Goal: Task Accomplishment & Management: Use online tool/utility

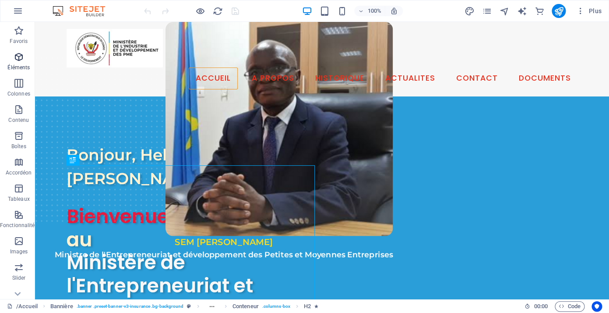
click at [19, 57] on icon "button" at bounding box center [19, 57] width 11 height 11
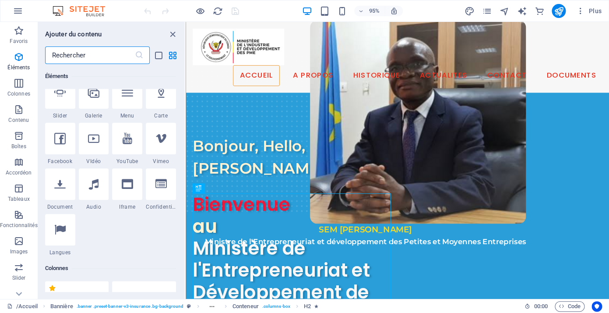
scroll to position [242, 0]
click at [162, 188] on icon at bounding box center [160, 183] width 11 height 11
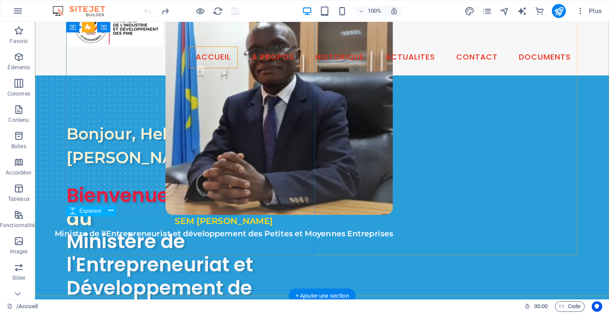
scroll to position [4, 0]
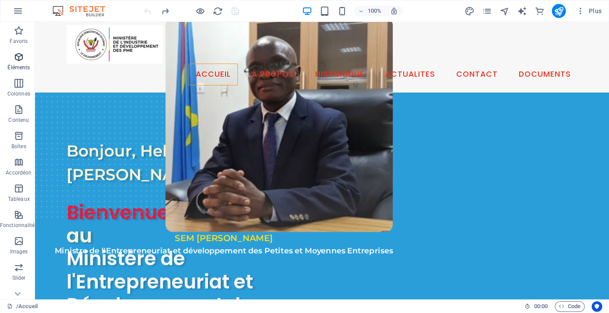
click at [17, 67] on p "Éléments" at bounding box center [18, 67] width 22 height 7
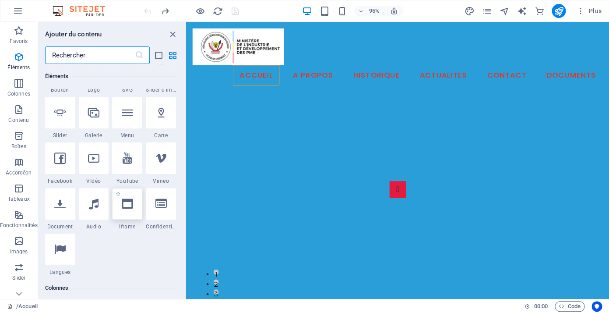
scroll to position [226, 0]
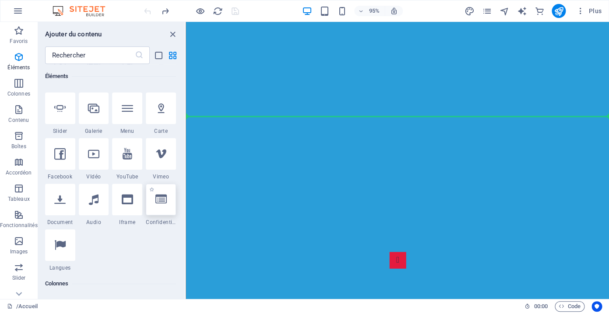
select select "%"
select select "px"
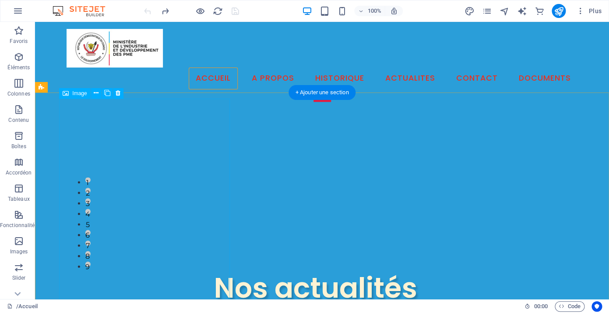
scroll to position [551, 0]
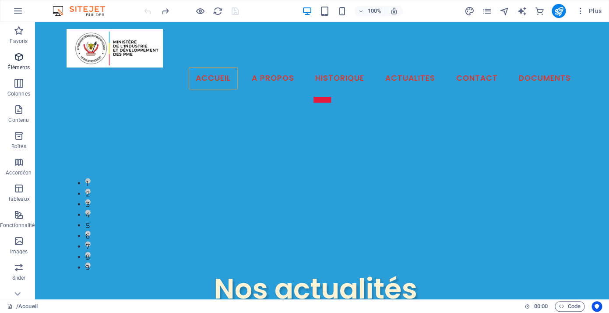
click at [19, 60] on icon "button" at bounding box center [19, 57] width 11 height 11
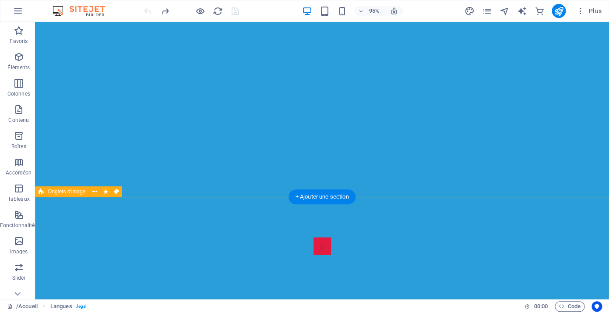
scroll to position [447, 0]
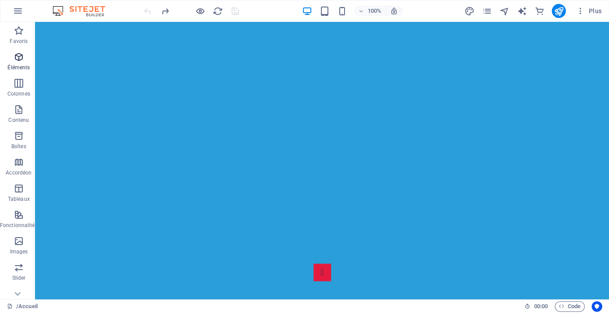
click at [20, 63] on span "Éléments" at bounding box center [19, 62] width 38 height 21
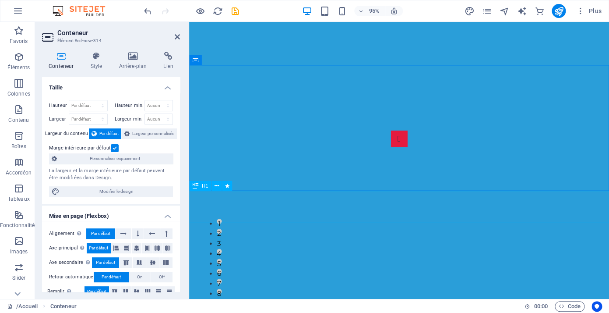
scroll to position [566, 0]
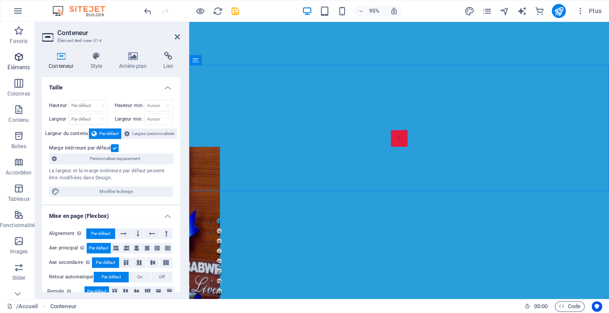
click at [18, 63] on span "Éléments" at bounding box center [19, 62] width 38 height 21
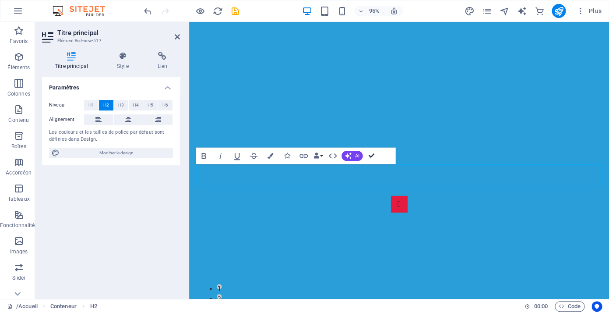
scroll to position [471, 0]
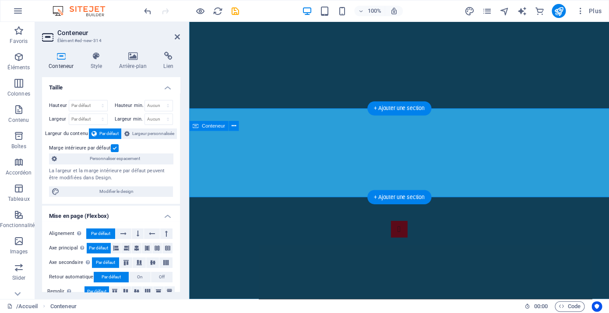
scroll to position [497, 0]
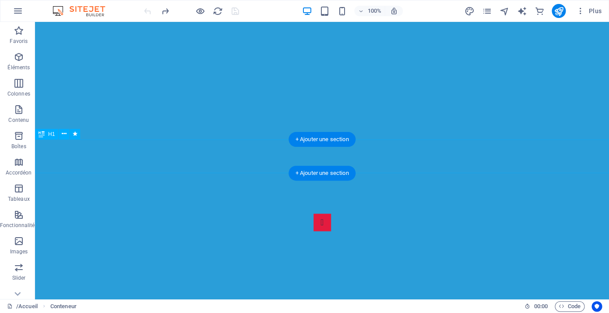
scroll to position [471, 0]
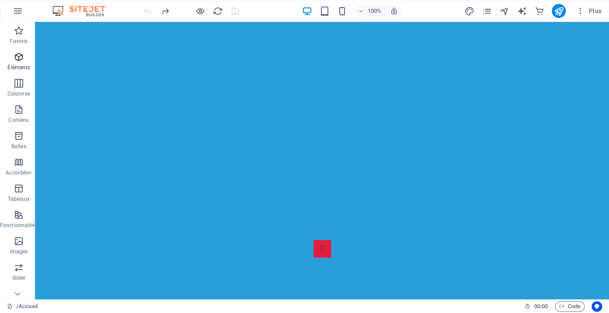
click at [16, 67] on p "Éléments" at bounding box center [18, 67] width 22 height 7
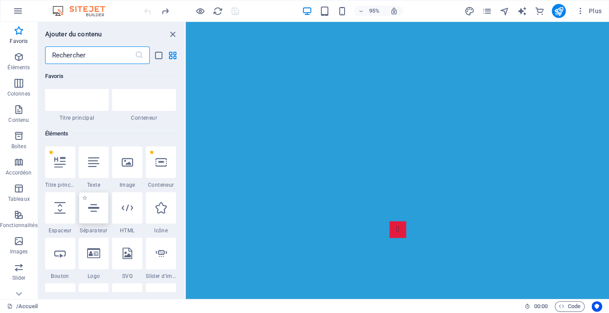
scroll to position [37, 0]
click at [16, 35] on icon "button" at bounding box center [19, 30] width 11 height 11
click at [21, 63] on span "Éléments" at bounding box center [19, 62] width 38 height 21
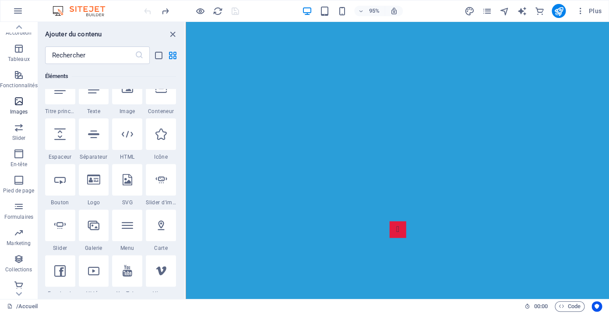
scroll to position [144, 0]
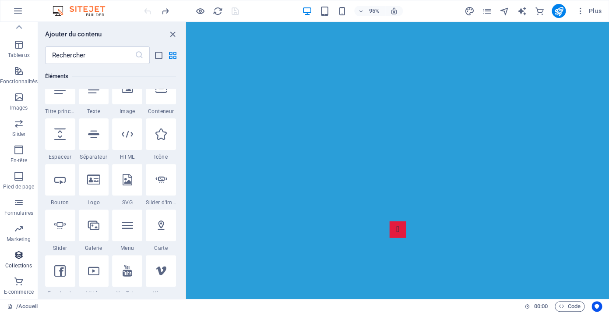
click at [18, 253] on icon "button" at bounding box center [19, 255] width 11 height 11
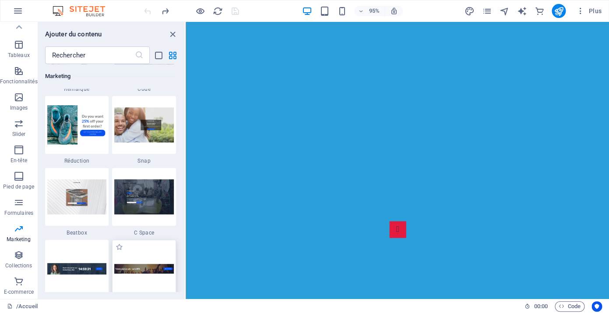
scroll to position [7690, 0]
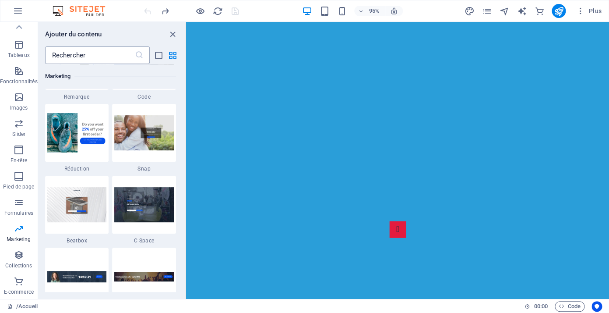
click at [67, 55] on input "text" at bounding box center [90, 55] width 90 height 18
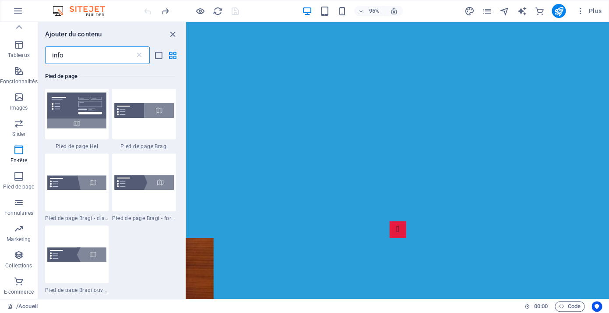
scroll to position [0, 0]
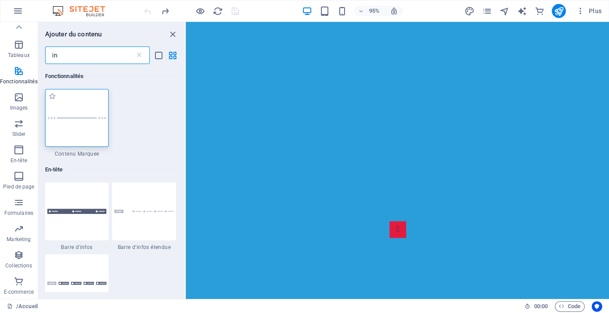
type input "i"
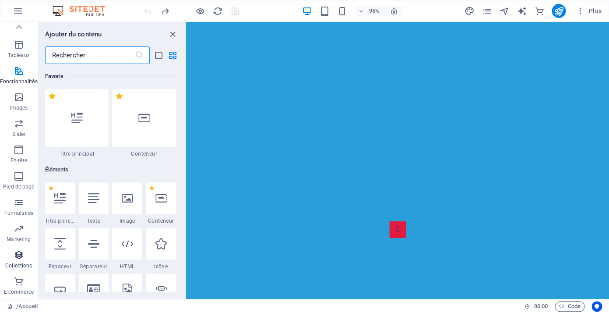
click at [20, 254] on icon "button" at bounding box center [19, 255] width 11 height 11
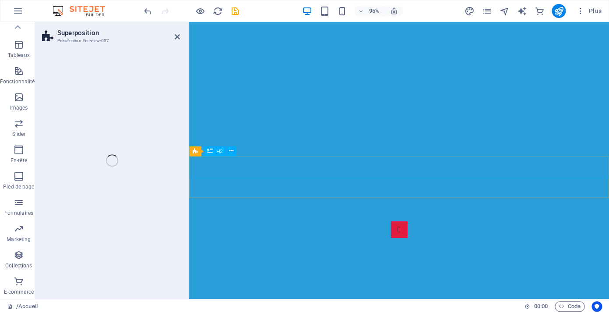
scroll to position [144, 0]
select select "rem"
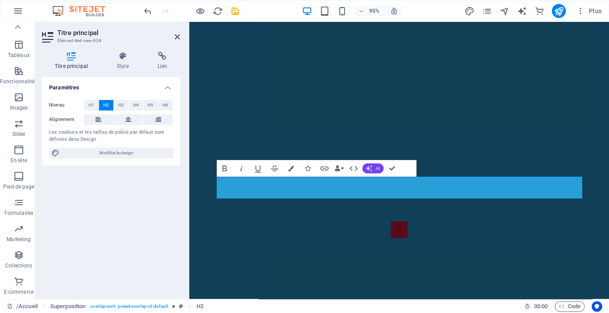
click at [370, 166] on icon "button" at bounding box center [368, 168] width 7 height 7
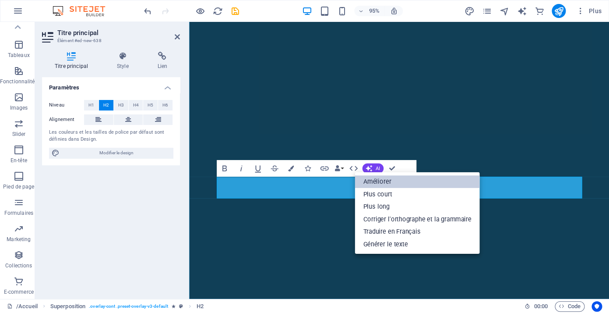
click at [373, 179] on link "Améliorer" at bounding box center [417, 182] width 125 height 13
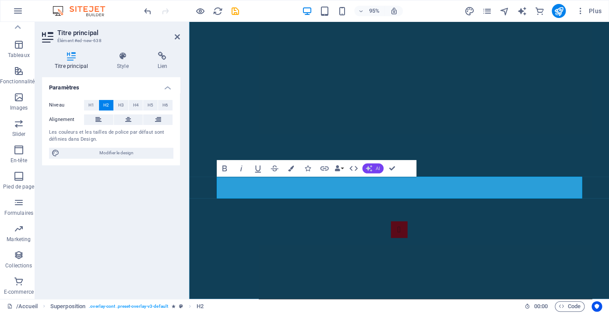
click at [372, 170] on button "AI" at bounding box center [372, 168] width 21 height 10
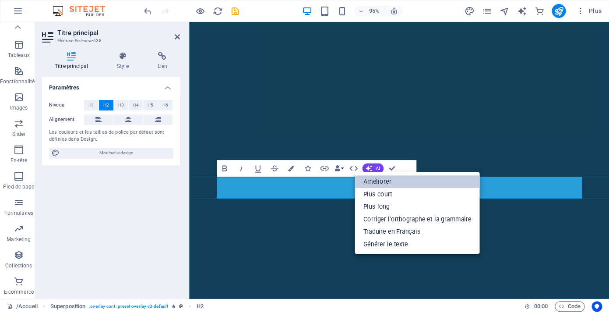
click at [376, 182] on link "Améliorer" at bounding box center [417, 182] width 125 height 13
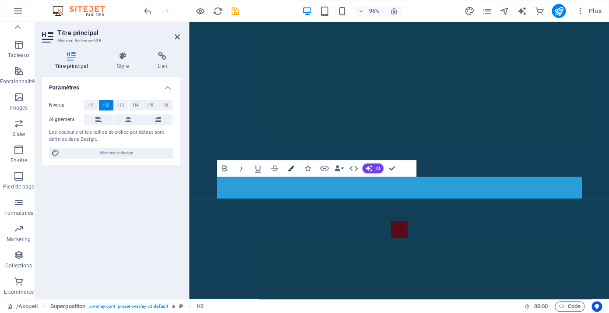
click at [291, 171] on icon "button" at bounding box center [291, 168] width 6 height 6
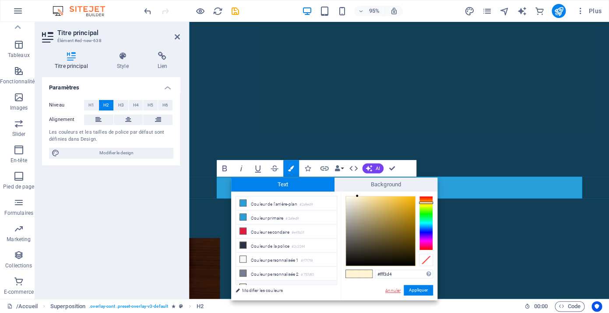
click at [391, 292] on link "Annuler" at bounding box center [392, 290] width 17 height 7
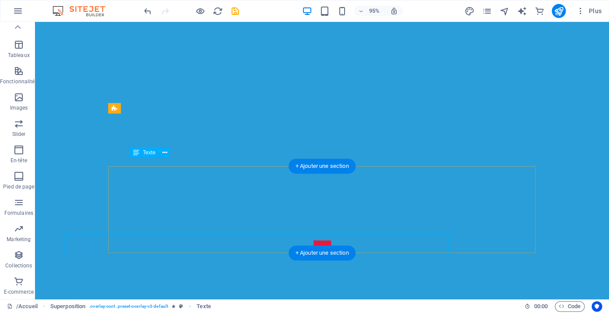
scroll to position [444, 0]
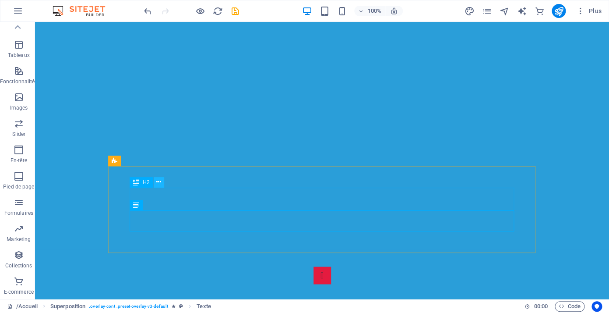
click at [158, 184] on icon at bounding box center [158, 181] width 5 height 9
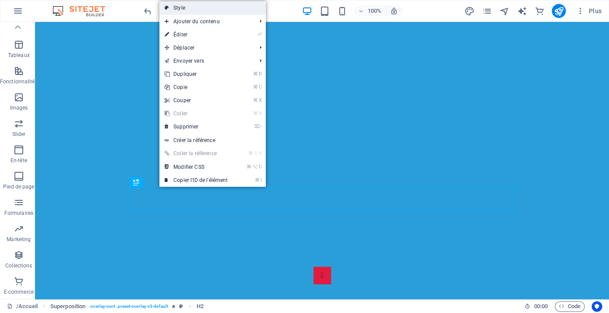
click at [202, 7] on link "Style" at bounding box center [212, 7] width 106 height 13
select select "rem"
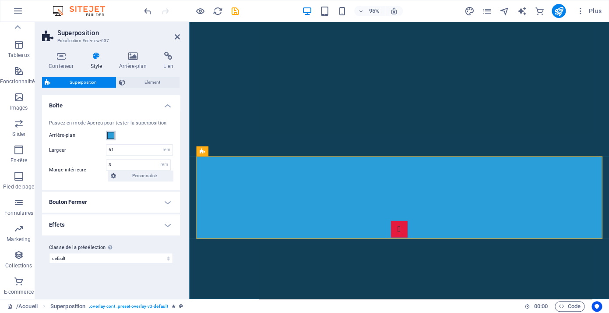
click at [113, 136] on span at bounding box center [110, 135] width 7 height 7
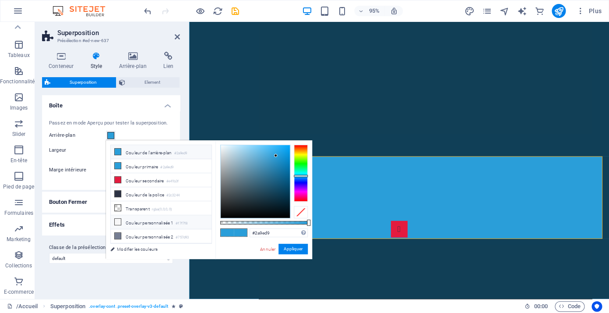
click at [119, 222] on icon at bounding box center [118, 221] width 6 height 6
type input "#f7f7f8"
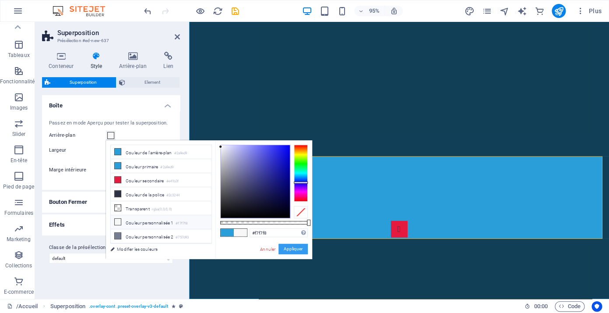
click at [293, 253] on button "Appliquer" at bounding box center [292, 248] width 29 height 11
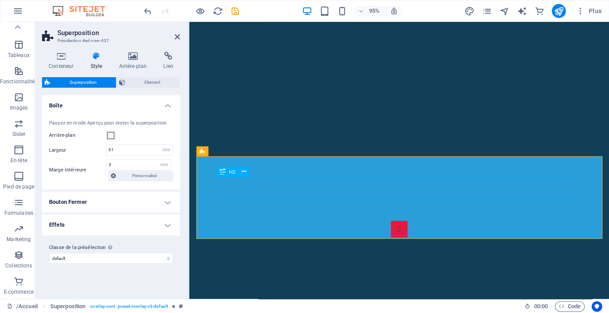
click at [242, 172] on icon at bounding box center [244, 171] width 4 height 9
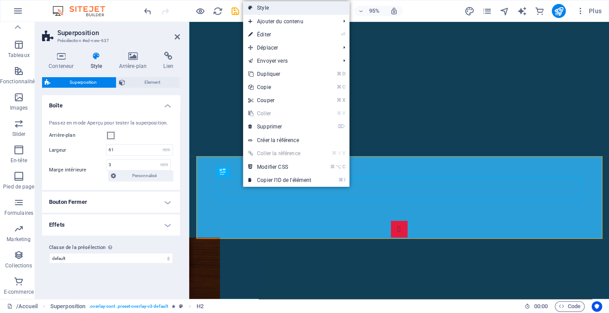
click at [298, 10] on link "Style" at bounding box center [296, 7] width 106 height 13
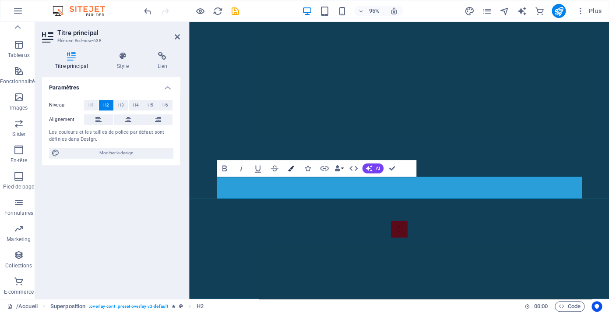
click at [292, 165] on button "Colors" at bounding box center [291, 168] width 16 height 17
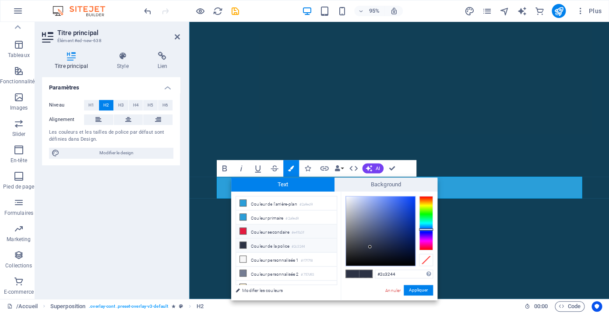
click at [245, 232] on icon at bounding box center [243, 231] width 6 height 6
type input "#e41b3f"
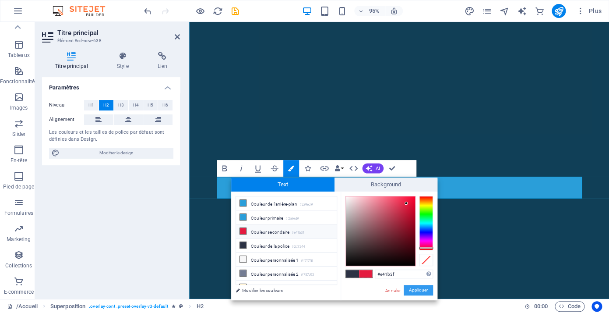
click at [411, 286] on button "Appliquer" at bounding box center [418, 290] width 29 height 11
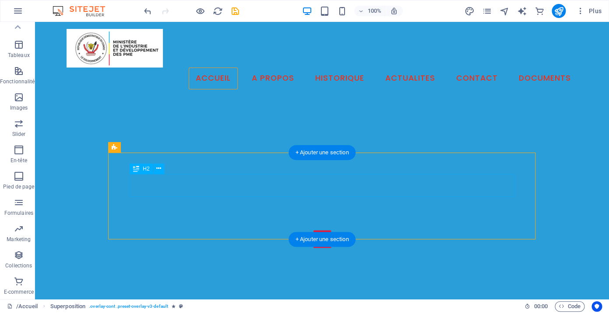
scroll to position [405, 0]
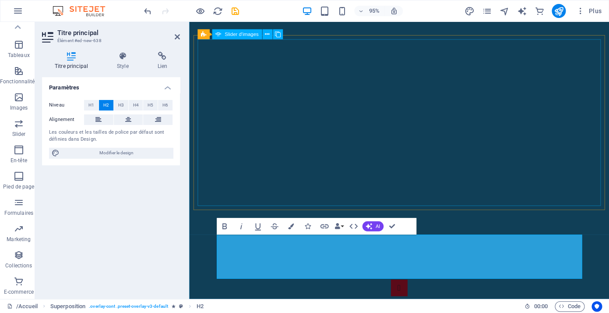
scroll to position [42, 4]
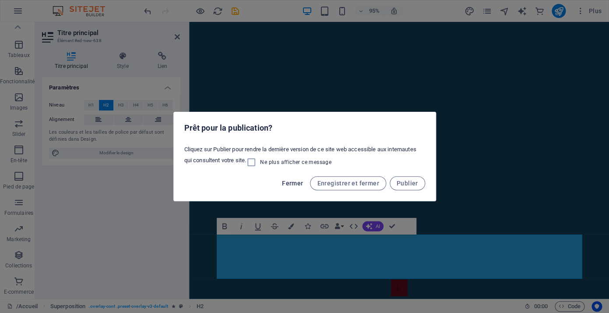
click at [296, 185] on span "Fermer" at bounding box center [292, 182] width 21 height 7
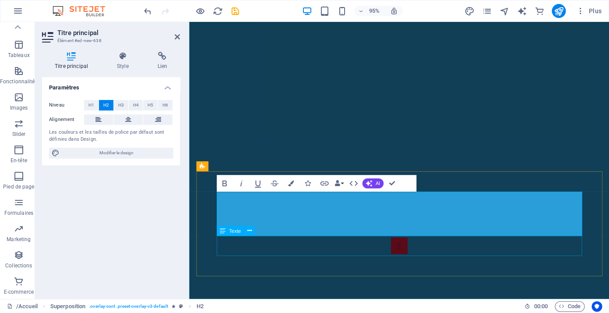
scroll to position [455, 0]
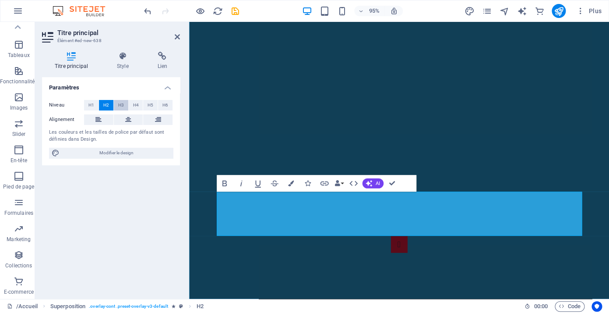
click at [122, 106] on span "H3" at bounding box center [121, 105] width 6 height 11
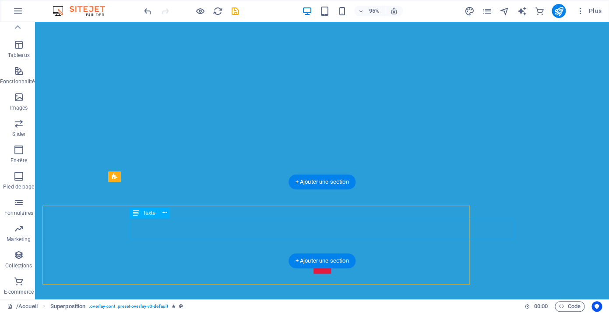
scroll to position [429, 0]
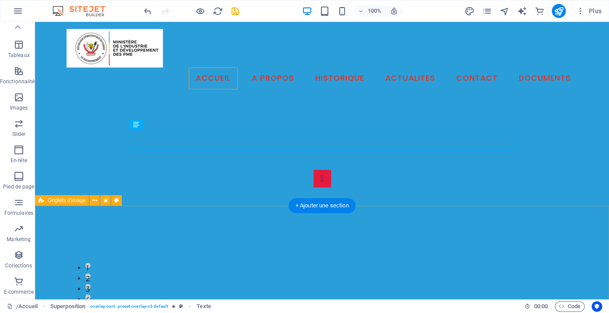
scroll to position [464, 0]
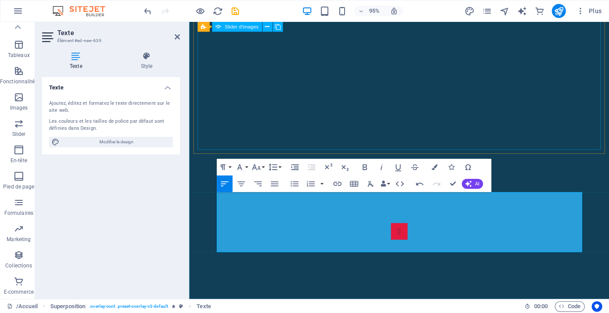
scroll to position [2572, 0]
click at [241, 182] on icon "button" at bounding box center [240, 183] width 7 height 5
click at [225, 182] on icon "button" at bounding box center [224, 183] width 7 height 5
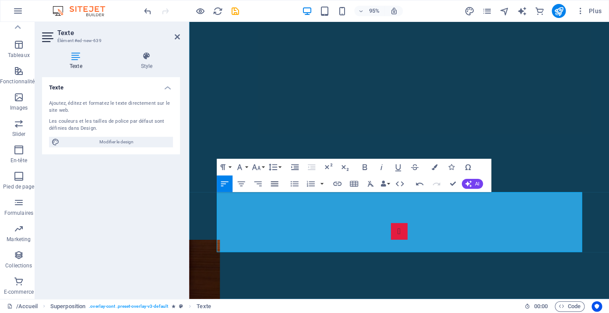
click at [275, 183] on icon "button" at bounding box center [274, 184] width 10 height 10
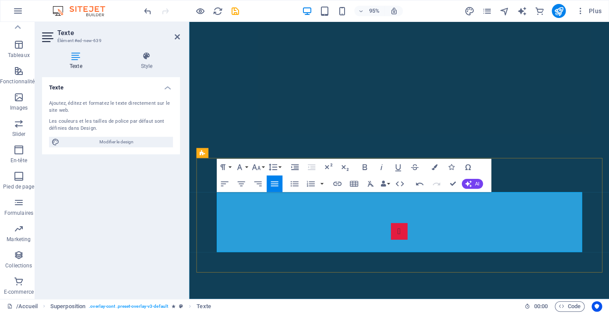
click at [278, 185] on icon "button" at bounding box center [274, 184] width 10 height 10
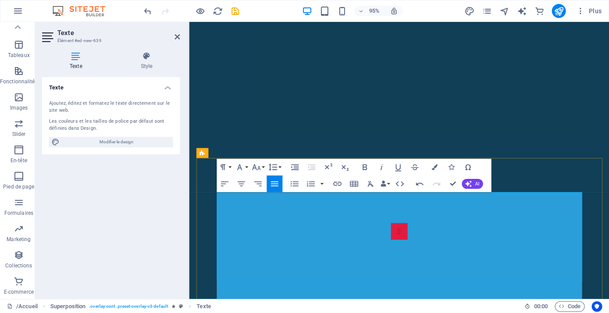
scroll to position [464, 4]
drag, startPoint x: 321, startPoint y: 287, endPoint x: 213, endPoint y: 254, distance: 113.0
click at [260, 183] on icon "button" at bounding box center [258, 184] width 10 height 10
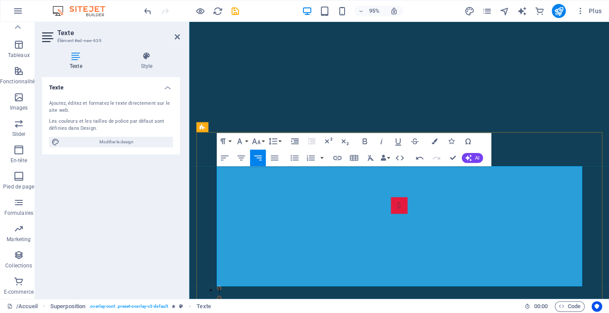
scroll to position [500, 0]
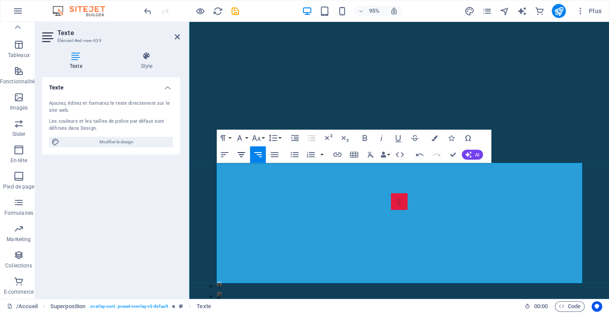
click at [241, 157] on icon "button" at bounding box center [240, 154] width 7 height 5
drag, startPoint x: 346, startPoint y: 250, endPoint x: 481, endPoint y: 250, distance: 134.4
click at [367, 138] on icon "button" at bounding box center [364, 138] width 10 height 10
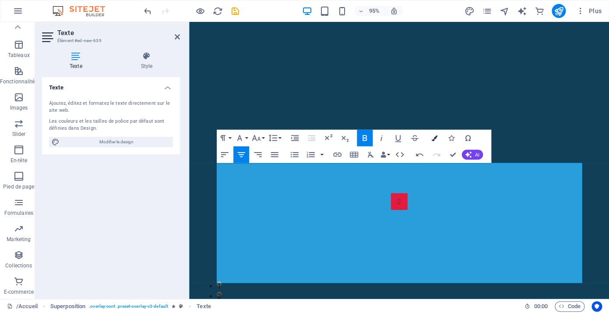
click at [434, 137] on icon "button" at bounding box center [434, 138] width 6 height 6
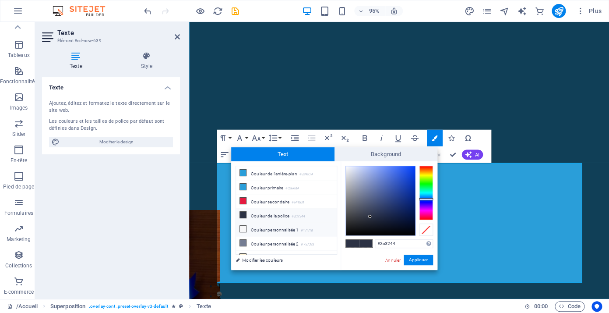
scroll to position [21, 0]
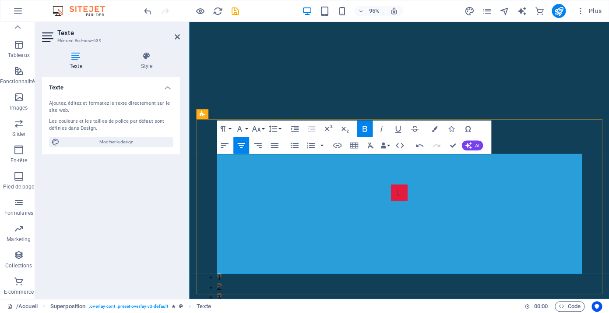
scroll to position [519, 0]
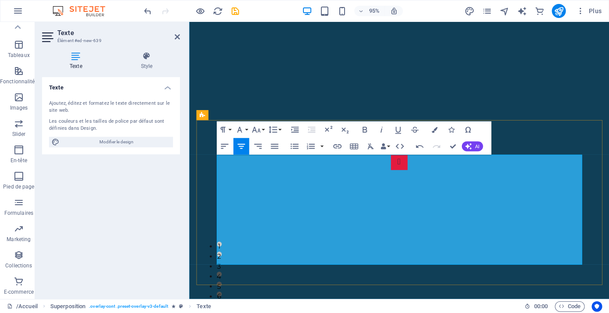
scroll to position [547, 0]
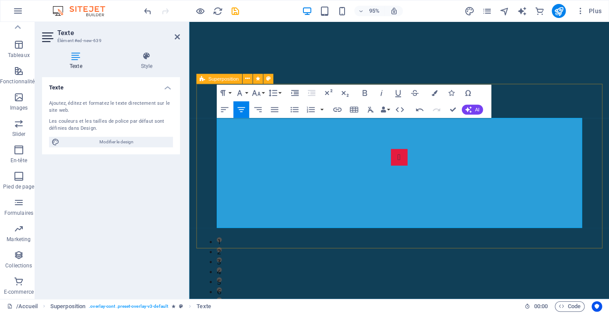
select select "rem"
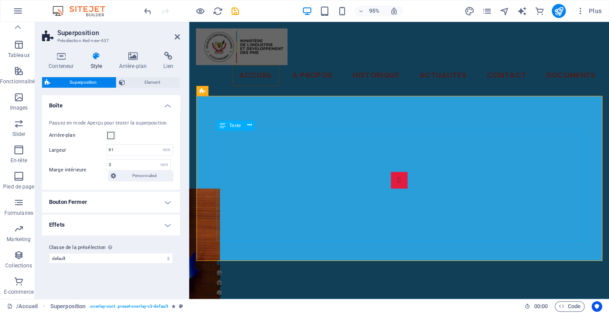
scroll to position [443, 0]
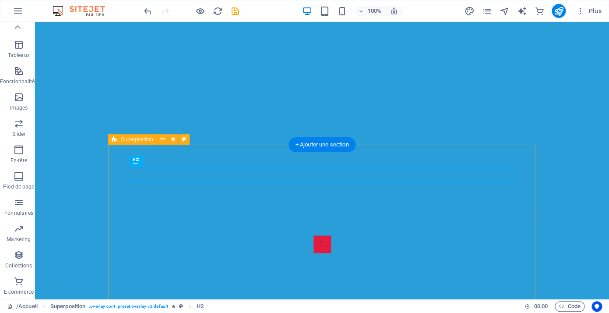
scroll to position [482, 0]
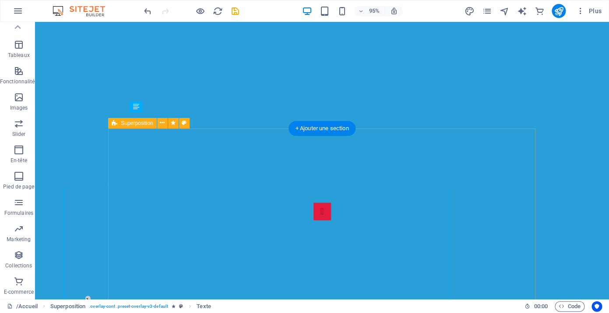
scroll to position [482, 0]
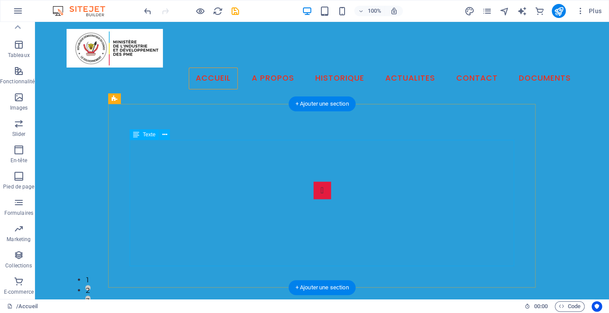
scroll to position [454, 0]
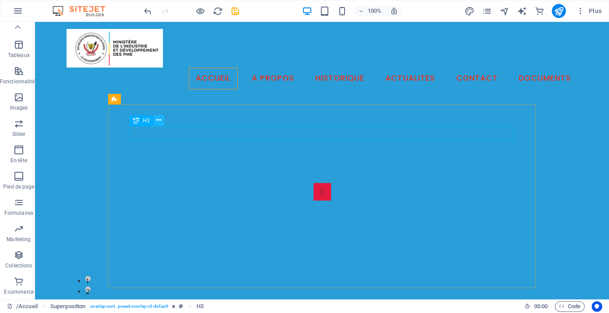
click at [160, 120] on icon at bounding box center [158, 120] width 5 height 9
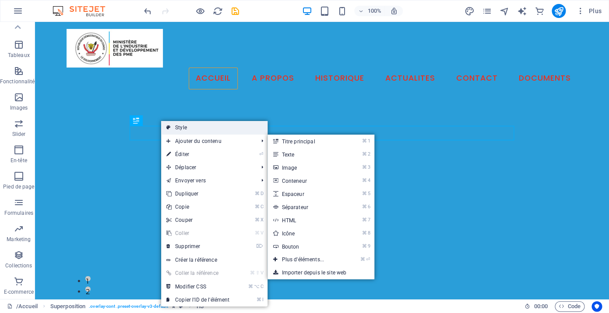
click at [183, 130] on link "Style" at bounding box center [214, 127] width 106 height 13
select select "rem"
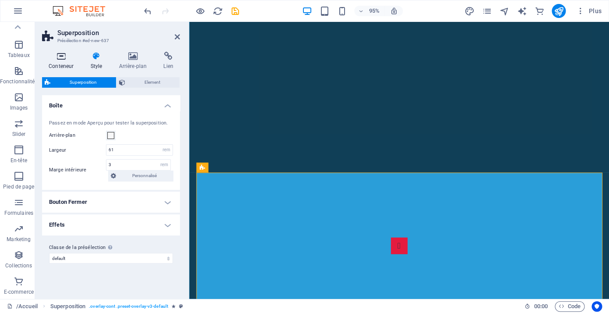
click at [63, 58] on icon at bounding box center [61, 56] width 38 height 9
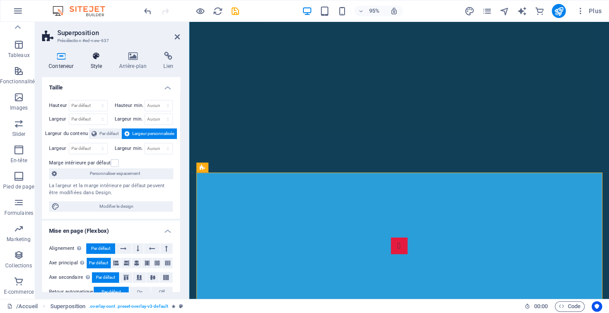
click at [97, 57] on icon at bounding box center [96, 56] width 25 height 9
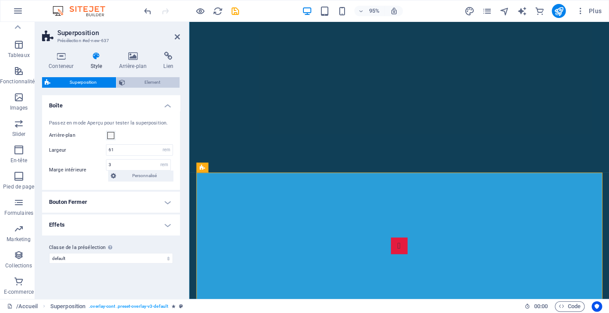
click at [146, 84] on span "Element" at bounding box center [152, 82] width 49 height 11
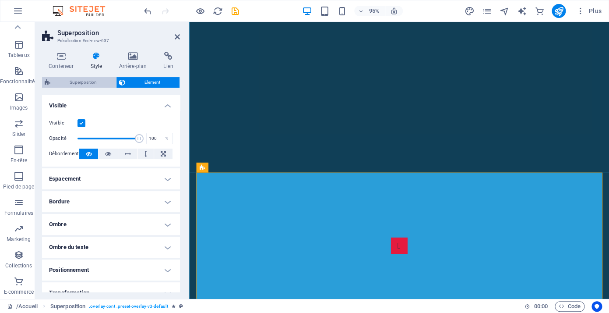
click at [81, 85] on span "Superposition" at bounding box center [83, 82] width 60 height 11
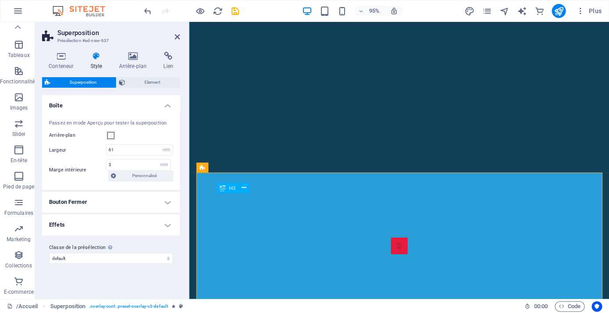
click at [270, 169] on icon at bounding box center [268, 167] width 4 height 9
click at [245, 189] on icon at bounding box center [244, 187] width 4 height 9
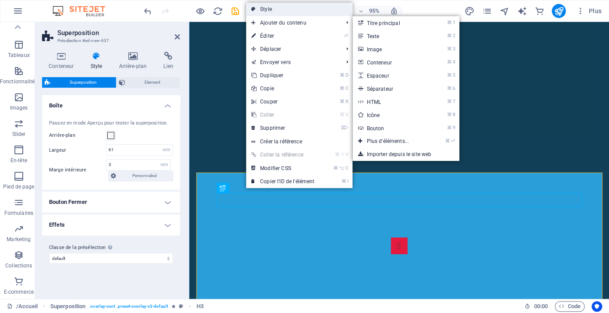
click at [292, 14] on link "Style" at bounding box center [299, 9] width 106 height 13
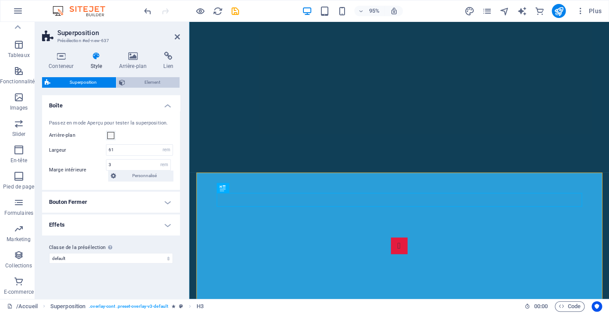
click at [150, 81] on span "Element" at bounding box center [152, 82] width 49 height 11
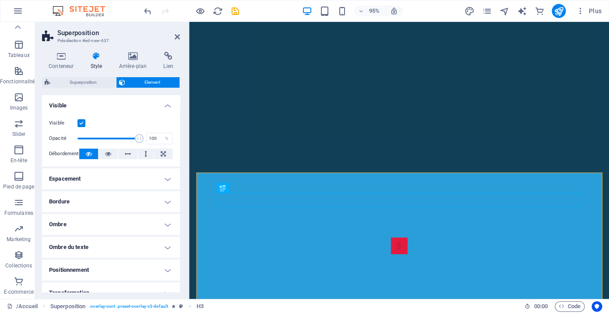
click at [134, 204] on h4 "Bordure" at bounding box center [111, 201] width 138 height 21
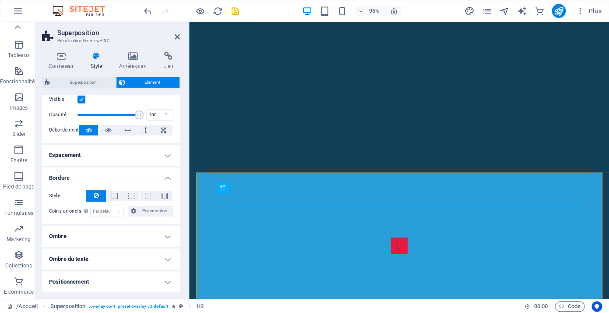
scroll to position [26, 0]
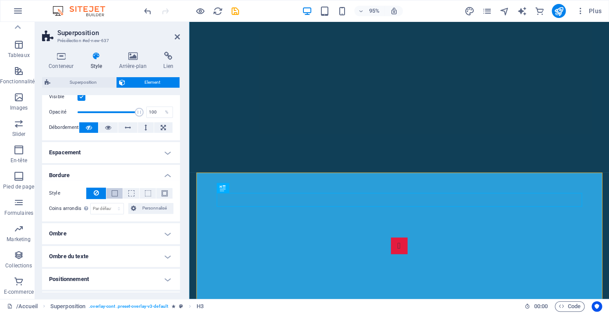
click at [114, 190] on span at bounding box center [115, 193] width 6 height 6
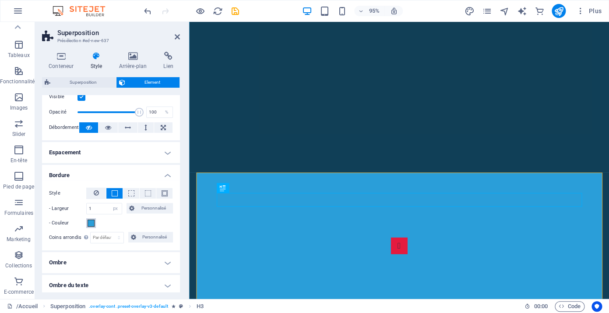
click at [91, 223] on span at bounding box center [91, 222] width 7 height 7
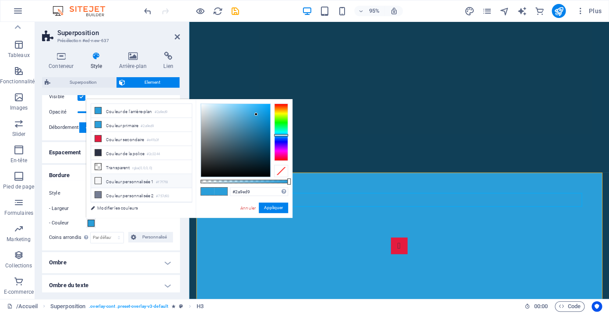
scroll to position [25, 0]
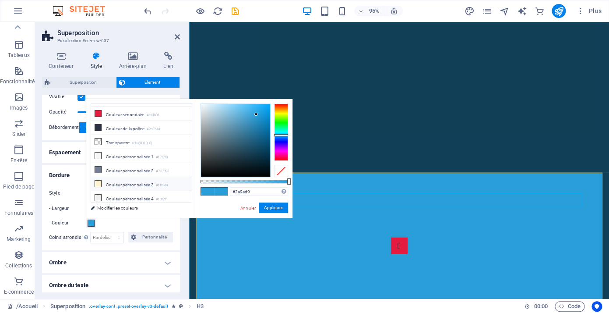
click at [116, 185] on li "Couleur personnalisée 3 #fff3d4" at bounding box center [141, 184] width 101 height 14
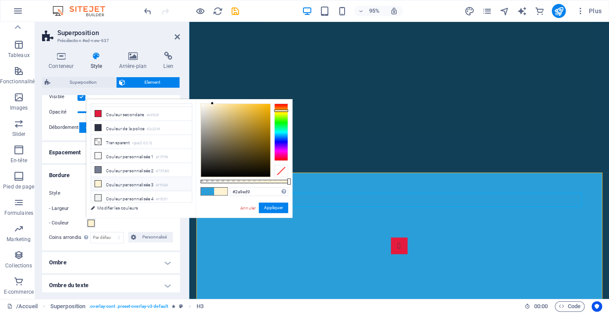
type input "#fff3d4"
click at [278, 208] on button "Appliquer" at bounding box center [273, 207] width 29 height 11
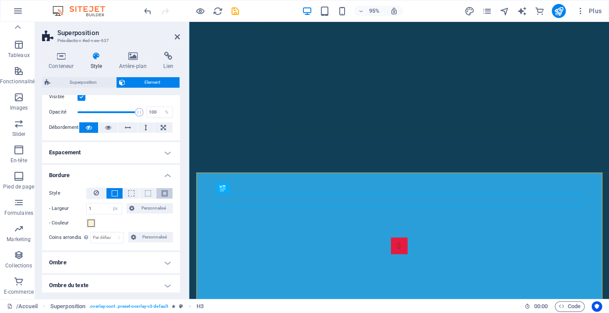
click at [166, 193] on span at bounding box center [165, 193] width 6 height 6
select select "%"
click option "%" at bounding box center [0, 0] width 0 height 0
type input "1"
select select "px"
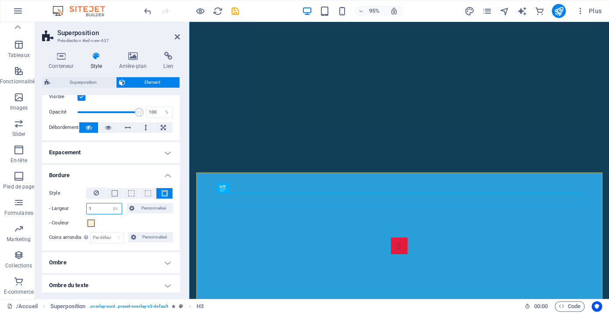
type input "3"
type input "5"
type input "8"
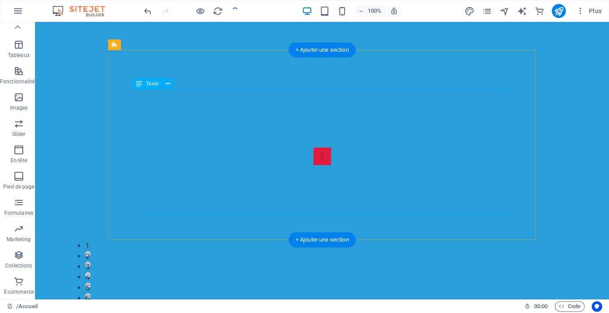
scroll to position [567, 0]
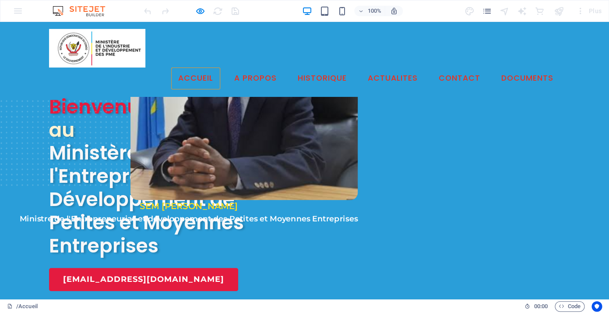
scroll to position [0, 0]
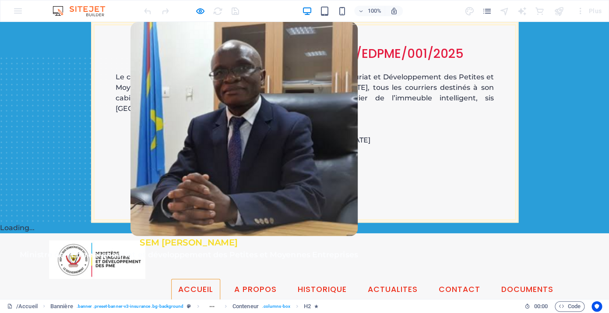
click at [541, 140] on div "COMMUNIQUÉ OFFICIEL N°CAB/MIN/EDPME/001/2025 Le cabinet de son Excellence Monsi…" at bounding box center [304, 122] width 609 height 200
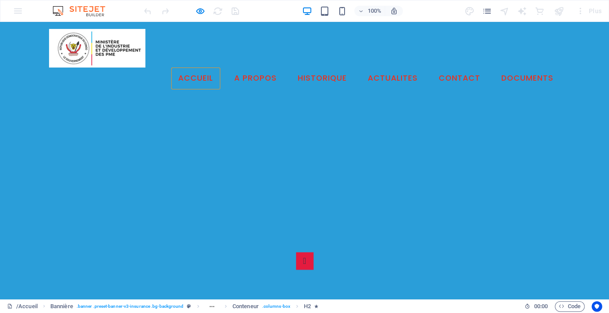
scroll to position [384, 0]
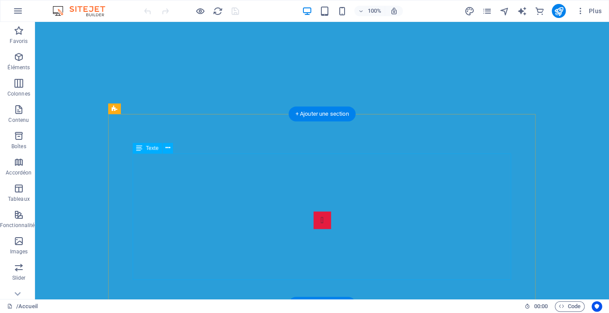
scroll to position [518, 0]
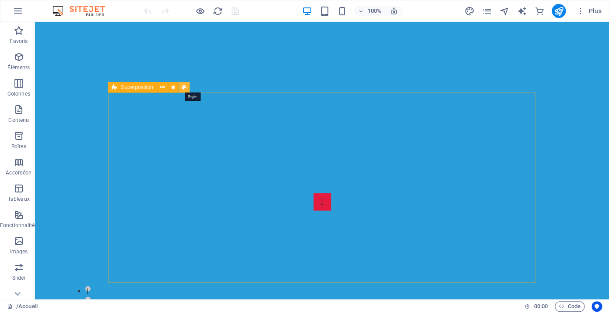
click at [184, 90] on icon at bounding box center [184, 87] width 5 height 9
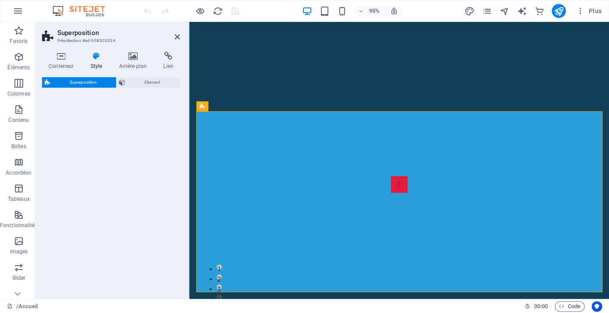
select select "rem"
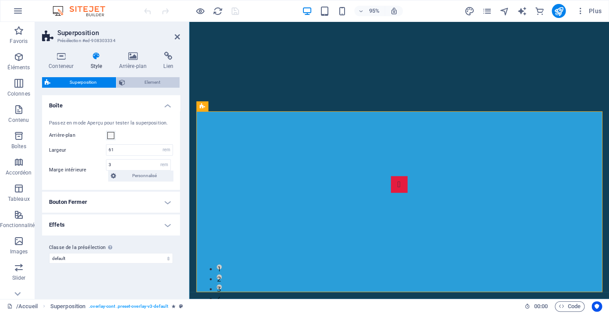
click at [141, 84] on span "Element" at bounding box center [152, 82] width 49 height 11
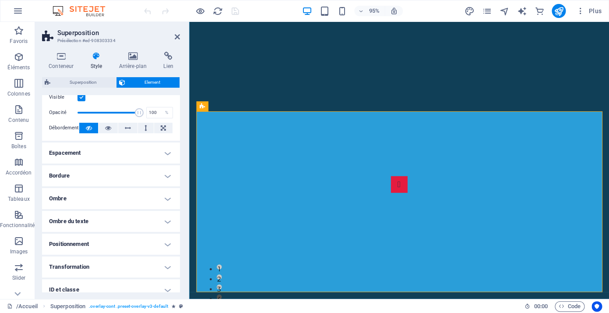
scroll to position [0, 0]
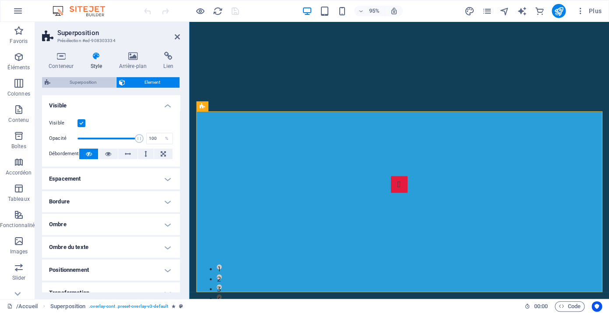
click at [84, 83] on span "Superposition" at bounding box center [83, 82] width 60 height 11
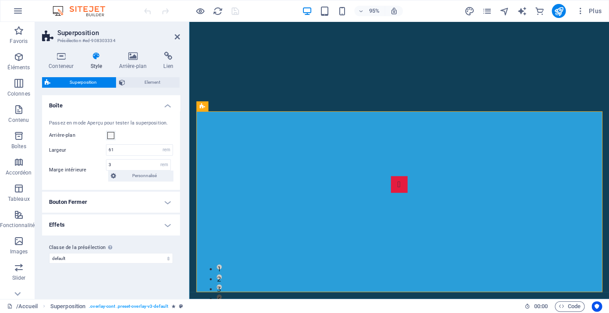
click at [162, 225] on h4 "Effets" at bounding box center [111, 224] width 138 height 21
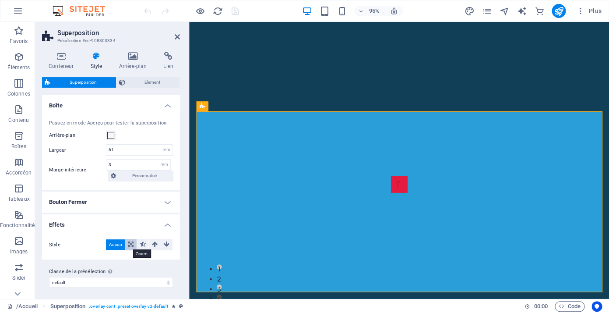
click at [132, 246] on icon at bounding box center [130, 244] width 5 height 11
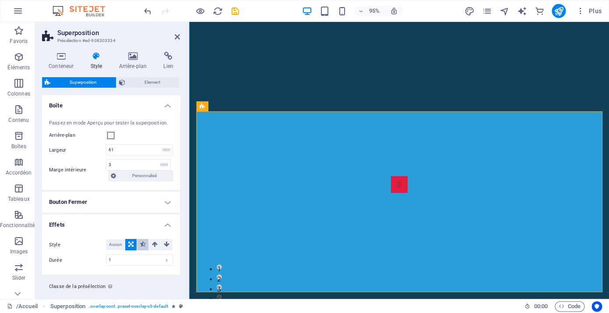
click at [141, 246] on icon at bounding box center [143, 244] width 6 height 11
click at [154, 244] on icon at bounding box center [155, 244] width 6 height 11
click at [130, 243] on icon at bounding box center [130, 244] width 5 height 11
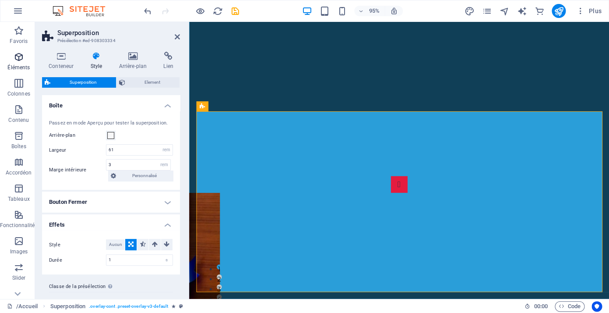
click at [21, 59] on icon "button" at bounding box center [19, 57] width 11 height 11
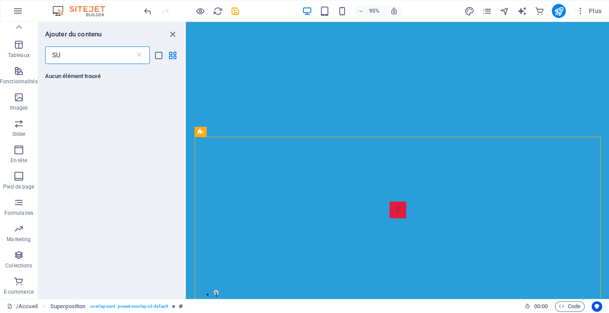
type input "S"
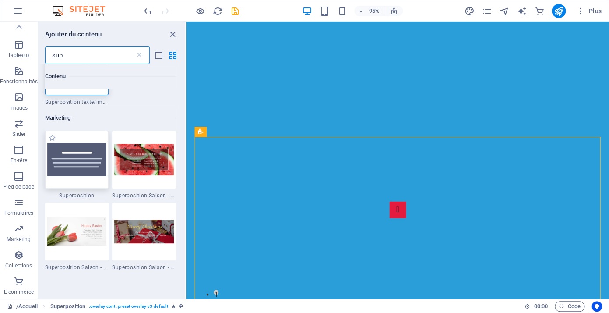
scroll to position [53, 0]
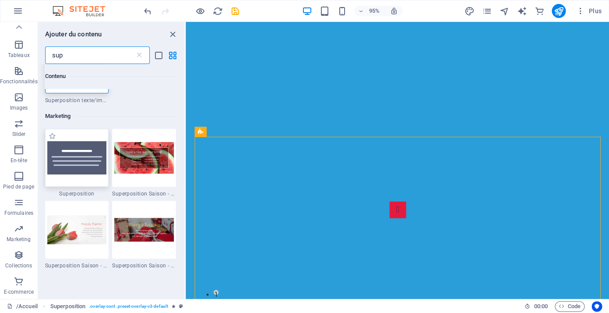
type input "sup"
click at [87, 177] on div at bounding box center [77, 158] width 64 height 58
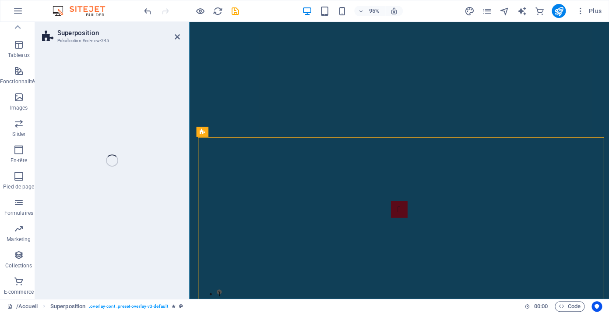
scroll to position [144, 0]
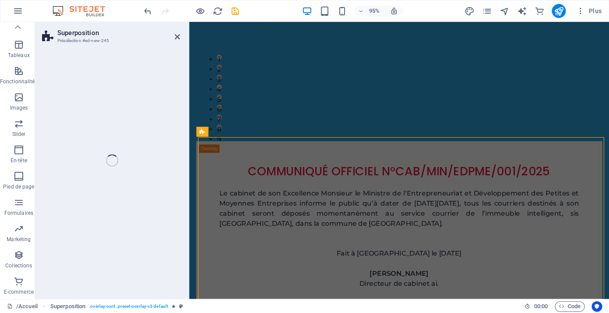
select select "rem"
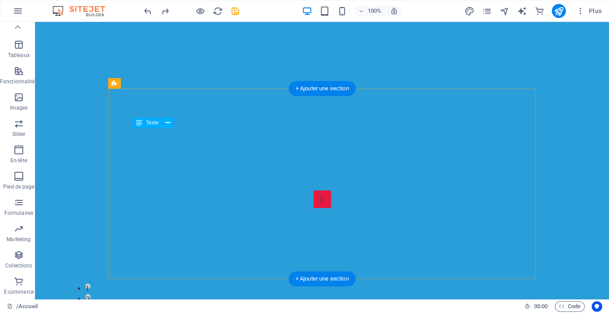
scroll to position [521, 0]
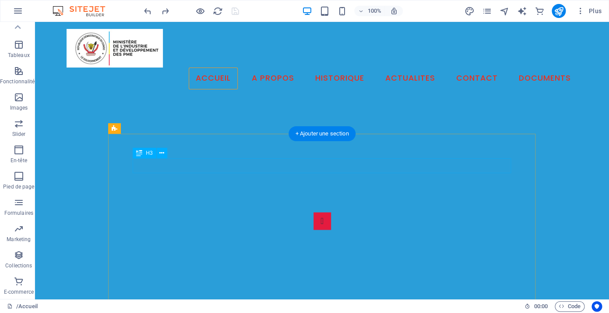
scroll to position [424, 0]
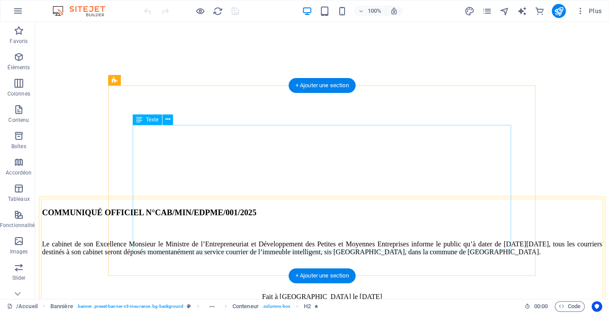
scroll to position [526, 0]
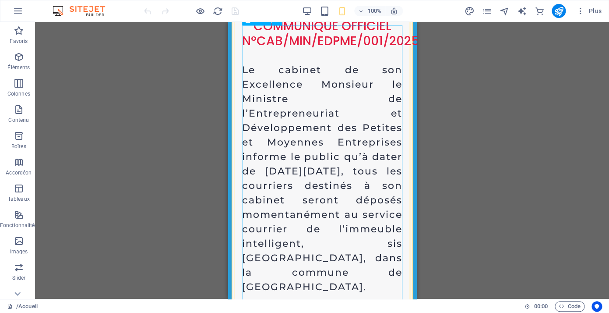
scroll to position [711, 0]
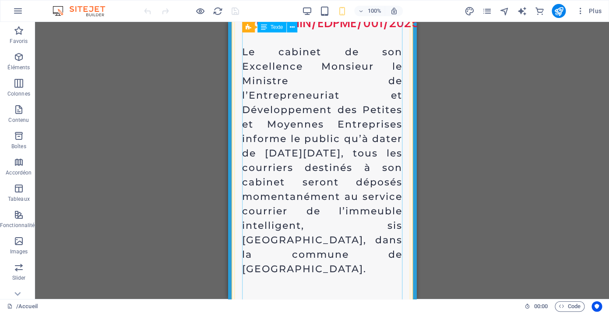
click at [315, 134] on div "Le cabinet de son Excellence Monsieur le Ministre de l’Entrepreneuriat et Dével…" at bounding box center [322, 210] width 160 height 361
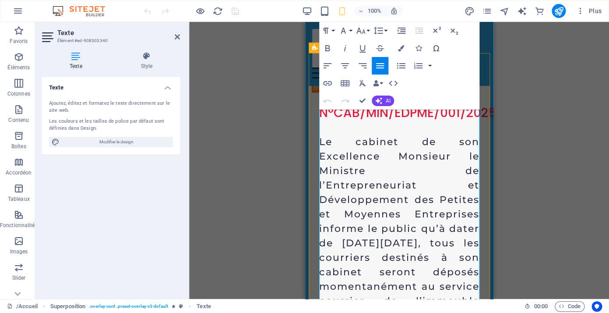
click at [373, 192] on p "Le cabinet de son Excellence Monsieur le Ministre de l’Entrepreneuriat et Dével…" at bounding box center [399, 249] width 160 height 231
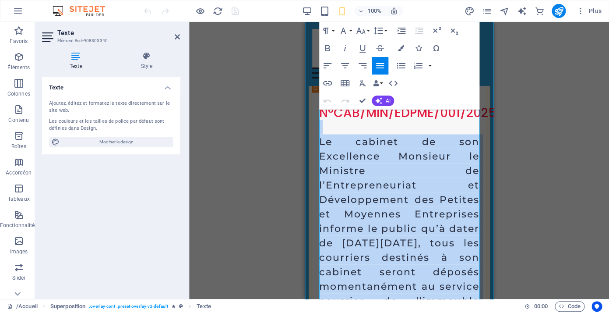
click at [380, 70] on icon "button" at bounding box center [380, 65] width 11 height 11
click at [323, 64] on icon "button" at bounding box center [327, 65] width 11 height 11
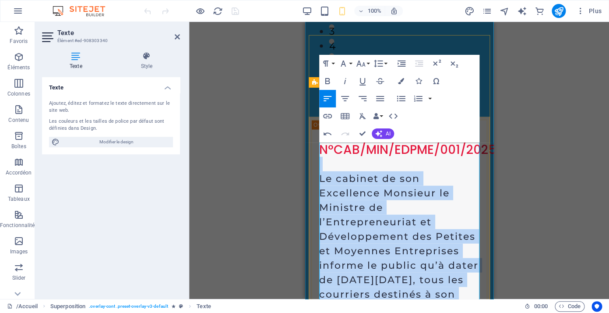
scroll to position [587, 0]
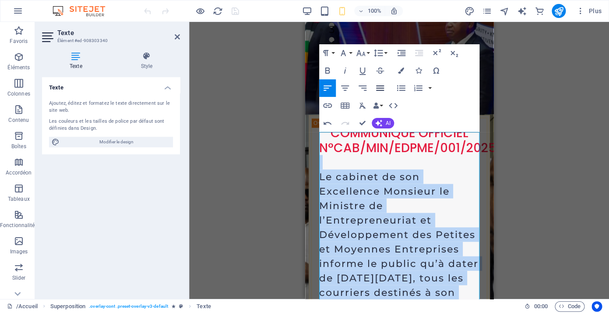
click at [379, 88] on icon "button" at bounding box center [380, 88] width 11 height 11
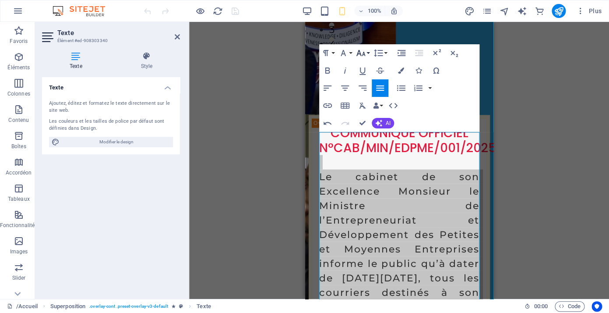
click at [368, 54] on button "Font Size" at bounding box center [362, 53] width 17 height 18
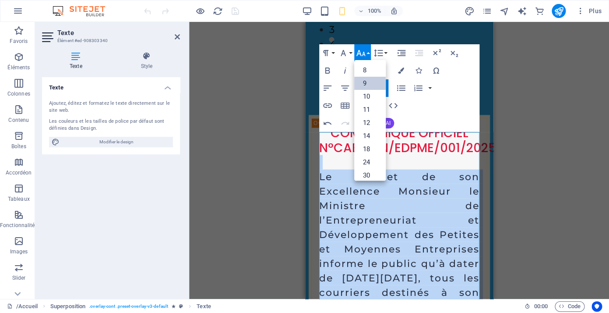
click at [364, 84] on link "9" at bounding box center [370, 83] width 32 height 13
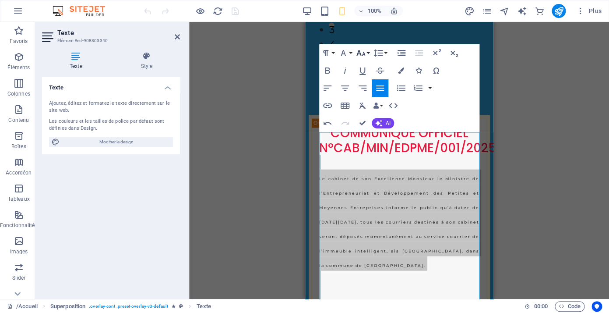
click at [367, 56] on button "Font Size" at bounding box center [362, 53] width 17 height 18
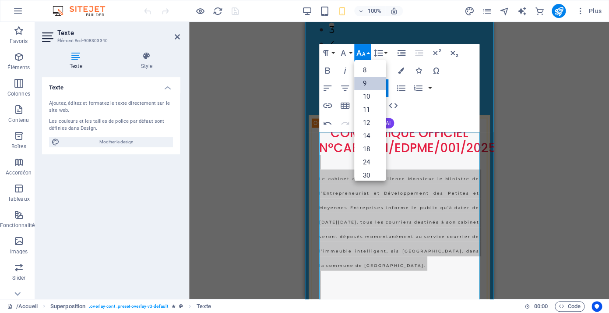
scroll to position [23, 0]
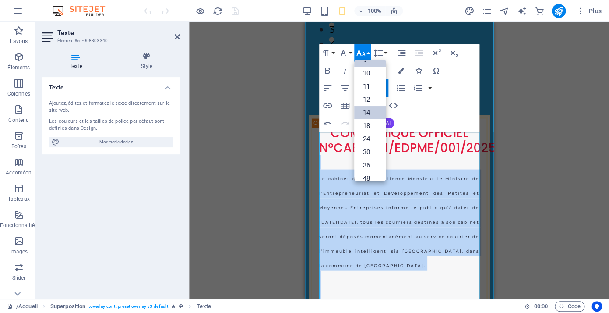
click at [369, 109] on link "14" at bounding box center [370, 112] width 32 height 13
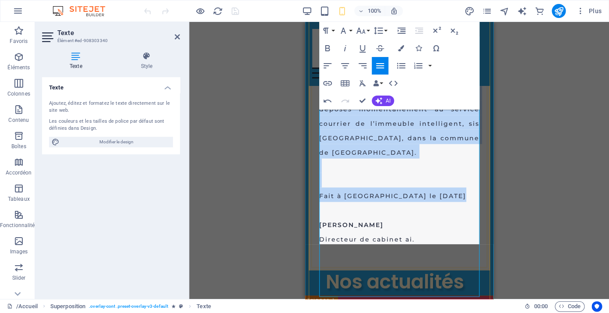
scroll to position [677, 0]
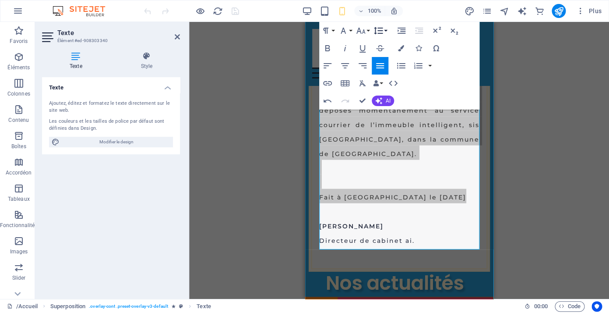
click at [382, 32] on icon "button" at bounding box center [378, 30] width 11 height 11
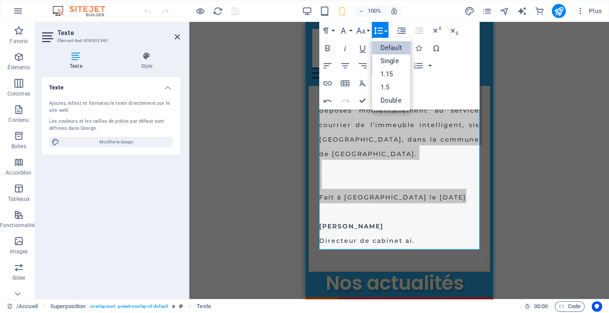
scroll to position [0, 0]
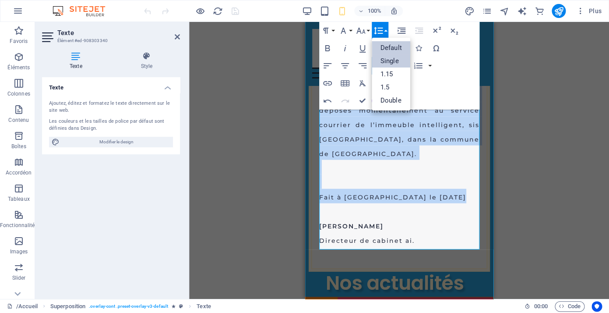
click at [392, 60] on link "Single" at bounding box center [391, 60] width 39 height 13
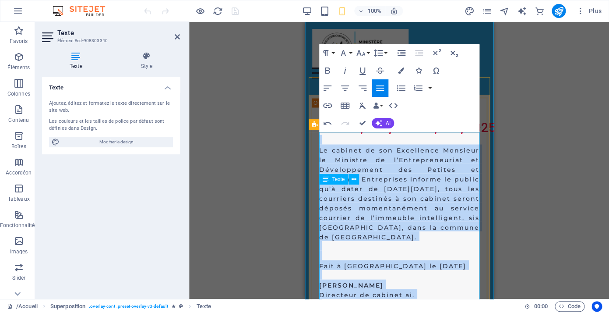
scroll to position [532, 0]
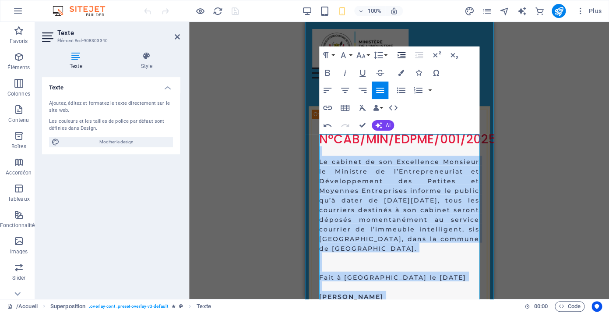
click at [401, 60] on icon "button" at bounding box center [401, 55] width 11 height 11
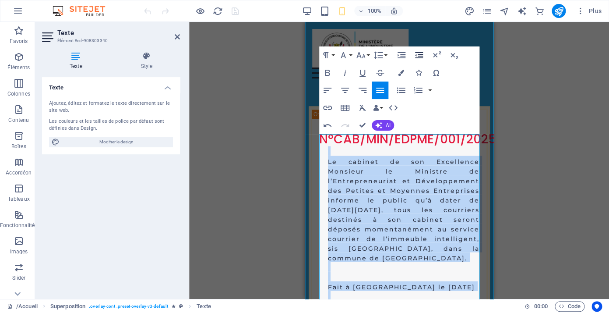
click at [419, 53] on icon "button" at bounding box center [419, 55] width 11 height 11
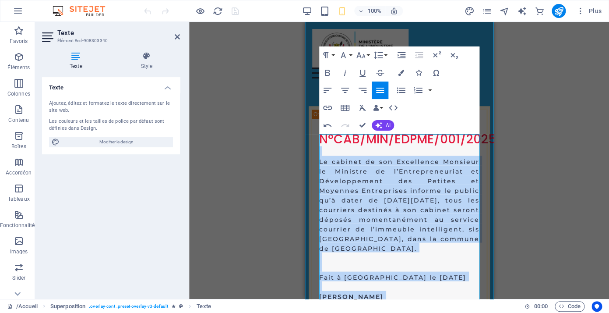
click at [419, 53] on icon "button" at bounding box center [419, 55] width 11 height 11
click at [406, 56] on icon "button" at bounding box center [401, 55] width 11 height 11
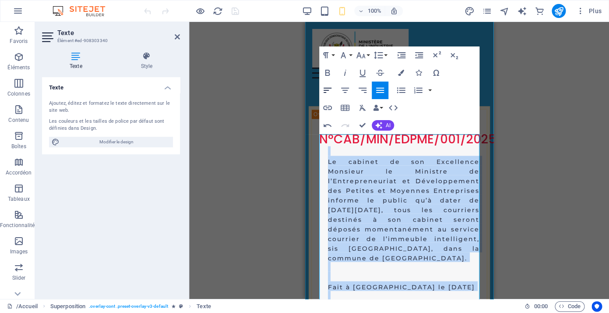
click at [328, 90] on icon "button" at bounding box center [327, 90] width 11 height 11
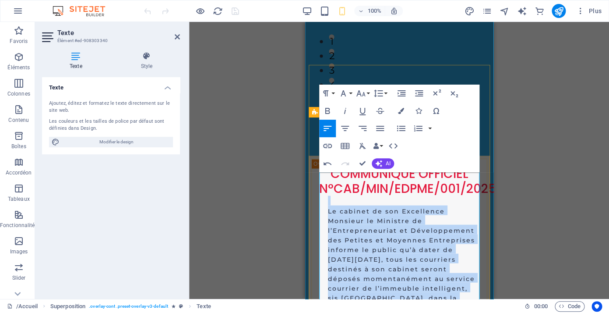
scroll to position [546, 0]
click at [344, 124] on icon "button" at bounding box center [345, 128] width 11 height 11
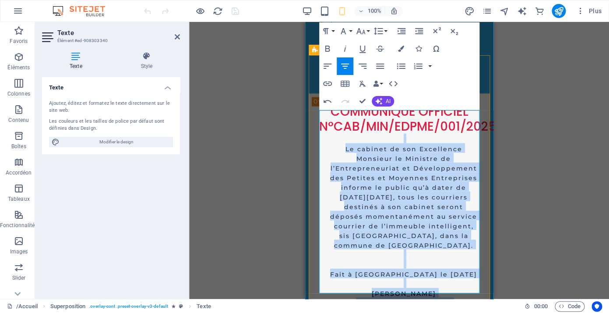
scroll to position [608, 0]
click at [327, 62] on icon "button" at bounding box center [327, 66] width 11 height 11
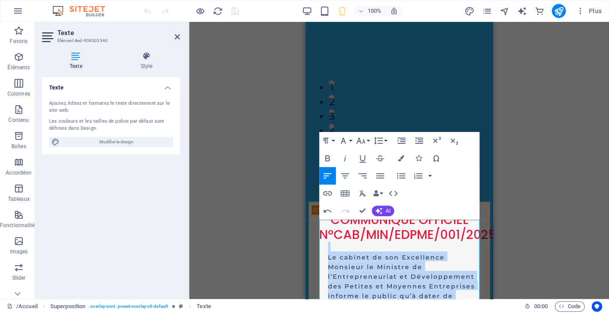
scroll to position [501, 0]
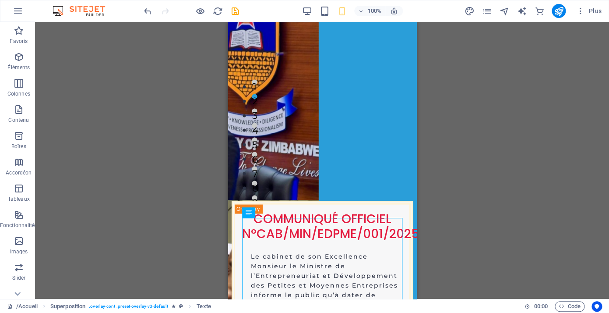
click at [458, 228] on div "Glissez et déposez l'élément de votre choix pour remplacer le contenu existant.…" at bounding box center [322, 160] width 574 height 277
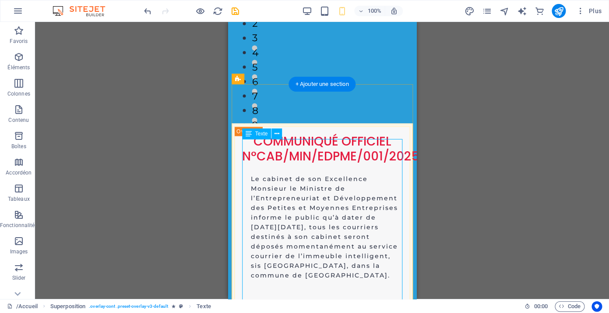
scroll to position [580, 0]
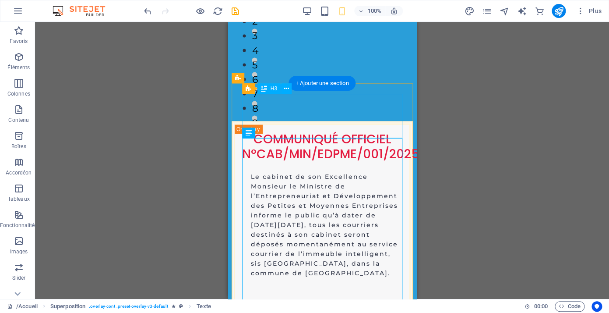
click at [321, 131] on div "COMMUNIQUÉ OFFICIEL N°CAB/MIN/EDPME/001/2025" at bounding box center [322, 145] width 160 height 29
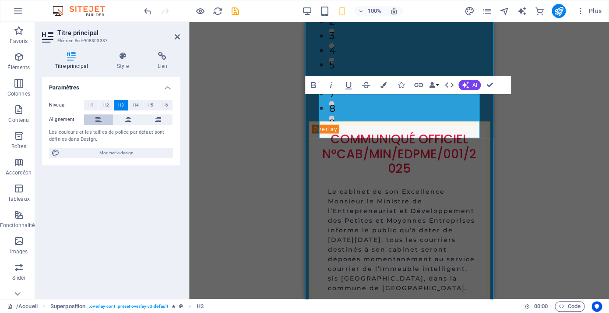
click at [98, 120] on icon at bounding box center [98, 119] width 6 height 11
click at [128, 117] on icon at bounding box center [128, 119] width 6 height 11
click at [134, 106] on span "H4" at bounding box center [136, 105] width 6 height 11
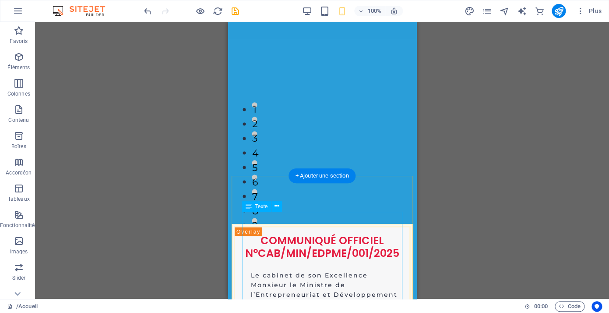
scroll to position [489, 0]
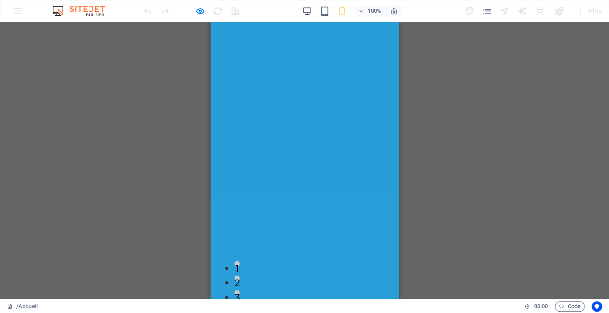
scroll to position [490, 0]
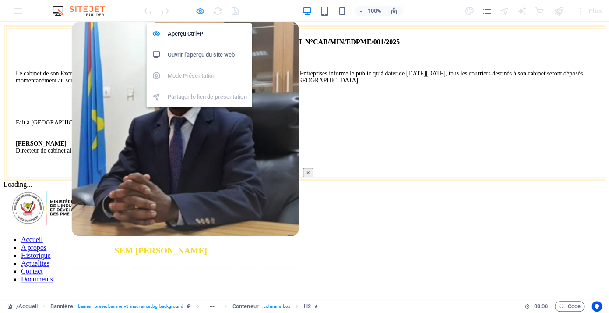
click at [0, 0] on icon "button" at bounding box center [0, 0] width 0 height 0
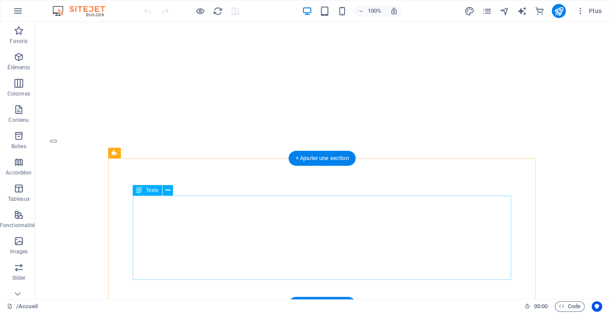
scroll to position [400, 0]
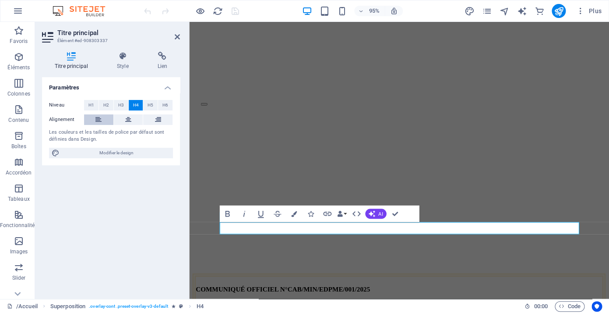
click at [100, 122] on icon at bounding box center [98, 119] width 6 height 11
click at [133, 118] on button at bounding box center [128, 119] width 29 height 11
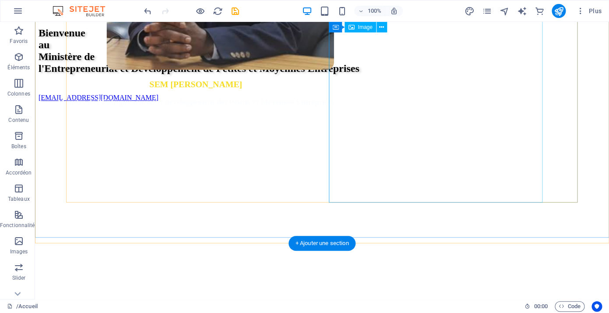
scroll to position [167, 0]
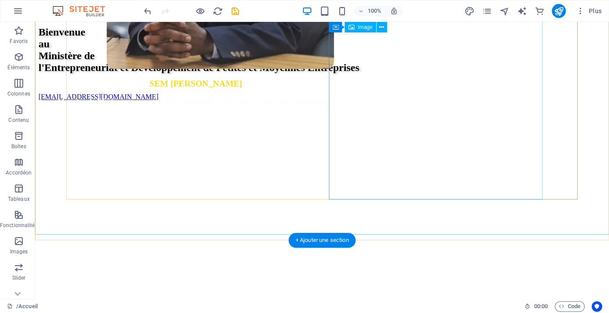
click at [413, 132] on figure at bounding box center [304, 11] width 539 height 242
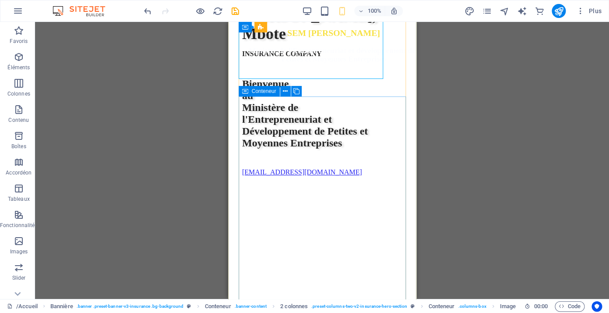
click at [329, 109] on div "Bonjour, Hello, Jambo, Mbote INSURANCE COMPANY Bienvenue au Ministère de l'Entr…" at bounding box center [322, 74] width 160 height 204
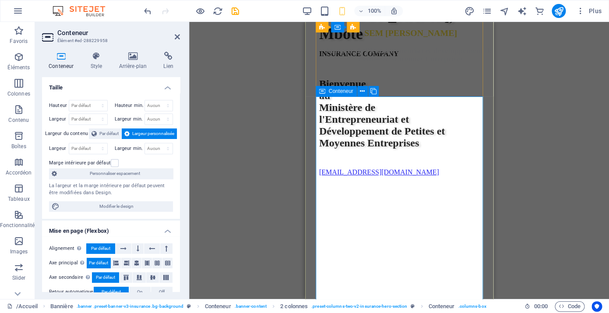
click at [404, 108] on div "Bonjour, Hello, Jambo, Mbote INSURANCE COMPANY Bienvenue au Ministère de l'Entr…" at bounding box center [399, 74] width 160 height 204
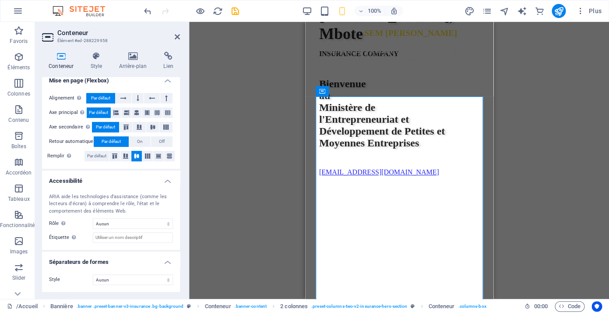
scroll to position [0, 0]
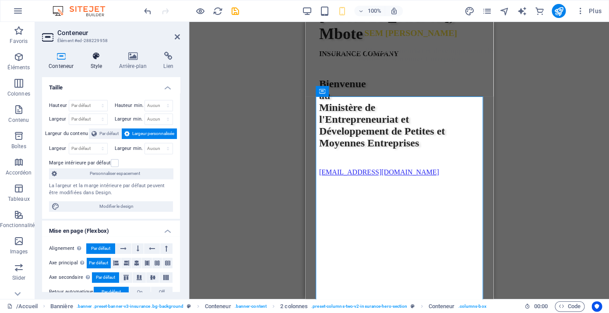
click at [100, 67] on h4 "Style" at bounding box center [98, 61] width 28 height 18
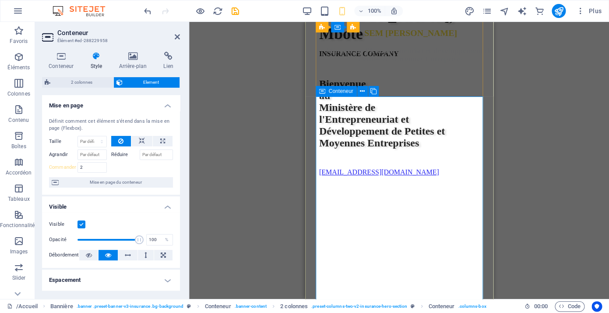
click at [390, 108] on div "Bonjour, Hello, Jambo, Mbote INSURANCE COMPANY Bienvenue au Ministère de l'Entr…" at bounding box center [399, 74] width 160 height 204
click at [387, 106] on div "Bonjour, Hello, Jambo, Mbote INSURANCE COMPANY Bienvenue au Ministère de l'Entr…" at bounding box center [399, 74] width 160 height 204
click at [387, 83] on div "Bonjour, Hello, Jambo, Mbote INSURANCE COMPANY Bienvenue au Ministère de l'Entr…" at bounding box center [399, 154] width 160 height 364
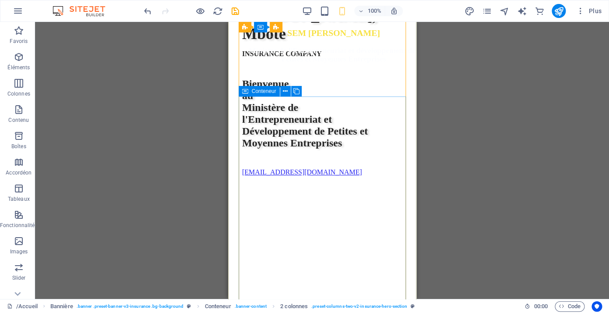
click at [341, 107] on div "Bonjour, Hello, Jambo, Mbote INSURANCE COMPANY Bienvenue au Ministère de l'Entr…" at bounding box center [322, 74] width 160 height 204
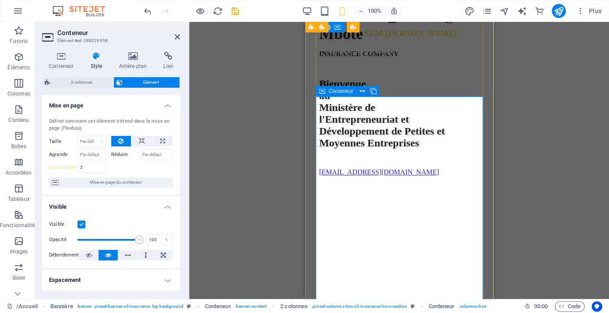
click at [395, 105] on div "Bonjour, Hello, Jambo, Mbote INSURANCE COMPANY Bienvenue au Ministère de l'Entr…" at bounding box center [399, 74] width 160 height 204
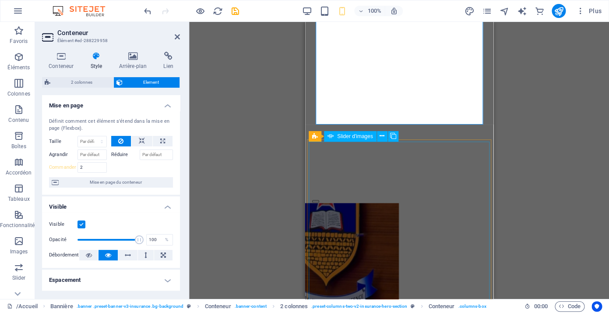
scroll to position [349, 0]
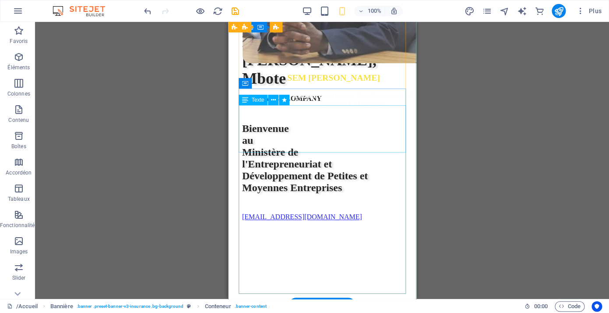
scroll to position [115, 0]
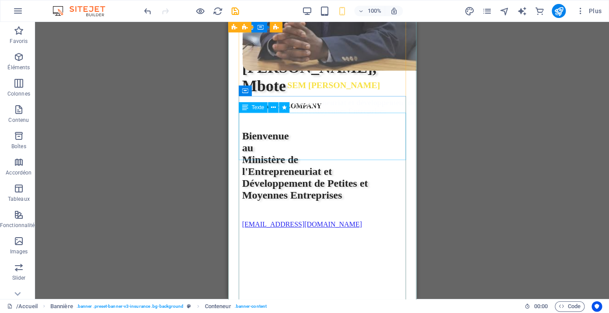
click at [307, 95] on div "Bonjour, Hello, [PERSON_NAME], Mbote" at bounding box center [322, 67] width 160 height 55
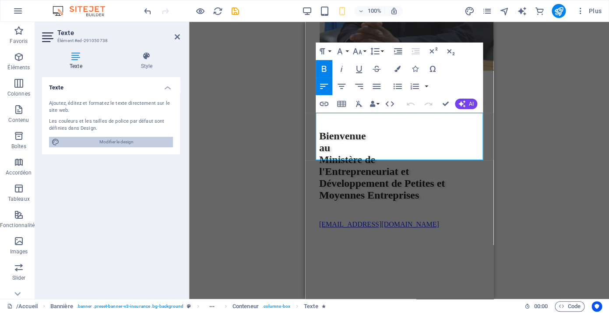
click at [116, 142] on span "Modifier le design" at bounding box center [116, 142] width 108 height 11
select select "px"
select select "500"
select select "px"
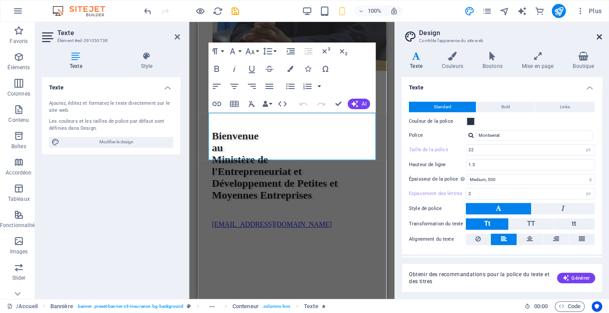
click at [600, 37] on icon at bounding box center [599, 36] width 5 height 7
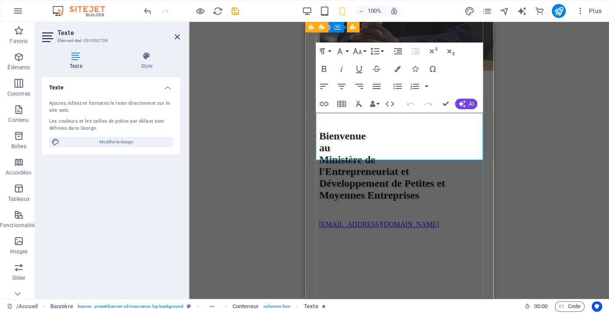
click at [402, 95] on strong "Bonjour, Hello, [PERSON_NAME], Mbote" at bounding box center [386, 67] width 134 height 54
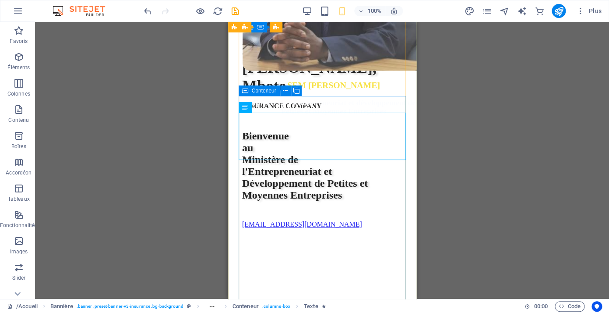
click at [347, 104] on div "Bonjour, Hello, Jambo, Mbote INSURANCE COMPANY Bienvenue au Ministère de l'Entr…" at bounding box center [322, 126] width 160 height 204
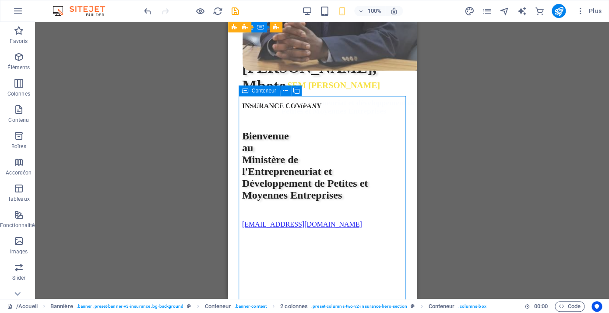
click at [329, 107] on div "Bonjour, Hello, Jambo, Mbote INSURANCE COMPANY Bienvenue au Ministère de l'Entr…" at bounding box center [322, 126] width 160 height 204
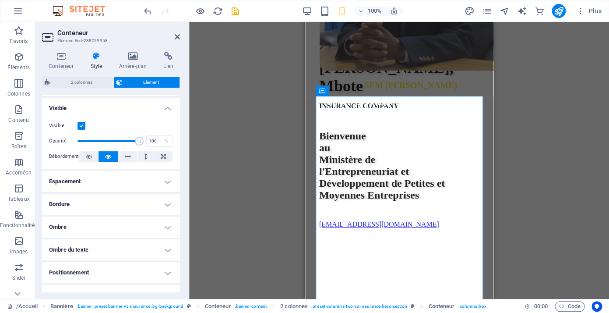
scroll to position [52, 0]
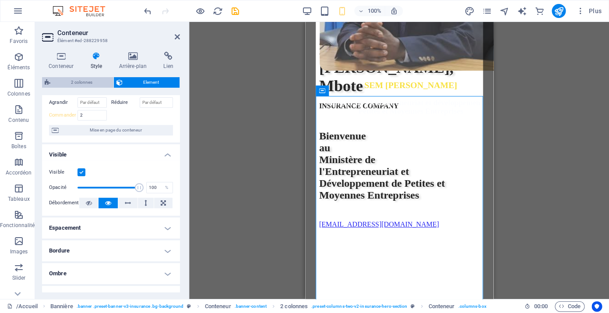
click at [92, 79] on span "2 colonnes" at bounding box center [82, 82] width 58 height 11
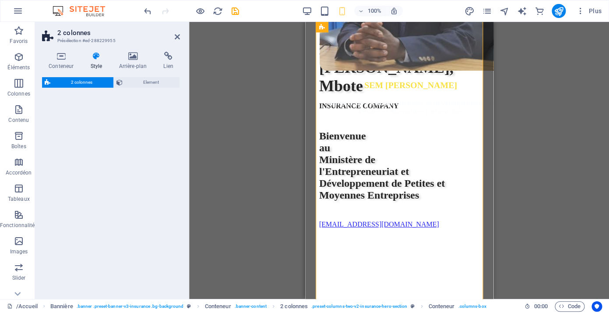
select select "px"
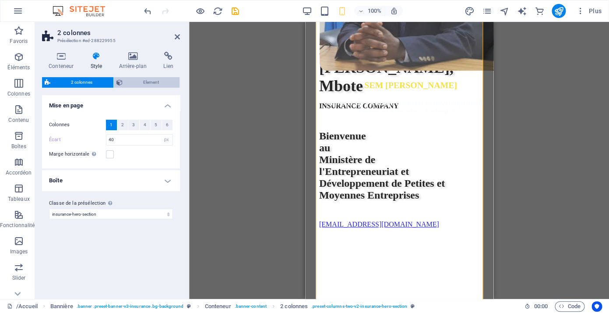
click at [151, 83] on span "Element" at bounding box center [151, 82] width 52 height 11
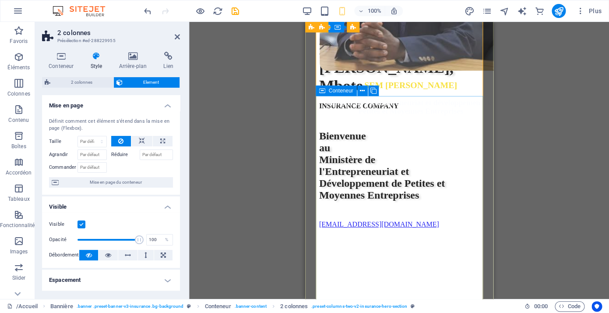
click at [405, 106] on div "Bonjour, Hello, Jambo, Mbote INSURANCE COMPANY Bienvenue au Ministère de l'Entr…" at bounding box center [399, 126] width 160 height 204
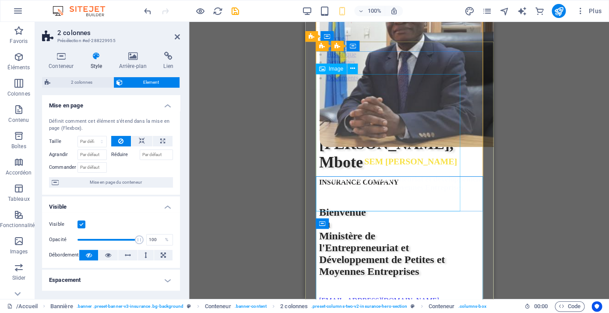
scroll to position [58, 0]
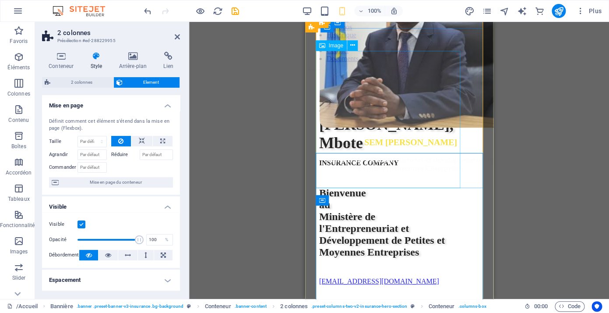
click at [404, 184] on figure at bounding box center [387, 114] width 165 height 254
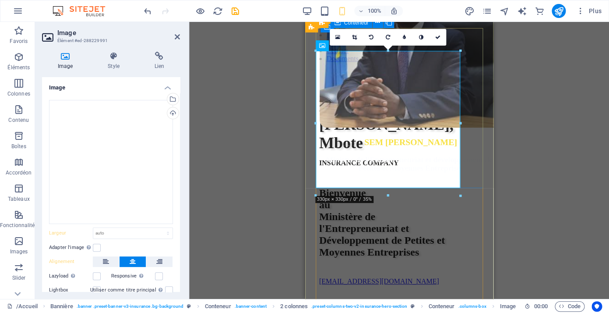
select select "vw"
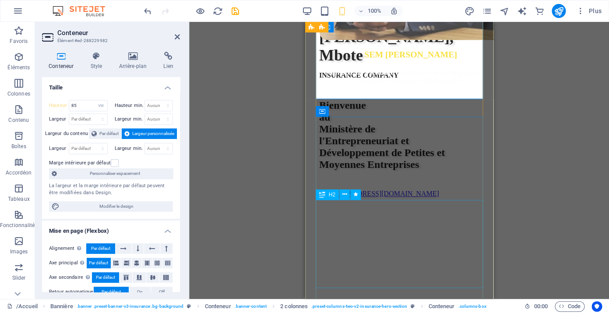
scroll to position [151, 0]
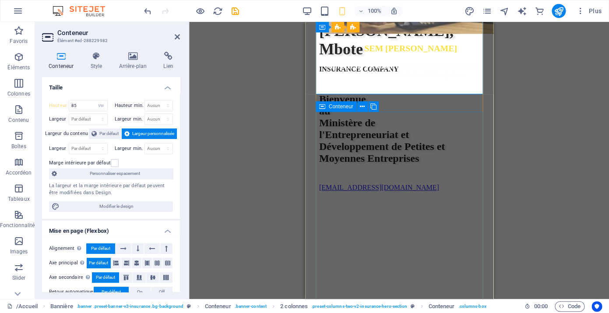
click at [437, 121] on div "Bonjour, Hello, Jambo, Mbote INSURANCE COMPANY Bienvenue au Ministère de l'Entr…" at bounding box center [399, 89] width 160 height 204
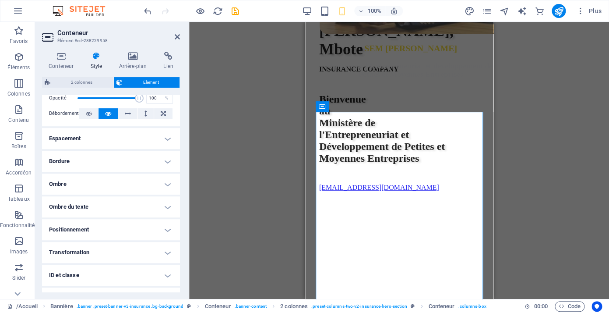
scroll to position [146, 0]
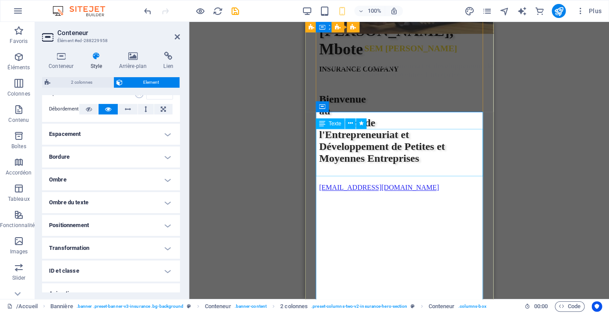
click at [389, 58] on div "Bonjour, Hello, Jambo, Mbote" at bounding box center [399, 30] width 160 height 55
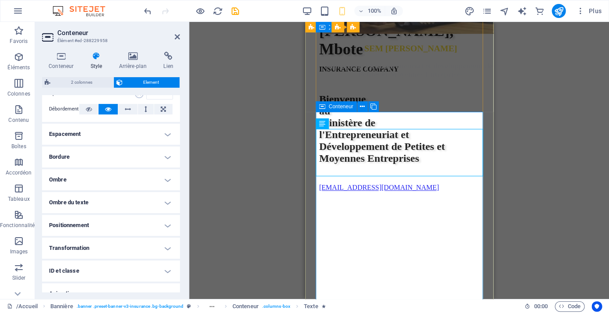
click at [391, 120] on div "Bonjour, Hello, Jambo, Mbote INSURANCE COMPANY Bienvenue au Ministère de l'Entr…" at bounding box center [399, 89] width 160 height 204
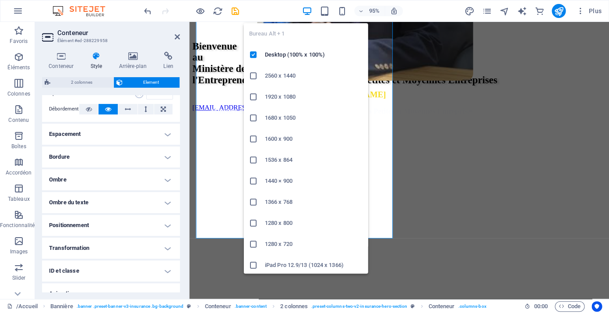
scroll to position [148, 0]
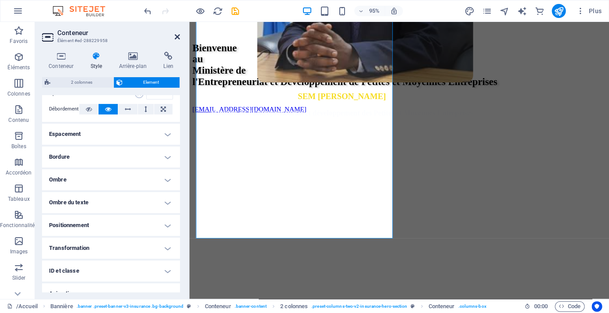
click at [179, 37] on icon at bounding box center [177, 36] width 5 height 7
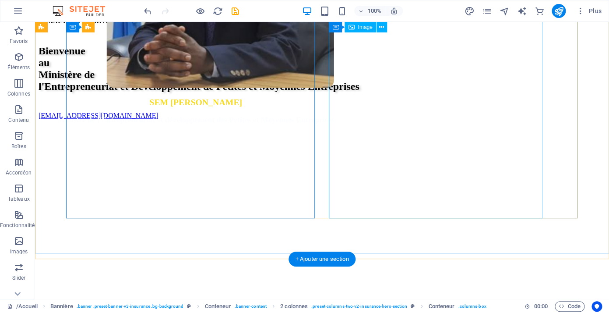
click at [453, 151] on figure at bounding box center [304, 30] width 539 height 242
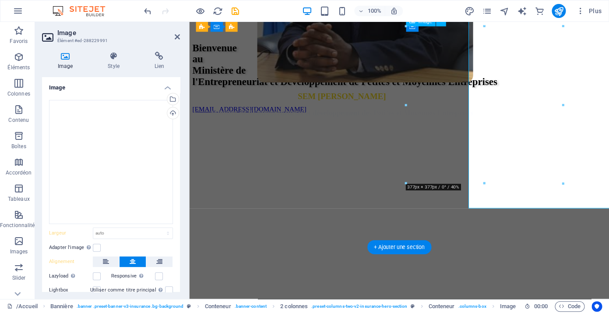
type input "377"
select select "px"
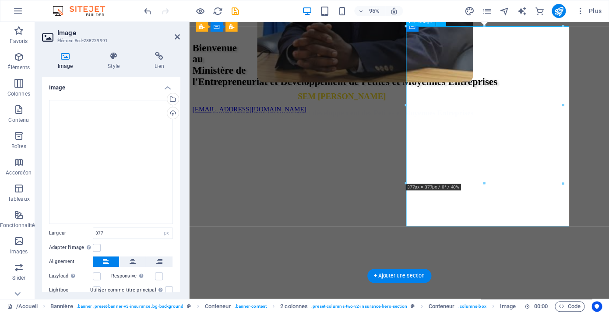
click at [534, 165] on figure at bounding box center [392, 37] width 407 height 256
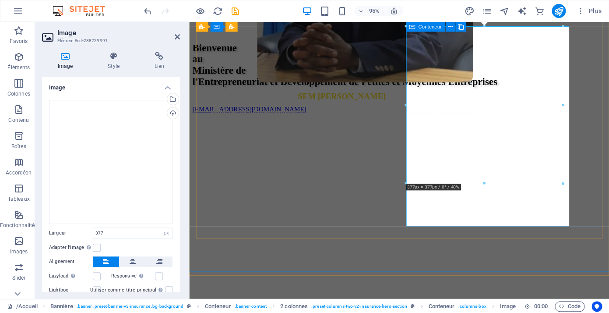
click at [605, 192] on div "SEM Justin KALUMBA MWANA-NGONGO Ministre de l'Entrepreneuriat et développement …" at bounding box center [410, 240] width 435 height 245
select select "vw"
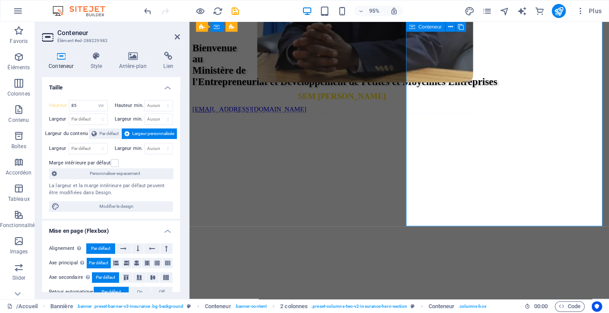
type input "560"
select select "px"
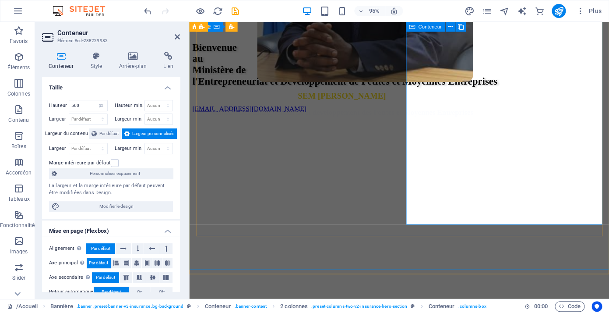
scroll to position [150, 0]
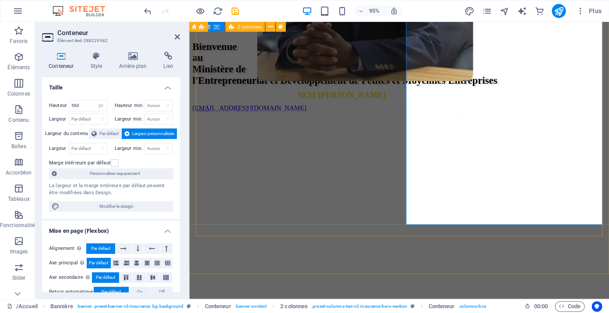
click at [548, 242] on div "Bonjour, Hello, Jambo, Mbote INSURANCE COMPANY Bienvenue au Ministère de l'Entr…" at bounding box center [410, 172] width 435 height 380
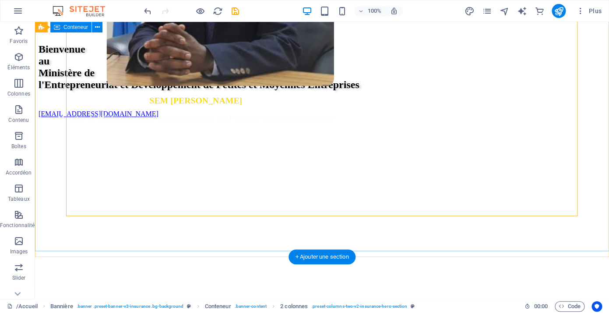
click at [530, 231] on div "Bonjour, Hello, Jambo, Mbote INSURANCE COMPANY Bienvenue au Ministère de l'Entr…" at bounding box center [322, 173] width 567 height 380
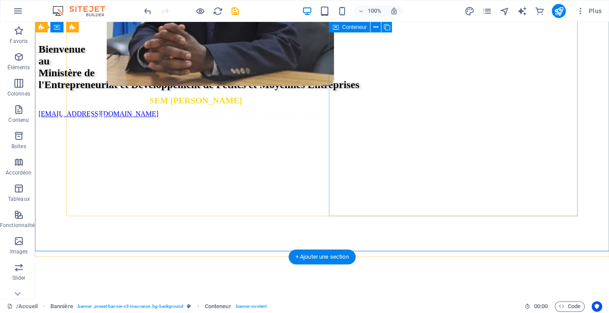
click at [564, 197] on div "SEM Justin KALUMBA MWANA-NGONGO Ministre de l'Entrepreneuriat et développement …" at bounding box center [322, 240] width 567 height 245
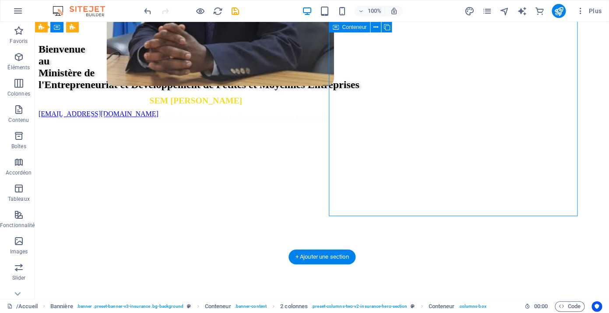
click at [564, 197] on div "SEM Justin KALUMBA MWANA-NGONGO Ministre de l'Entrepreneuriat et développement …" at bounding box center [322, 240] width 567 height 245
select select "px"
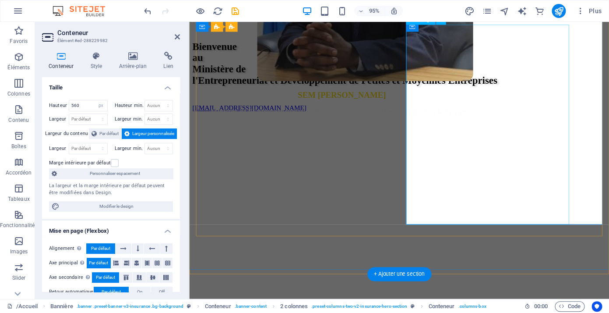
click at [555, 163] on figure at bounding box center [392, 35] width 407 height 256
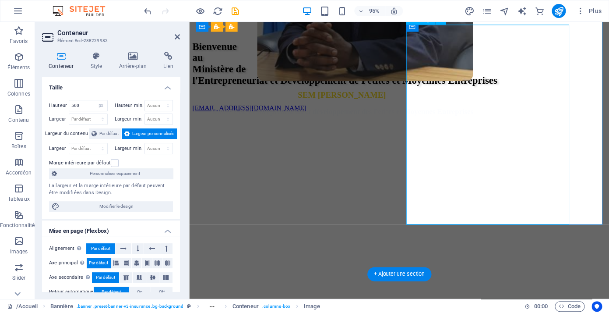
click at [555, 163] on figure at bounding box center [392, 35] width 407 height 256
select select "px"
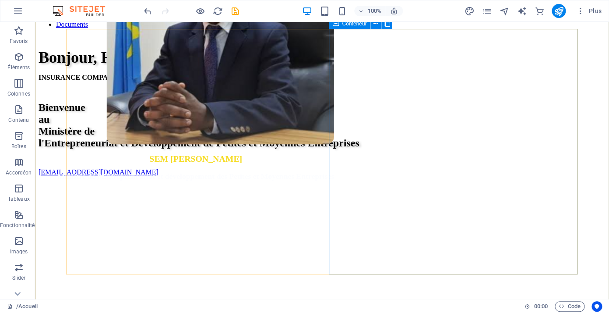
scroll to position [133, 0]
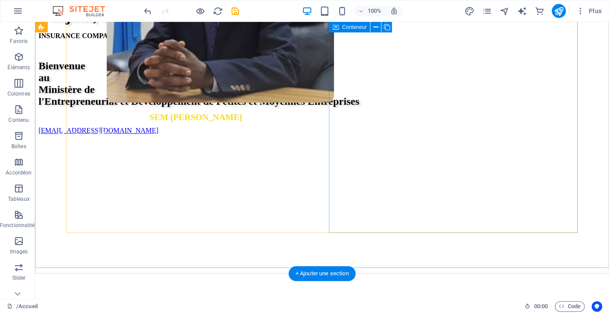
click at [447, 221] on div "SEM Justin KALUMBA MWANA-NGONGO Ministre de l'Entrepreneuriat et développement …" at bounding box center [322, 256] width 567 height 245
select select "px"
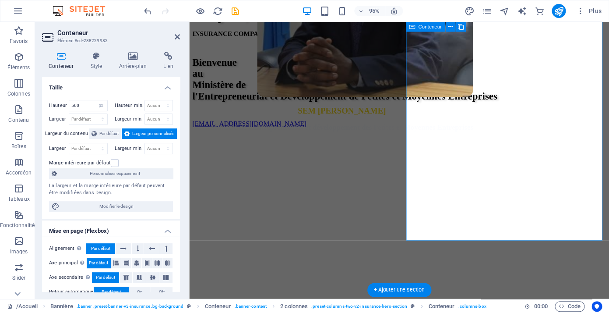
click at [501, 211] on div "SEM Justin KALUMBA MWANA-NGONGO Ministre de l'Entrepreneuriat et développement …" at bounding box center [410, 255] width 435 height 245
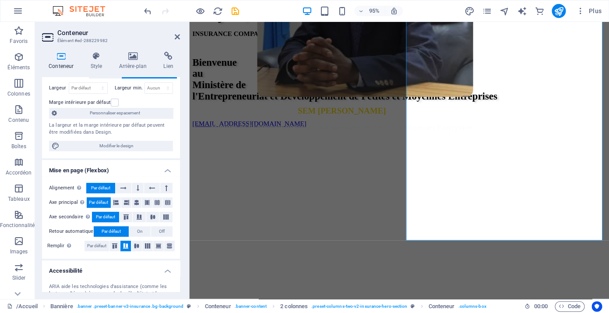
scroll to position [0, 0]
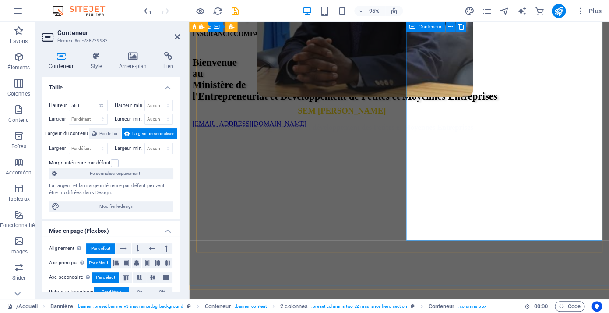
click at [529, 164] on div "SEM Justin KALUMBA MWANA-NGONGO Ministre de l'Entrepreneuriat et développement …" at bounding box center [410, 255] width 435 height 245
click at [499, 197] on div "SEM Justin KALUMBA MWANA-NGONGO Ministre de l'Entrepreneuriat et développement …" at bounding box center [410, 255] width 435 height 245
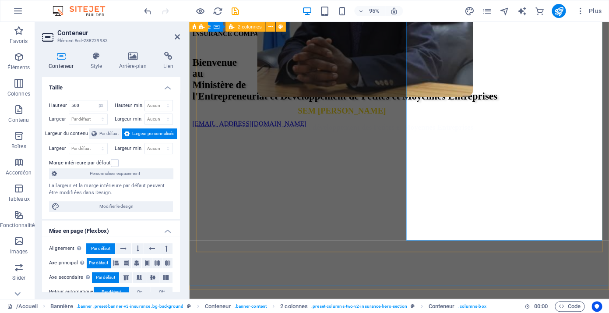
click at [489, 260] on div "Bonjour, Hello, Jambo, Mbote INSURANCE COMPANY Bienvenue au Ministère de l'Entr…" at bounding box center [410, 188] width 435 height 380
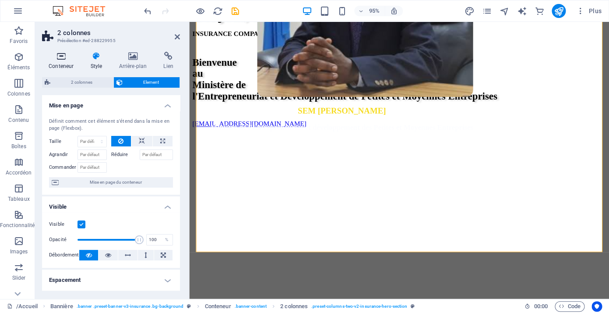
click at [67, 60] on icon at bounding box center [61, 56] width 38 height 9
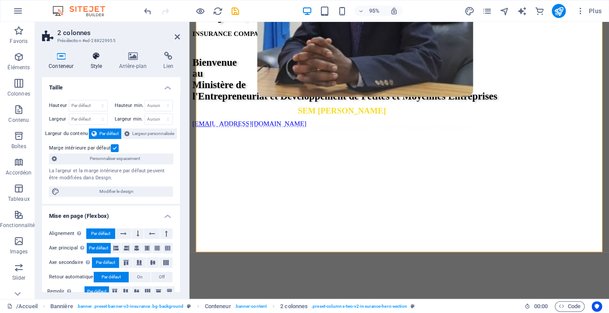
click at [93, 60] on icon at bounding box center [96, 56] width 25 height 9
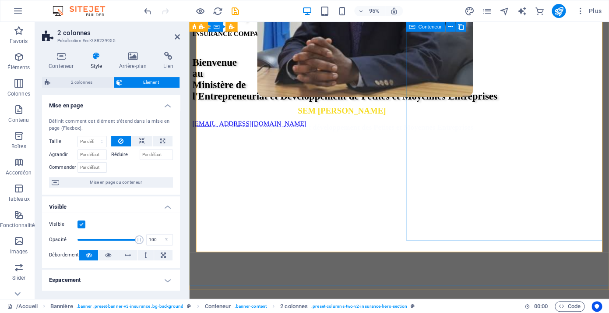
click at [593, 213] on div "SEM Justin KALUMBA MWANA-NGONGO Ministre de l'Entrepreneuriat et développement …" at bounding box center [410, 255] width 435 height 245
click at [459, 235] on div "SEM Justin KALUMBA MWANA-NGONGO Ministre de l'Entrepreneuriat et développement …" at bounding box center [410, 255] width 435 height 245
select select "px"
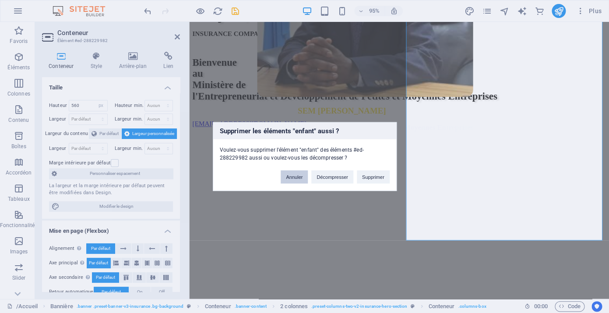
click at [289, 178] on button "Annuler" at bounding box center [294, 176] width 27 height 13
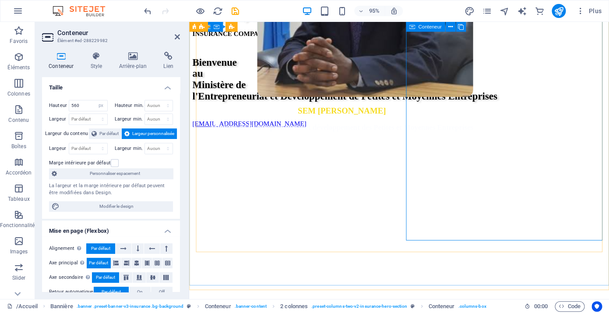
click at [549, 221] on div "SEM Justin KALUMBA MWANA-NGONGO Ministre de l'Entrepreneuriat et développement …" at bounding box center [410, 255] width 435 height 245
click at [538, 213] on div "SEM Justin KALUMBA MWANA-NGONGO Ministre de l'Entrepreneuriat et développement …" at bounding box center [410, 255] width 435 height 245
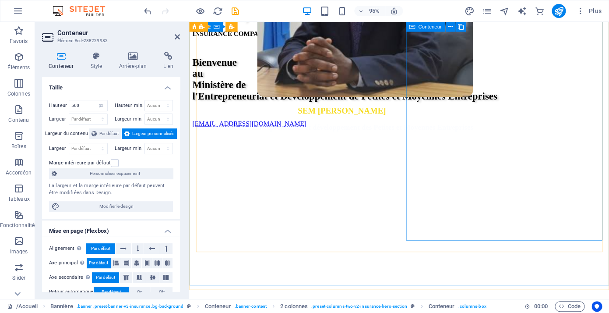
click at [530, 204] on div "SEM Justin KALUMBA MWANA-NGONGO Ministre de l'Entrepreneuriat et développement …" at bounding box center [410, 255] width 435 height 245
click at [523, 191] on div "SEM Justin KALUMBA MWANA-NGONGO Ministre de l'Entrepreneuriat et développement …" at bounding box center [410, 255] width 435 height 245
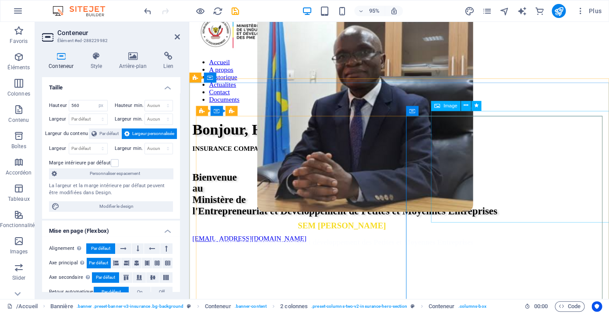
scroll to position [25, 0]
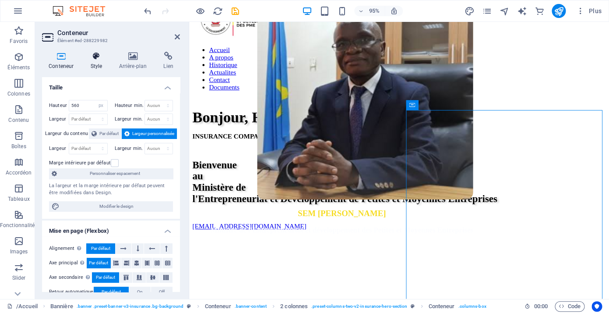
click at [100, 61] on h4 "Style" at bounding box center [98, 61] width 28 height 18
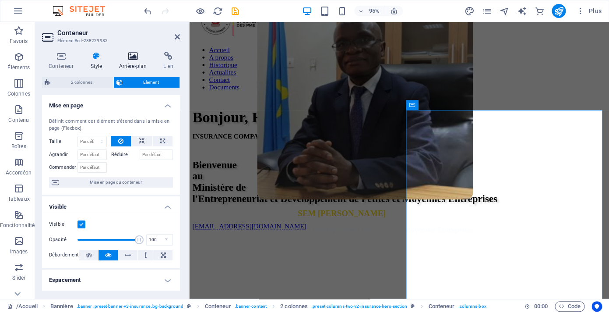
click at [137, 64] on h4 "Arrière-plan" at bounding box center [134, 61] width 45 height 18
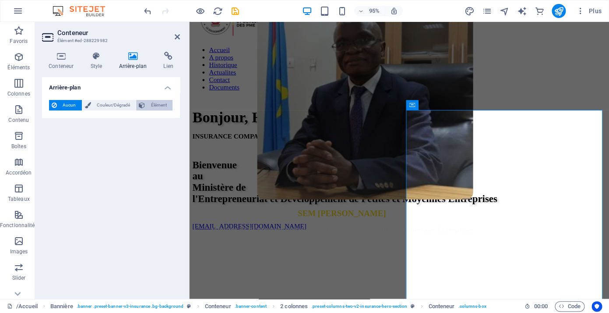
click at [155, 102] on span "Élément" at bounding box center [159, 105] width 22 height 11
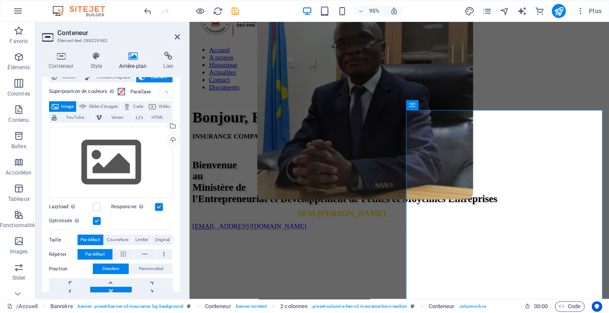
scroll to position [88, 0]
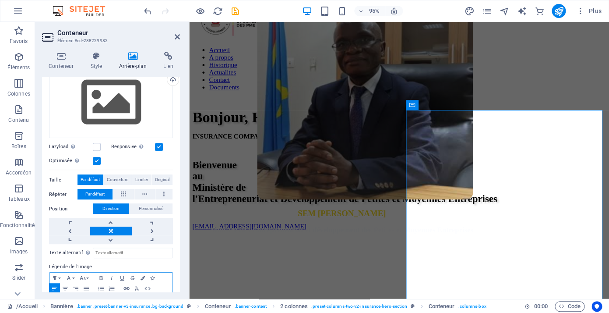
click at [107, 294] on div at bounding box center [110, 307] width 123 height 26
click at [113, 298] on p at bounding box center [111, 302] width 114 height 8
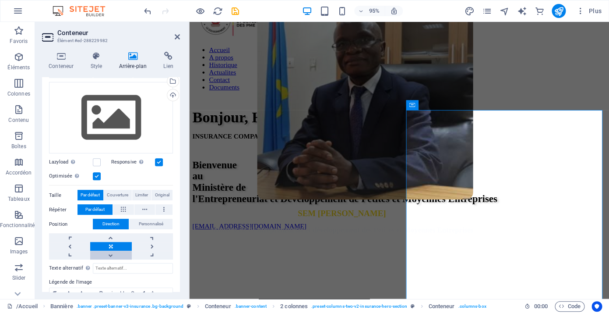
click at [128, 256] on link at bounding box center [110, 254] width 41 height 9
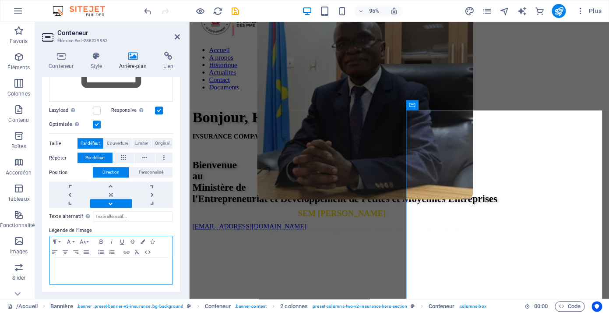
click at [119, 261] on div at bounding box center [110, 270] width 123 height 26
click at [102, 264] on p at bounding box center [111, 266] width 114 height 8
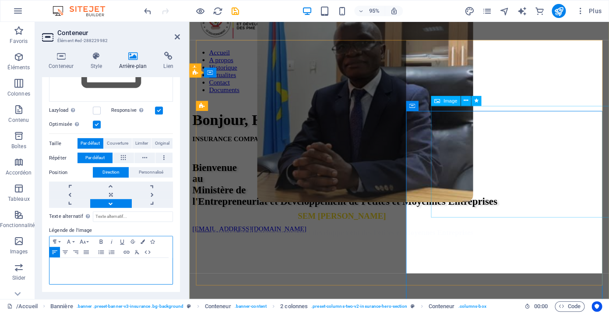
scroll to position [25, 0]
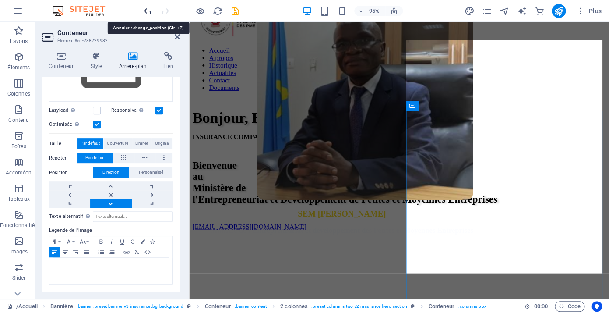
click at [147, 11] on icon "undo" at bounding box center [148, 11] width 10 height 10
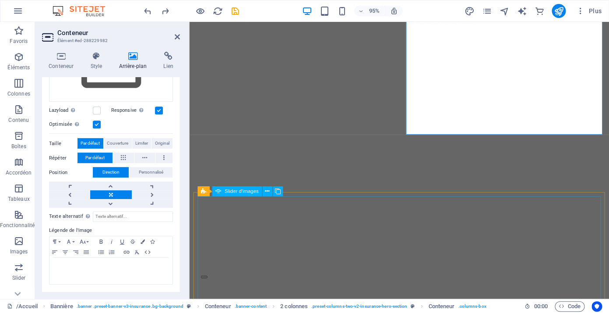
scroll to position [242, 0]
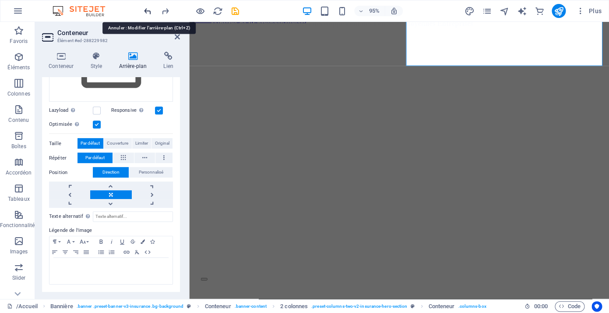
click at [147, 14] on icon "undo" at bounding box center [148, 11] width 10 height 10
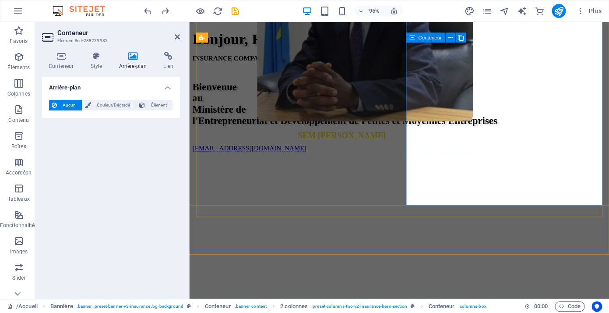
scroll to position [108, 0]
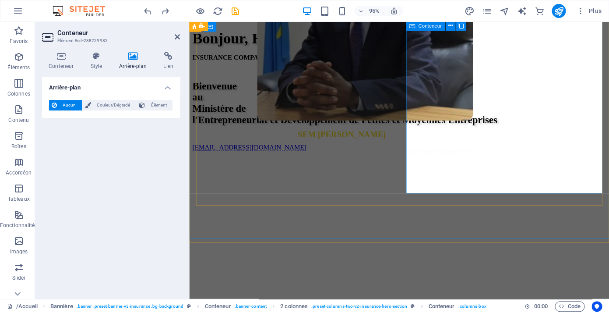
click at [536, 246] on div "SEM Justin KALUMBA MWANA-NGONGO Ministre de l'Entrepreneuriat et développement …" at bounding box center [410, 280] width 435 height 245
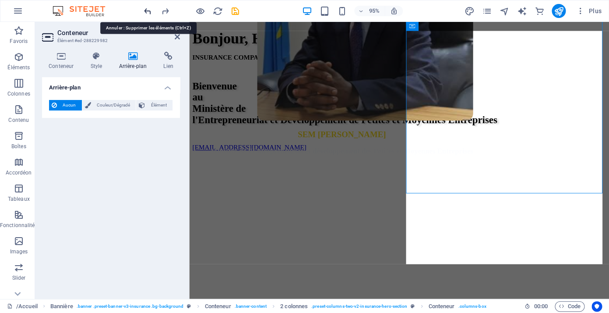
click at [151, 15] on icon "undo" at bounding box center [148, 11] width 10 height 10
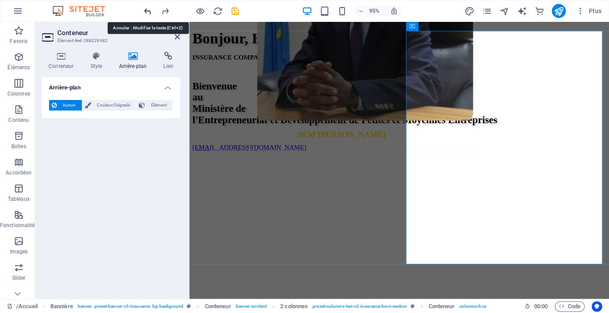
click at [150, 12] on icon "undo" at bounding box center [148, 11] width 10 height 10
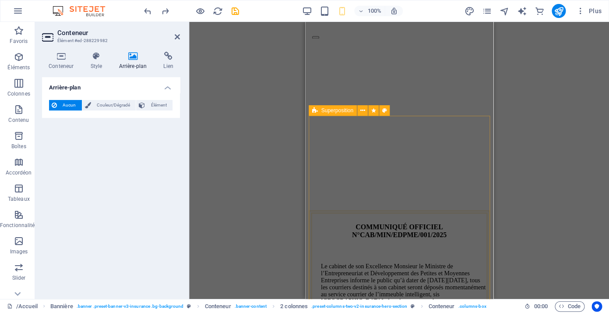
scroll to position [468, 0]
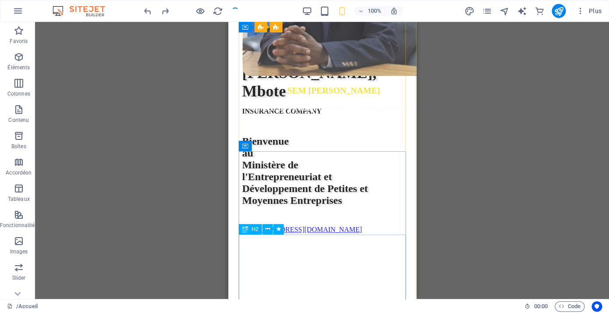
scroll to position [122, 0]
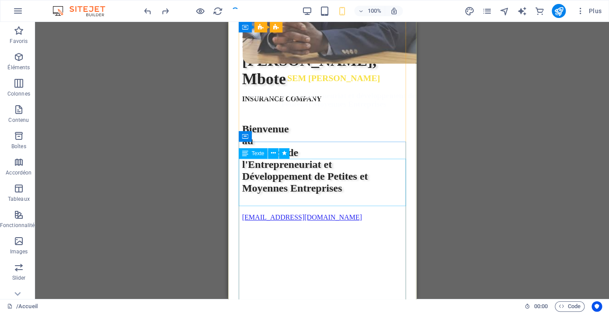
click at [307, 88] on div "Bonjour, Hello, [PERSON_NAME], Mbote" at bounding box center [322, 60] width 160 height 55
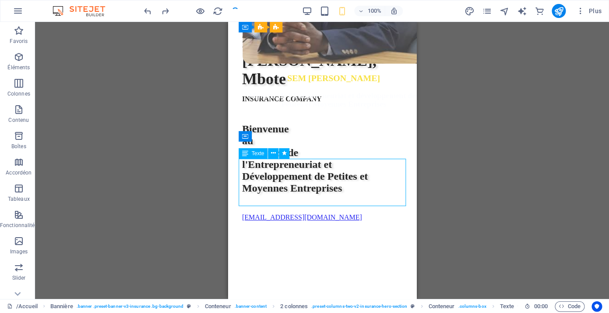
click at [307, 88] on div "Bonjour, Hello, [PERSON_NAME], Mbote" at bounding box center [322, 60] width 160 height 55
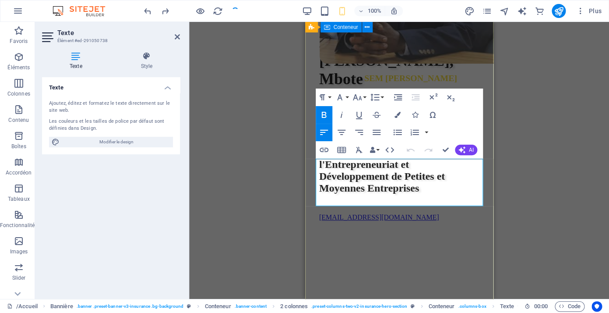
click at [308, 163] on div "Bonjour, Hello, Jambo, Mbote INSURANCE COMPANY Bienvenue au Ministère de l'Entr…" at bounding box center [398, 199] width 181 height 382
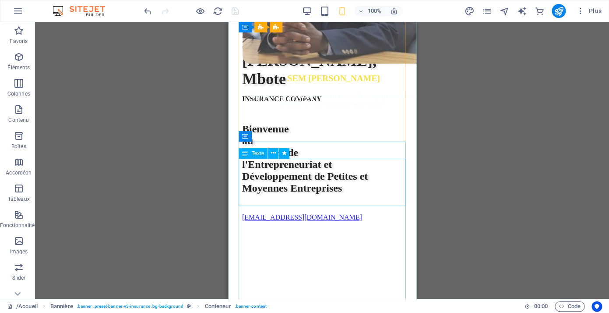
click at [342, 88] on div "Bonjour, Hello, [PERSON_NAME], Mbote" at bounding box center [322, 60] width 160 height 55
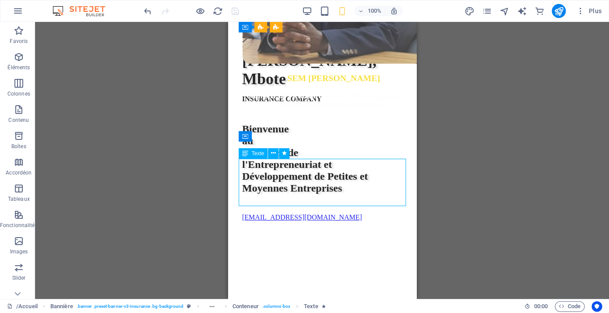
click at [342, 88] on div "Bonjour, Hello, [PERSON_NAME], Mbote" at bounding box center [322, 60] width 160 height 55
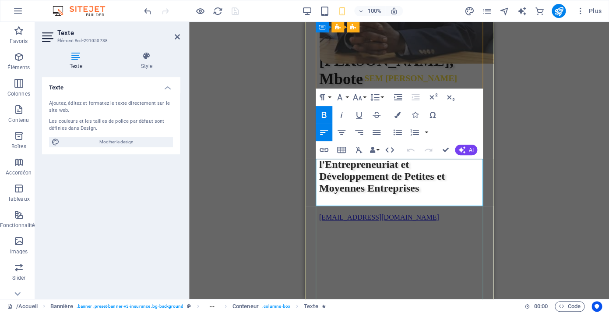
click at [368, 88] on strong "Bonjour, Hello, [PERSON_NAME], Mbote" at bounding box center [386, 60] width 134 height 54
click at [383, 88] on strong "Bonjour, Hello, [PERSON_NAME], Mbote" at bounding box center [386, 60] width 134 height 54
click at [398, 88] on strong "Bonjour, Hello, [PERSON_NAME], Mbote" at bounding box center [386, 60] width 134 height 54
click at [435, 88] on p "Bonjour, Hello, [PERSON_NAME], Mbote" at bounding box center [399, 60] width 160 height 55
click at [435, 88] on strong "Bonjour, Hello, [PERSON_NAME], Mbote" at bounding box center [386, 60] width 134 height 54
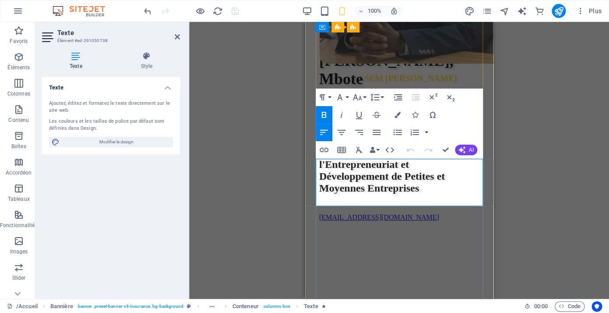
click at [457, 88] on p "Bonjour, Hello, [PERSON_NAME], Mbote" at bounding box center [399, 60] width 160 height 55
click at [436, 88] on strong "Bonjour, Hello, [PERSON_NAME], Mbote" at bounding box center [386, 60] width 134 height 54
click at [383, 103] on div "INSURANCE COMPANY" at bounding box center [399, 99] width 160 height 8
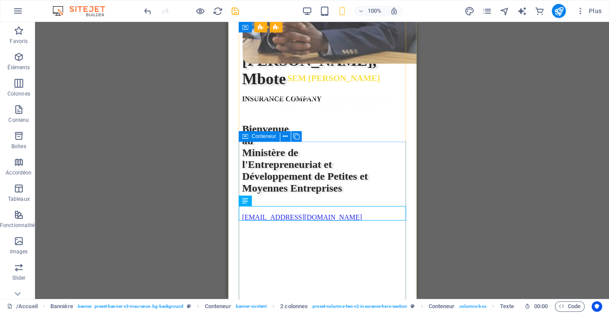
click at [362, 152] on div "Bonjour, Hello, Jambo, Mbote INSURANCE COMPANY Bienvenue au Ministère de l'Entr…" at bounding box center [322, 119] width 160 height 204
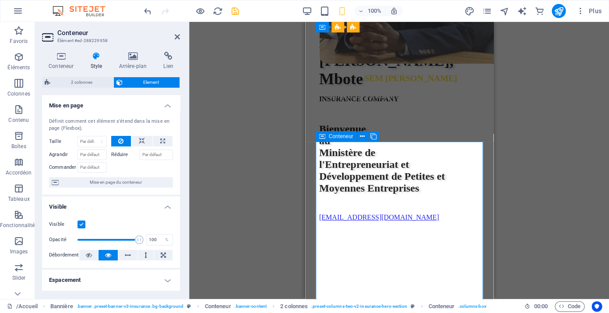
type input "2"
click at [429, 151] on div "Bonjour, Hello, Jambo, Mbote INSURANCE COMPANY Bienvenue au Ministère de l'Entr…" at bounding box center [399, 119] width 160 height 204
click at [177, 35] on icon at bounding box center [177, 36] width 5 height 7
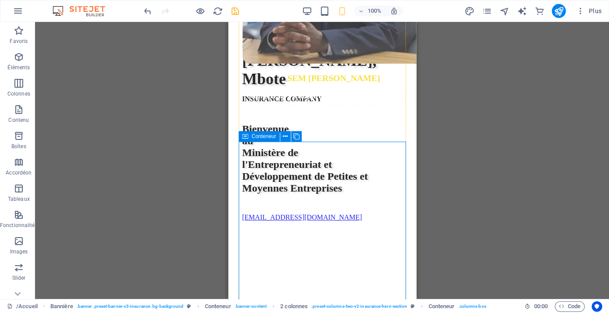
click at [248, 146] on div "Bonjour, Hello, Jambo, Mbote INSURANCE COMPANY Bienvenue au Ministère de l'Entr…" at bounding box center [322, 119] width 160 height 204
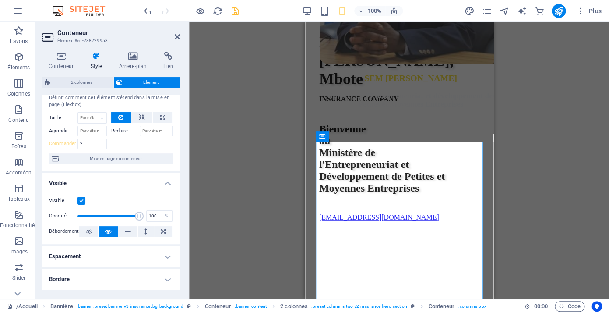
scroll to position [0, 0]
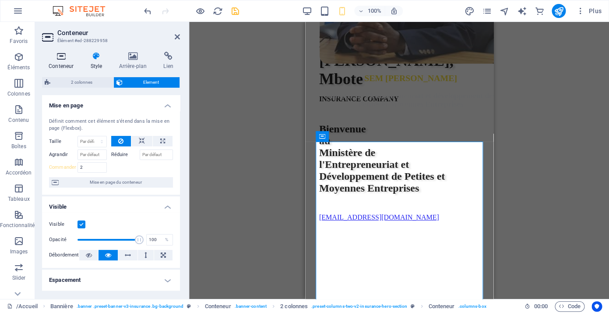
click at [59, 61] on h4 "Conteneur" at bounding box center [63, 61] width 42 height 18
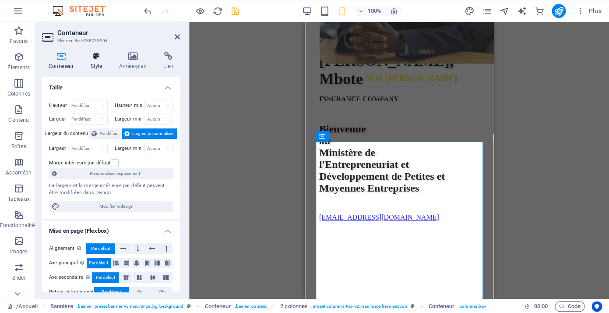
click at [98, 62] on h4 "Style" at bounding box center [98, 61] width 28 height 18
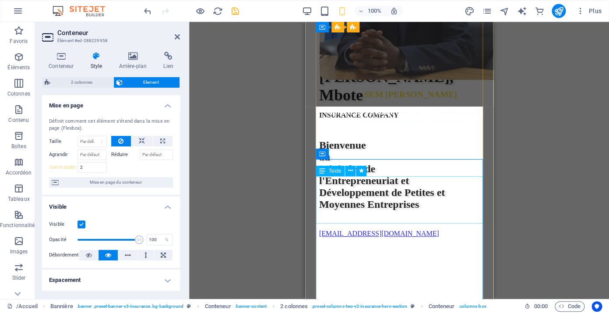
scroll to position [108, 0]
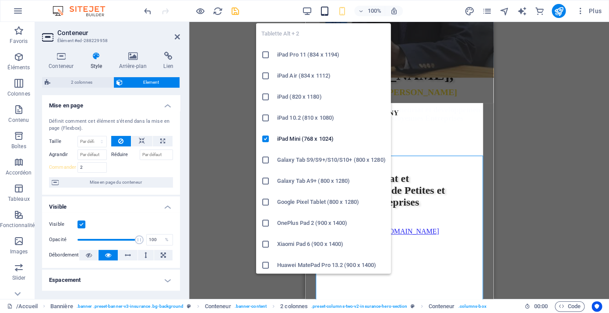
click at [323, 11] on icon "button" at bounding box center [324, 11] width 10 height 10
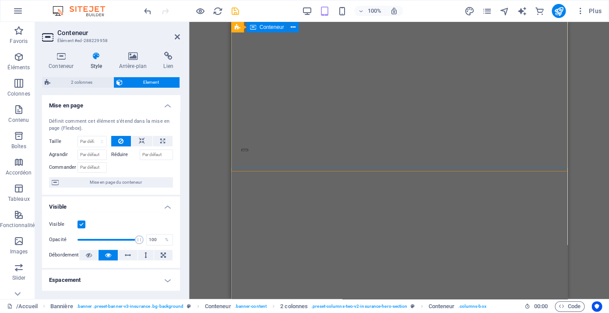
scroll to position [470, 0]
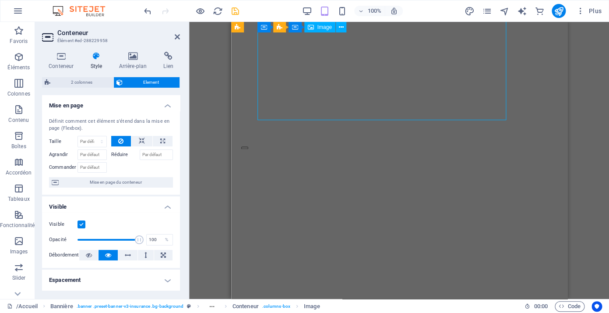
select select "px"
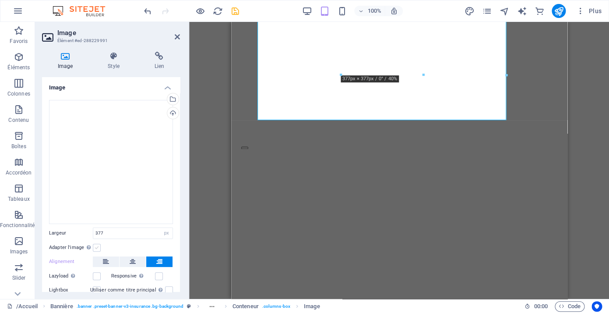
scroll to position [46, 0]
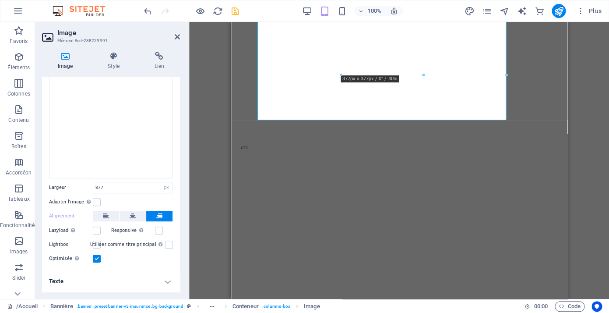
click at [100, 288] on h4 "Texte" at bounding box center [111, 281] width 138 height 21
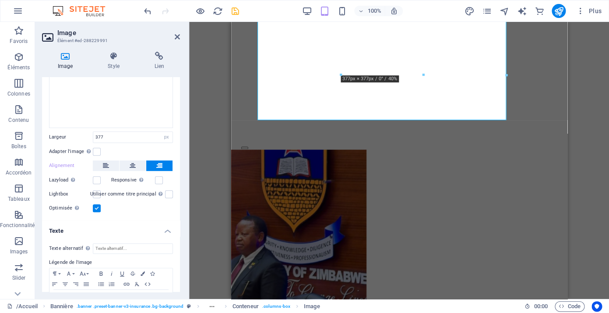
scroll to position [128, 0]
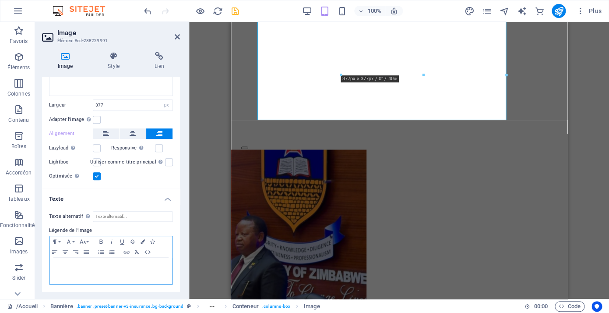
click at [119, 264] on p at bounding box center [111, 266] width 114 height 8
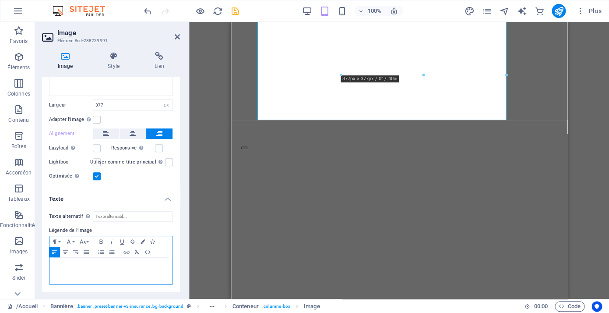
click at [119, 264] on p at bounding box center [111, 266] width 114 height 8
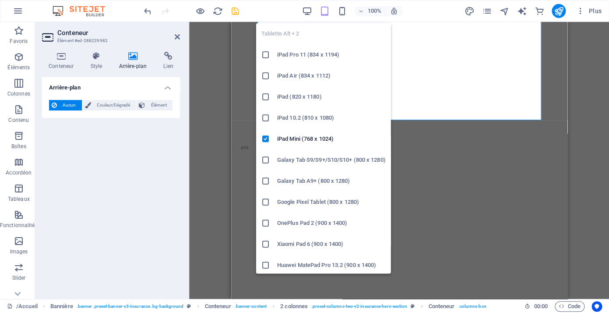
click at [324, 12] on icon "button" at bounding box center [324, 11] width 10 height 10
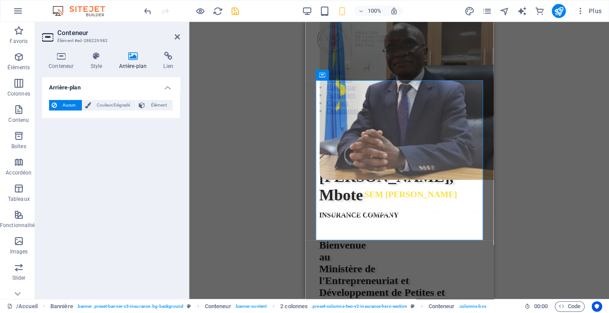
click at [513, 165] on div "Glissez et déposez l'élément de votre choix pour remplacer le contenu existant.…" at bounding box center [399, 160] width 420 height 277
click at [178, 36] on icon at bounding box center [177, 36] width 5 height 7
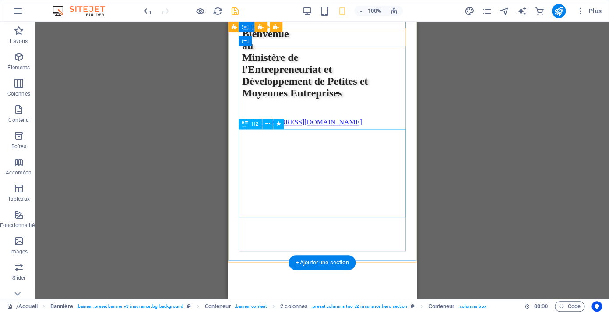
scroll to position [217, 0]
click at [353, 7] on div "INSURANCE COMPANY" at bounding box center [322, 4] width 160 height 8
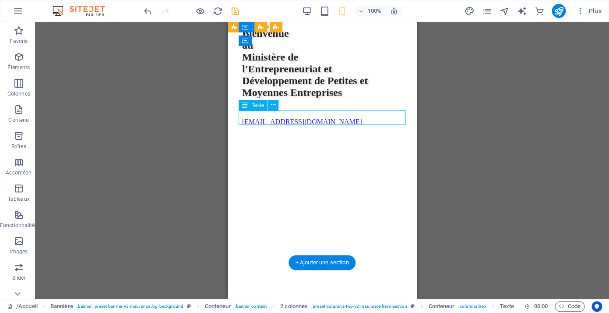
click at [353, 7] on div "INSURANCE COMPANY" at bounding box center [322, 4] width 160 height 8
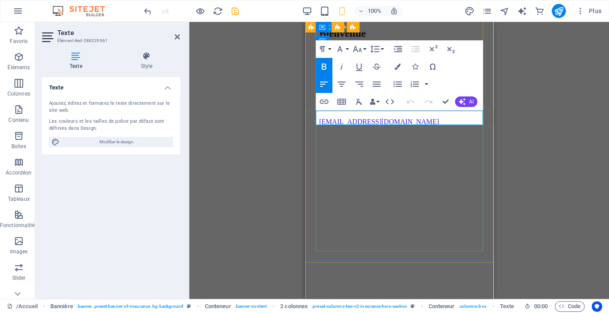
click at [386, 7] on strong "INSURANCE COMPANY" at bounding box center [358, 3] width 79 height 7
click at [385, 7] on strong "INSURANCE COMPANY" at bounding box center [358, 3] width 79 height 7
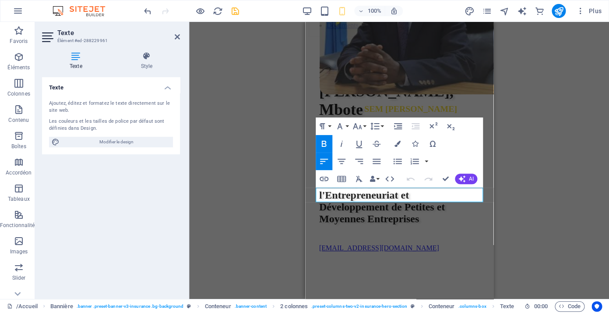
scroll to position [66, 0]
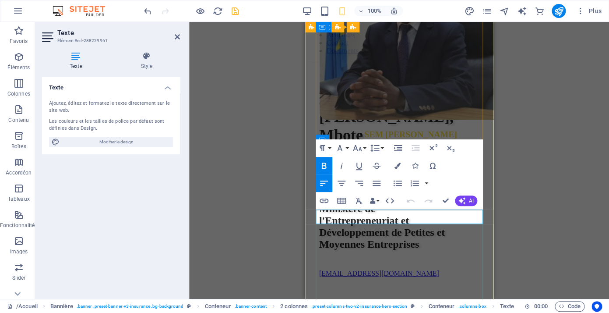
click at [398, 158] on strong "INSURANCE COMPANY" at bounding box center [358, 154] width 79 height 7
click at [427, 159] on p "INSURANCE PANY" at bounding box center [399, 155] width 160 height 8
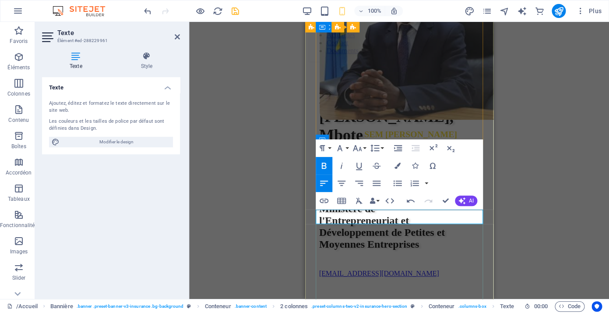
click at [427, 159] on p "INSURANCE PANY" at bounding box center [399, 155] width 160 height 8
click at [410, 197] on icon "button" at bounding box center [410, 200] width 11 height 11
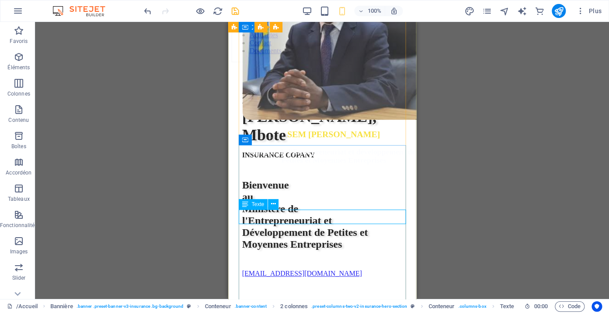
click at [299, 159] on div "INSURANCE COPANY" at bounding box center [322, 155] width 160 height 8
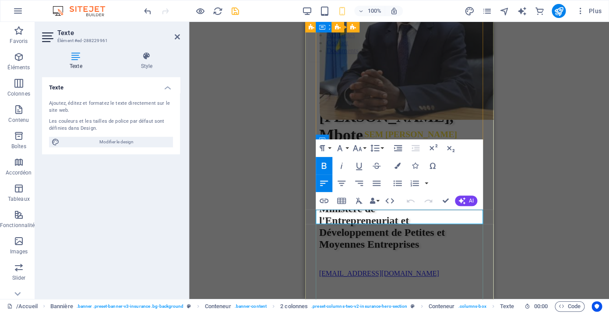
click at [374, 158] on strong "INSURANCE COPANY" at bounding box center [355, 154] width 73 height 7
click at [356, 158] on strong "INSURANCE COPANY" at bounding box center [355, 154] width 73 height 7
click at [376, 158] on strong "INSURANCE COPANY" at bounding box center [355, 154] width 73 height 7
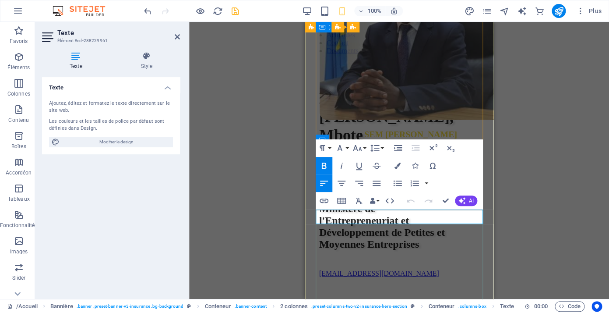
click at [376, 158] on strong "INSURANCE COPANY" at bounding box center [355, 154] width 73 height 7
click at [369, 159] on p "COPANY" at bounding box center [399, 155] width 160 height 8
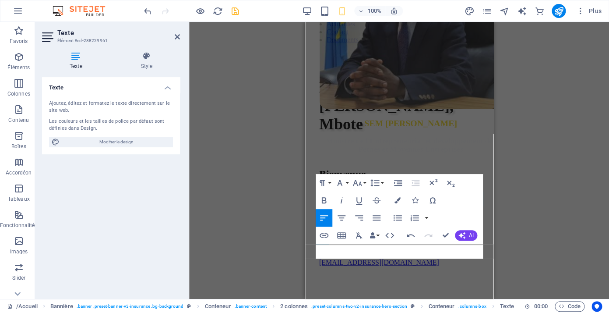
scroll to position [84, 0]
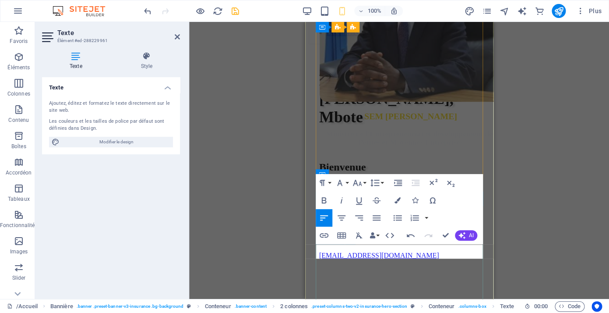
click at [373, 141] on p at bounding box center [399, 137] width 160 height 8
click at [373, 217] on icon "button" at bounding box center [376, 217] width 11 height 11
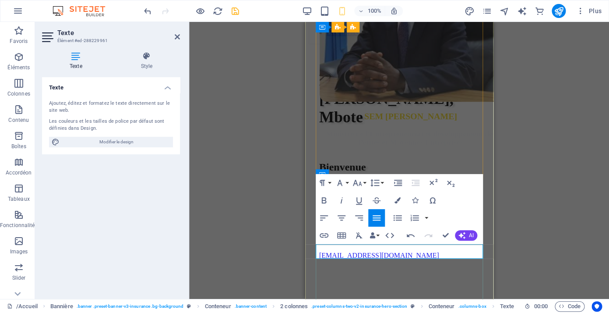
click at [387, 141] on p at bounding box center [399, 137] width 160 height 8
click at [404, 141] on p at bounding box center [399, 137] width 160 height 8
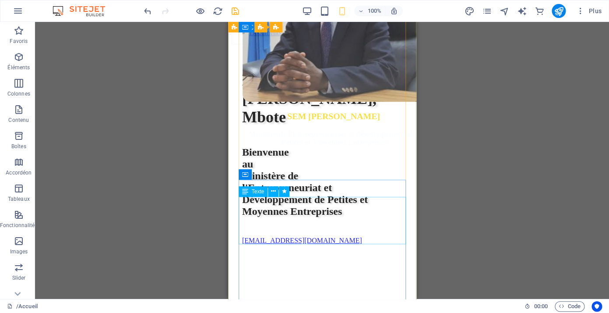
click at [371, 126] on div "Bonjour, Hello, [PERSON_NAME], Mbote" at bounding box center [322, 98] width 160 height 55
click at [369, 126] on div "Bonjour, Hello, [PERSON_NAME], Mbote" at bounding box center [322, 98] width 160 height 55
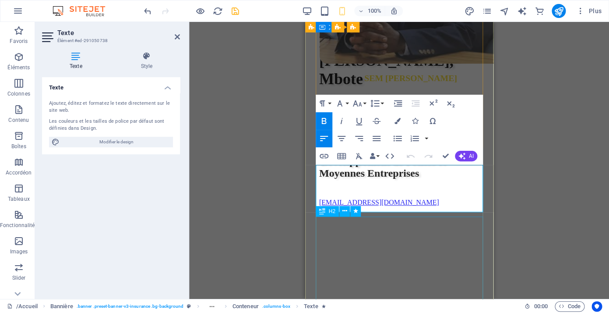
scroll to position [124, 0]
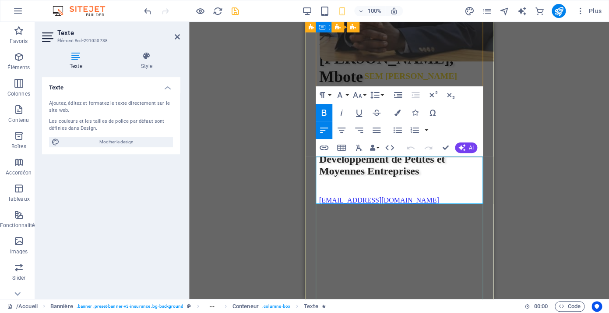
click at [348, 85] on strong "Bonjour, Hello, [PERSON_NAME], Mbote" at bounding box center [386, 58] width 134 height 54
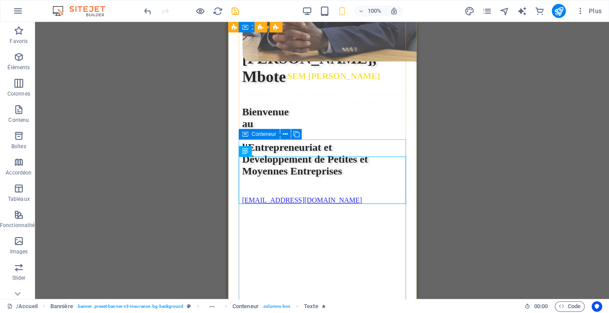
click at [327, 155] on div "Bonjour, Hello, Jambo, Mbote Bienvenue au Ministère de l'Entrepreneuriat et Dév…" at bounding box center [322, 109] width 160 height 189
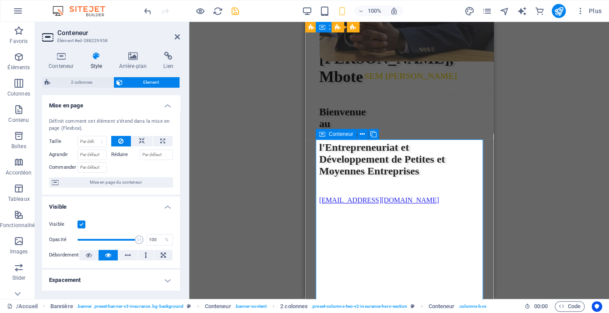
click at [327, 155] on div "Bonjour, Hello, Jambo, Mbote Bienvenue au Ministère de l'Entrepreneuriat et Dév…" at bounding box center [399, 109] width 160 height 189
type input "2"
click at [398, 151] on div "Bonjour, Hello, Jambo, Mbote Bienvenue au Ministère de l'Entrepreneuriat et Dév…" at bounding box center [399, 109] width 160 height 189
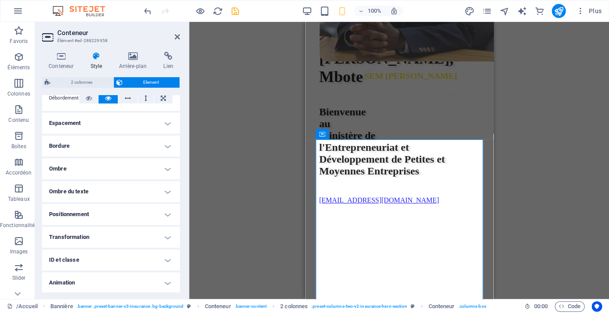
scroll to position [181, 0]
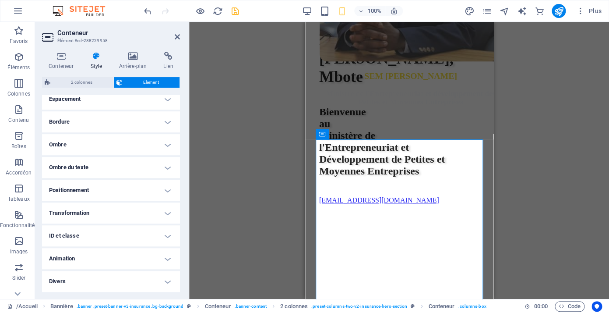
click at [163, 279] on h4 "Divers" at bounding box center [111, 281] width 138 height 21
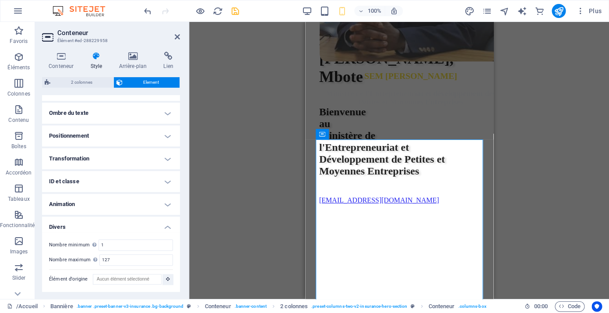
click at [170, 227] on h4 "Divers" at bounding box center [111, 224] width 138 height 16
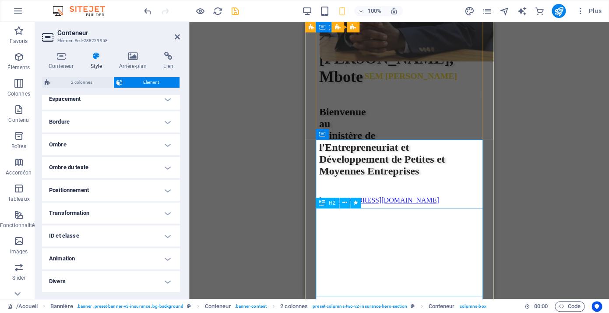
click at [405, 177] on div "Bienvenue au Ministère de l'Entrepreneuriat et Développement de Petites et Moye…" at bounding box center [399, 141] width 160 height 71
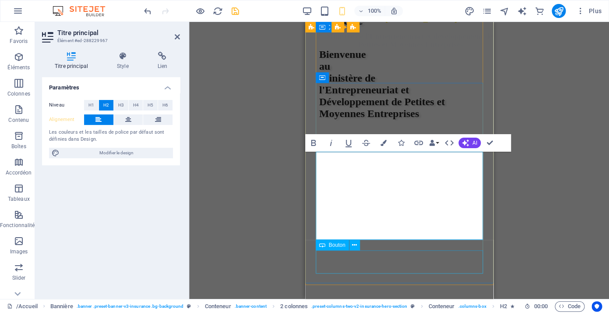
scroll to position [182, 0]
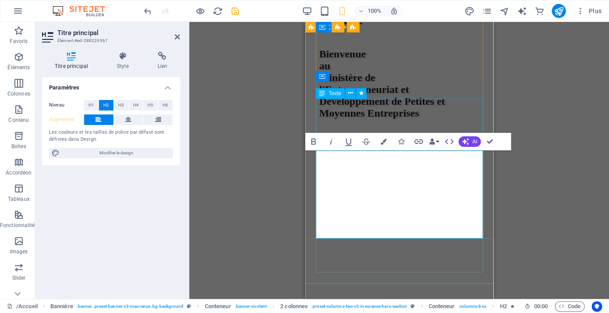
click at [425, 28] on div "Bonjour, Hello, [PERSON_NAME], Mbote" at bounding box center [399, 0] width 160 height 55
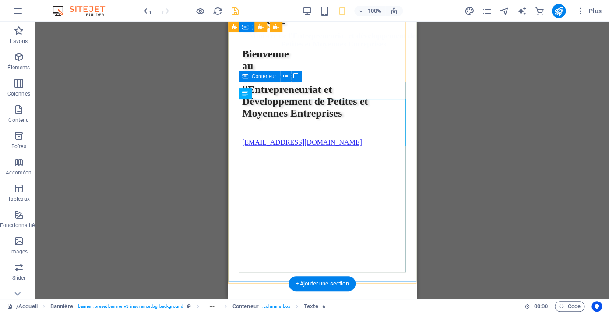
click at [338, 89] on div "Bonjour, Hello, Jambo, Mbote Bienvenue au Ministère de l'Entrepreneuriat et Dév…" at bounding box center [322, 51] width 160 height 189
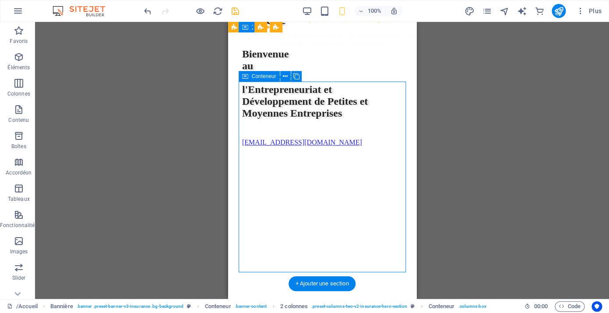
click at [338, 89] on div "Bonjour, Hello, Jambo, Mbote Bienvenue au Ministère de l'Entrepreneuriat et Dév…" at bounding box center [322, 51] width 160 height 189
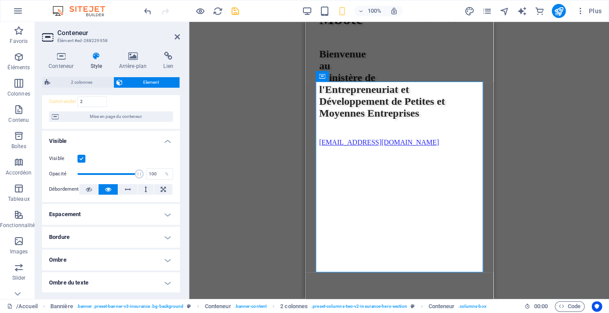
scroll to position [181, 0]
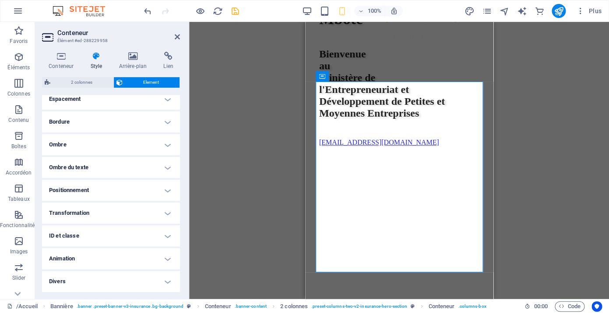
click at [169, 279] on h4 "Divers" at bounding box center [111, 281] width 138 height 21
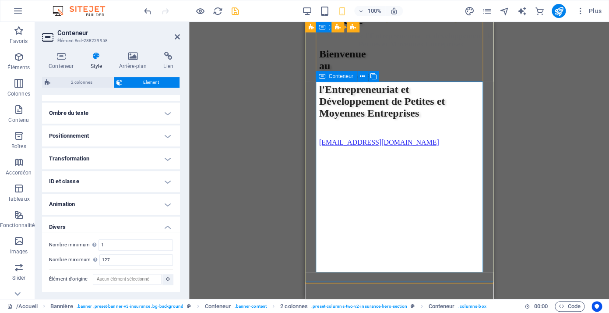
click at [422, 92] on div "Bonjour, Hello, Jambo, Mbote Bienvenue au Ministère de l'Entrepreneuriat et Dév…" at bounding box center [399, 51] width 160 height 189
click at [403, 92] on div "Bonjour, Hello, Jambo, Mbote Bienvenue au Ministère de l'Entrepreneuriat et Dév…" at bounding box center [399, 51] width 160 height 189
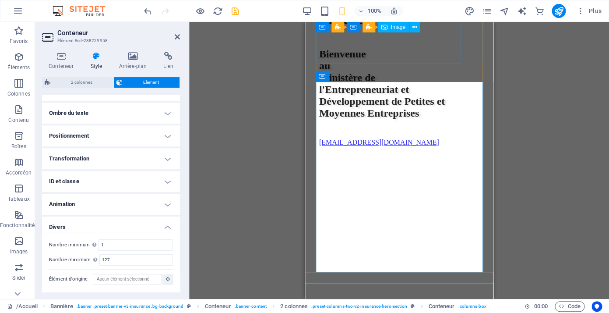
select select "px"
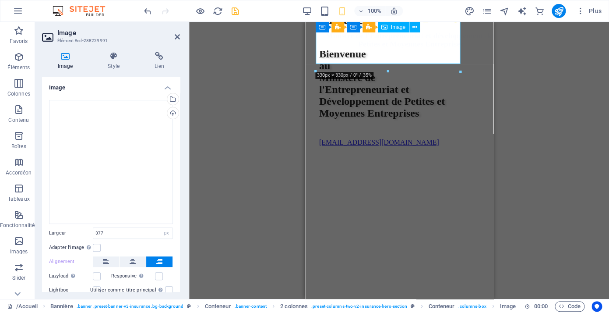
select select "DISABLED_OPTION_VALUE"
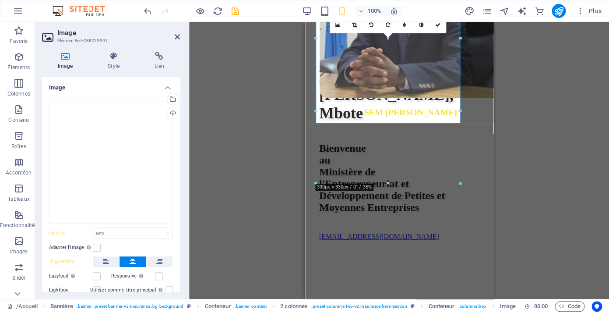
scroll to position [69, 0]
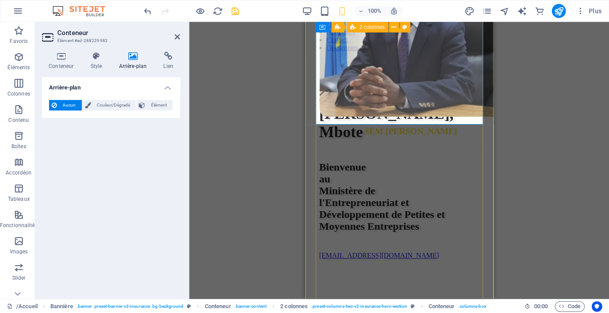
click at [450, 136] on div "Bonjour, Hello, Jambo, Mbote Bienvenue au Ministère de l'Entrepreneuriat et Dév…" at bounding box center [399, 244] width 160 height 349
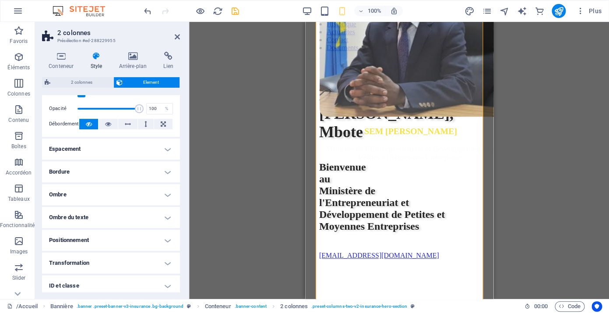
scroll to position [181, 0]
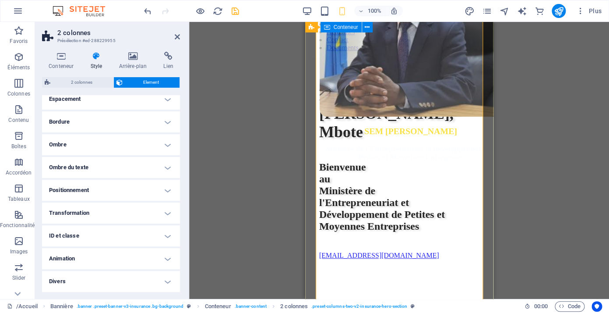
click at [485, 121] on div "Bonjour, Hello, Jambo, Mbote Bienvenue au Ministère de l'Entrepreneuriat et Dév…" at bounding box center [398, 244] width 181 height 367
click at [486, 121] on div "Glissez et déposez l'élément de votre choix pour remplacer le contenu existant.…" at bounding box center [399, 160] width 420 height 277
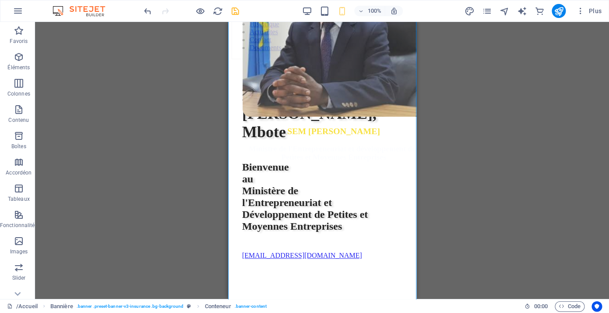
click at [486, 121] on div "Glissez et déposez l'élément de votre choix pour remplacer le contenu existant.…" at bounding box center [322, 160] width 574 height 277
click at [349, 132] on div "Bonjour, Hello, Jambo, Mbote Bienvenue au Ministère de l'Entrepreneuriat et Dév…" at bounding box center [322, 244] width 160 height 349
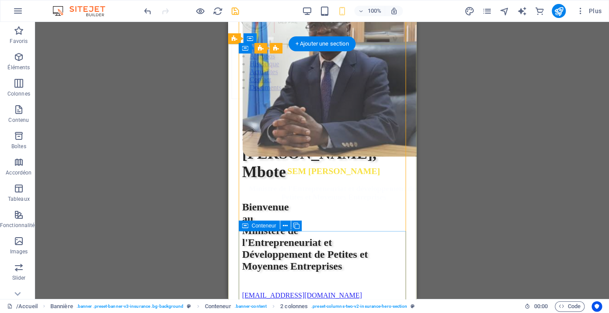
scroll to position [32, 0]
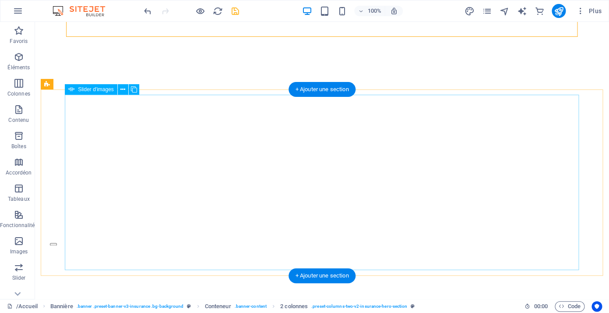
scroll to position [184, 0]
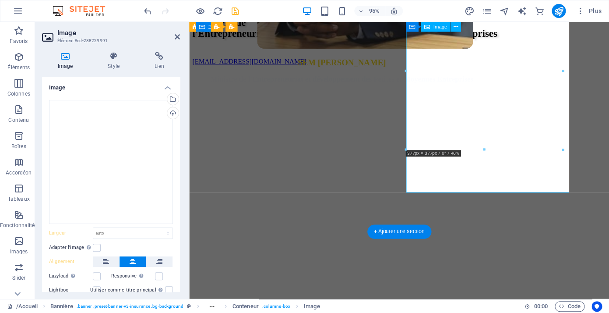
type input "377"
select select "px"
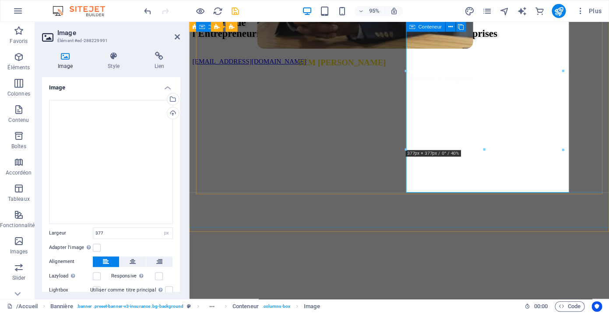
click at [603, 156] on div "SEM Justin KALUMBA MWANA-NGONGO Ministre de l'Entrepreneuriat et développement …" at bounding box center [410, 189] width 435 height 245
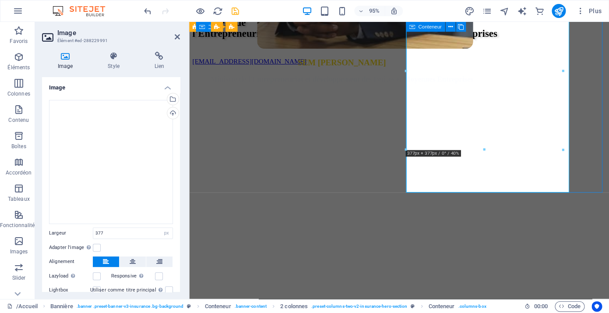
click at [603, 156] on div "SEM Justin KALUMBA MWANA-NGONGO Ministre de l'Entrepreneuriat et développement …" at bounding box center [410, 189] width 435 height 245
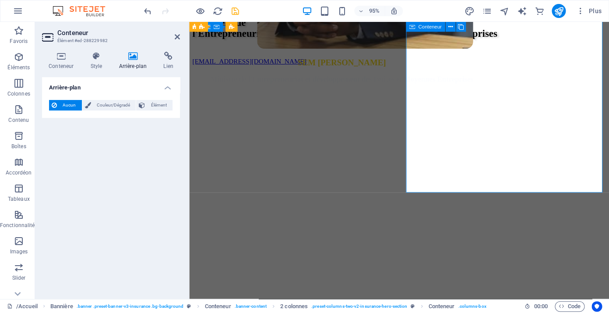
click at [591, 156] on div "SEM Justin KALUMBA MWANA-NGONGO Ministre de l'Entrepreneuriat et développement …" at bounding box center [410, 189] width 435 height 245
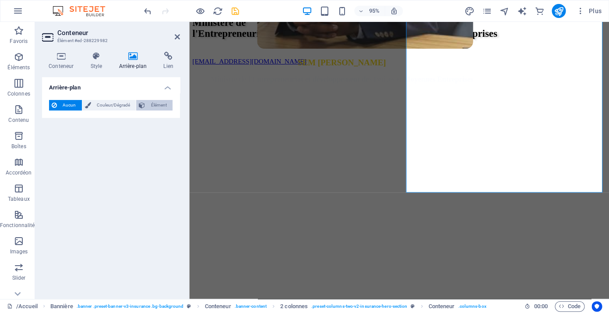
click at [161, 101] on span "Élément" at bounding box center [159, 105] width 22 height 11
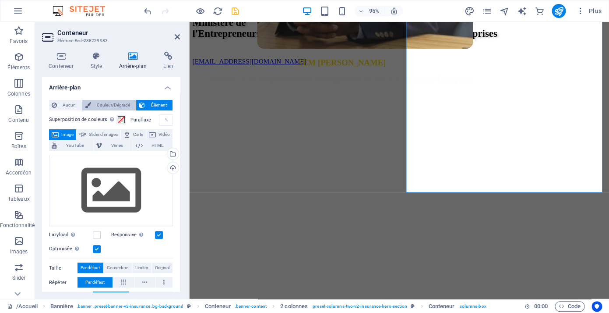
click at [107, 103] on span "Couleur/Dégradé" at bounding box center [114, 105] width 40 height 11
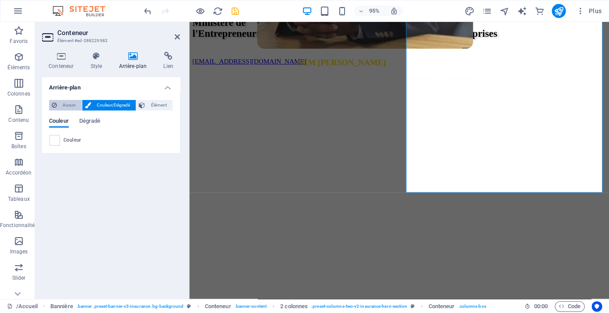
click at [67, 106] on span "Aucun" at bounding box center [70, 105] width 20 height 11
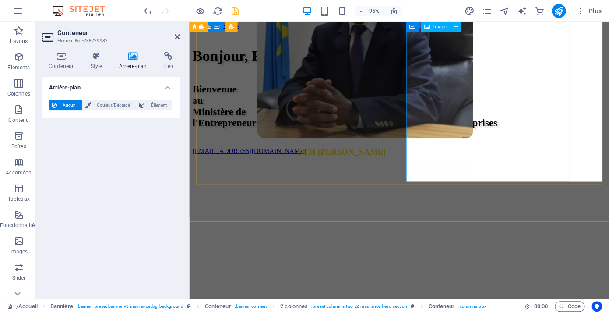
scroll to position [79, 0]
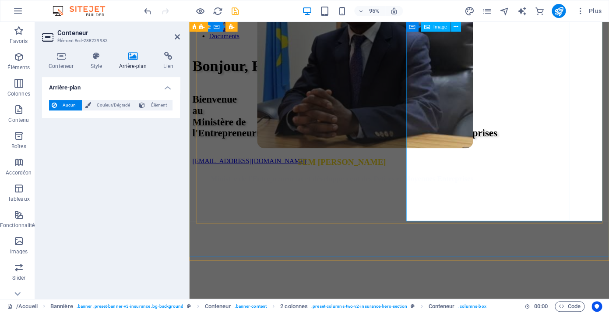
click at [543, 198] on figure at bounding box center [392, 106] width 407 height 256
select select "px"
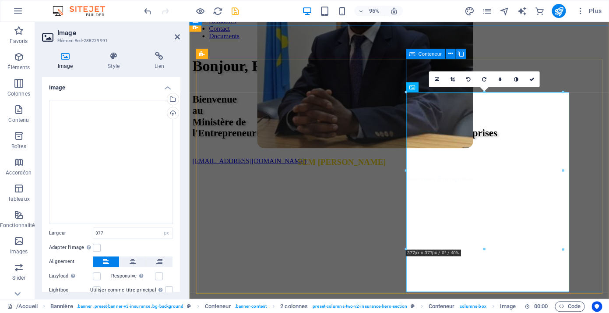
click at [608, 264] on div "SEM Justin KALUMBA MWANA-NGONGO Ministre de l'Entrepreneuriat et développement …" at bounding box center [410, 294] width 435 height 245
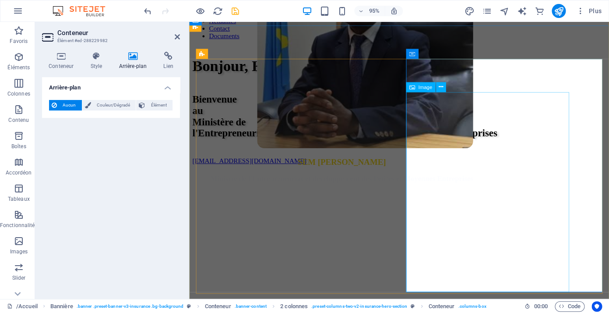
click at [545, 234] on figure at bounding box center [392, 106] width 407 height 256
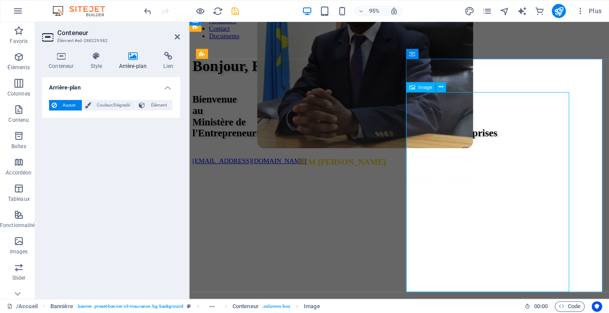
click at [545, 234] on figure at bounding box center [392, 106] width 407 height 256
select select "px"
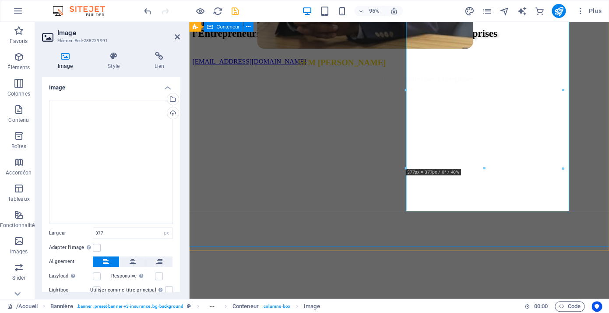
scroll to position [198, 0]
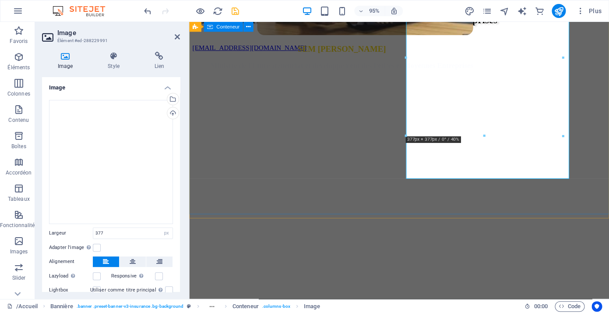
click at [566, 200] on div "Bonjour, Hello, Jambo, Mbote Bienvenue au Ministère de l'Entrepreneuriat et Dév…" at bounding box center [410, 115] width 435 height 365
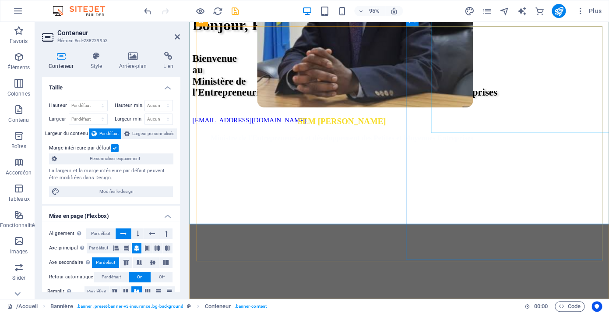
scroll to position [124, 0]
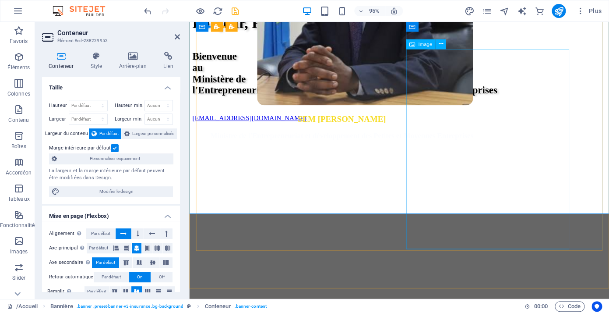
click at [538, 168] on figure at bounding box center [392, 61] width 407 height 256
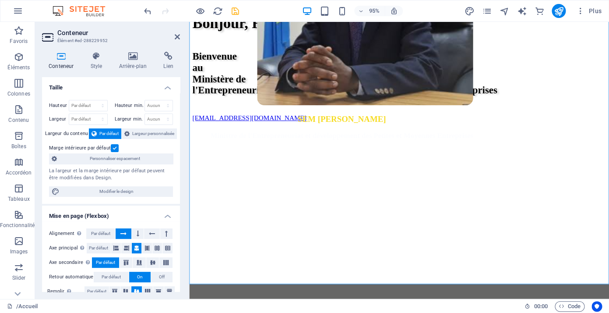
click at [526, 218] on div "SEM Justin KALUMBA MWANA-NGONGO Ministre de l'Entrepreneuriat et développement …" at bounding box center [410, 249] width 435 height 245
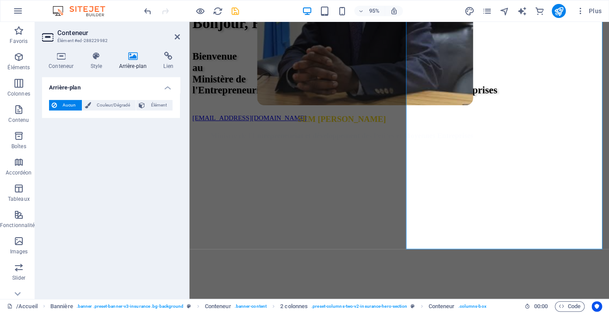
click at [577, 213] on div "SEM Justin KALUMBA MWANA-NGONGO Ministre de l'Entrepreneuriat et développement …" at bounding box center [410, 249] width 435 height 245
click at [598, 211] on div "SEM Justin KALUMBA MWANA-NGONGO Ministre de l'Entrepreneuriat et développement …" at bounding box center [410, 249] width 435 height 245
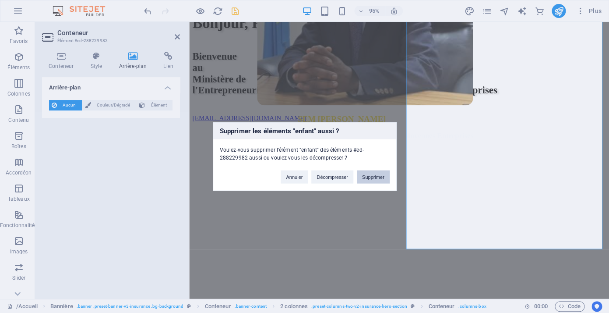
click at [376, 178] on button "Supprimer" at bounding box center [373, 176] width 33 height 13
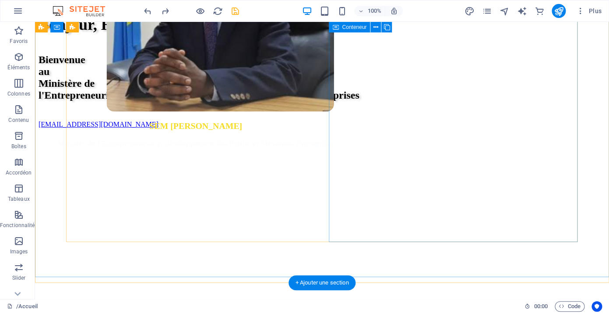
click at [500, 239] on div "SEM Justin KALUMBA MWANA-NGONGO Ministre de l'Entrepreneuriat et développement …" at bounding box center [322, 250] width 567 height 245
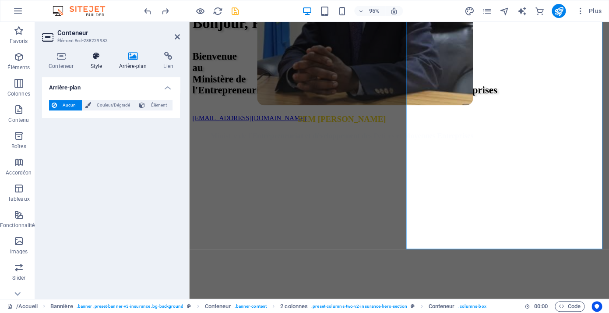
click at [98, 64] on h4 "Style" at bounding box center [98, 61] width 28 height 18
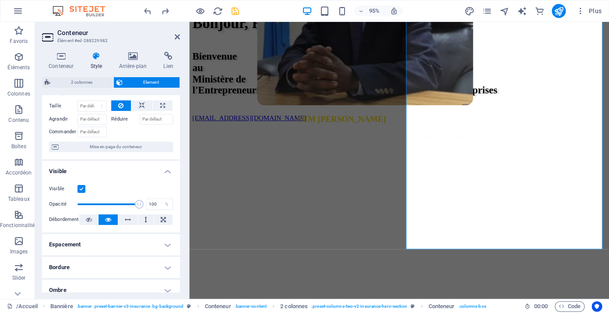
scroll to position [0, 0]
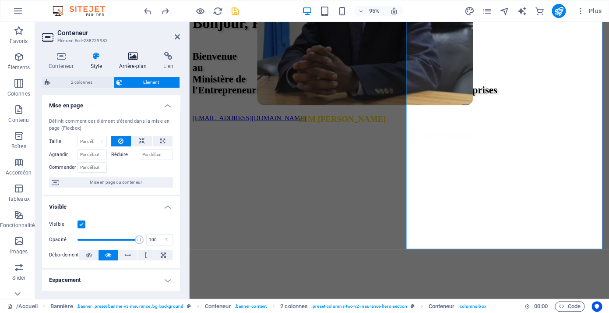
click at [134, 56] on icon at bounding box center [132, 56] width 41 height 9
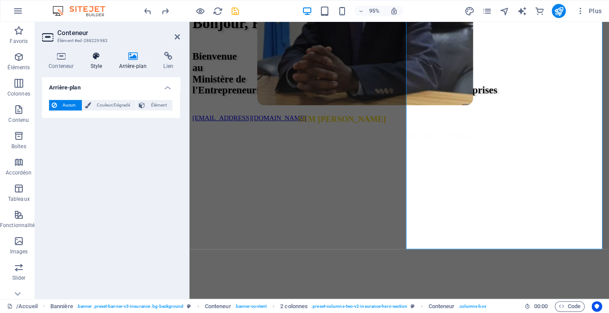
click at [99, 56] on icon at bounding box center [96, 56] width 25 height 9
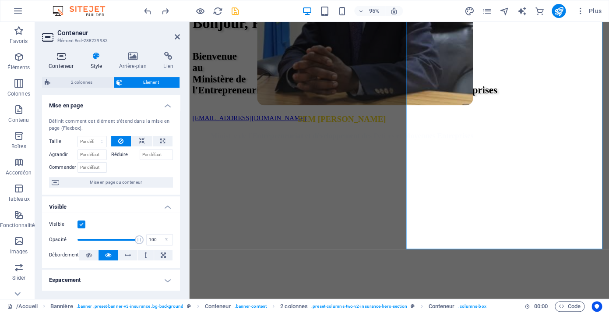
click at [58, 56] on icon at bounding box center [61, 56] width 38 height 9
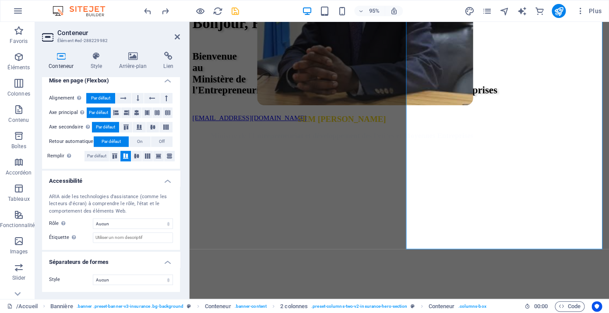
scroll to position [146, 0]
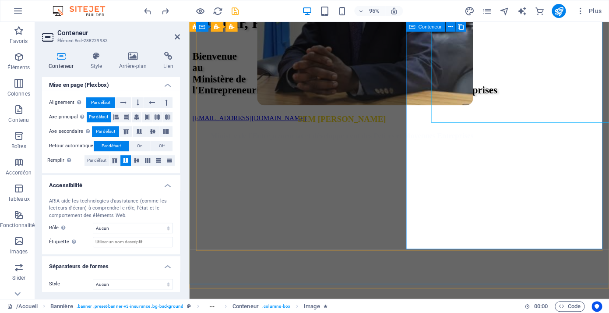
click at [488, 207] on div "SEM Justin KALUMBA MWANA-NGONGO Ministre de l'Entrepreneuriat et développement …" at bounding box center [410, 249] width 435 height 245
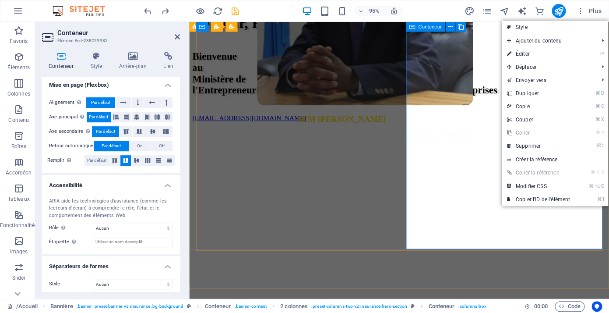
click at [488, 216] on div "SEM Justin KALUMBA MWANA-NGONGO Ministre de l'Entrepreneuriat et développement …" at bounding box center [410, 249] width 435 height 245
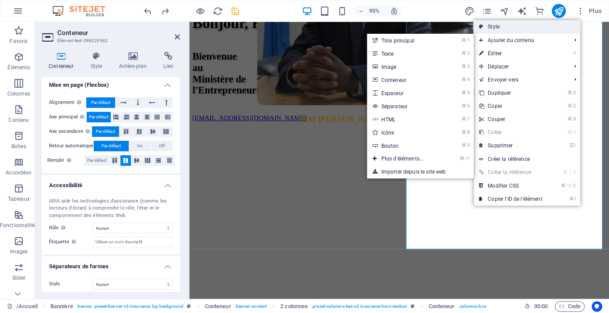
click at [504, 30] on link "Style" at bounding box center [527, 26] width 106 height 13
select select "px"
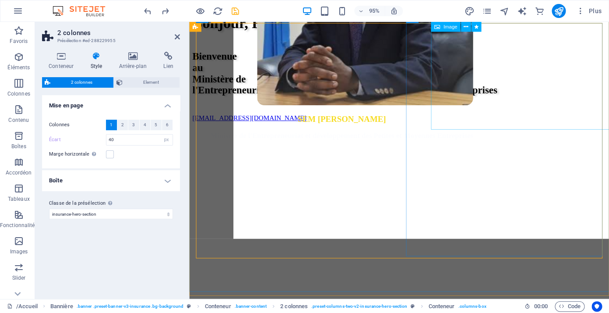
scroll to position [116, 0]
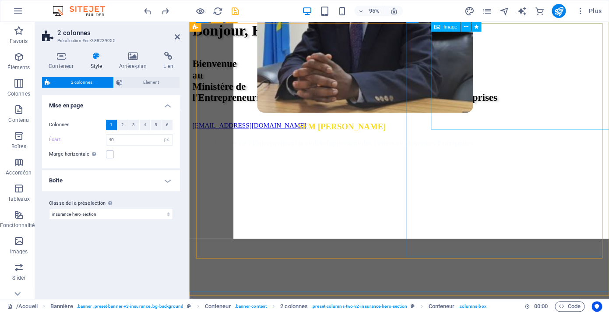
type input "2"
select select "rem"
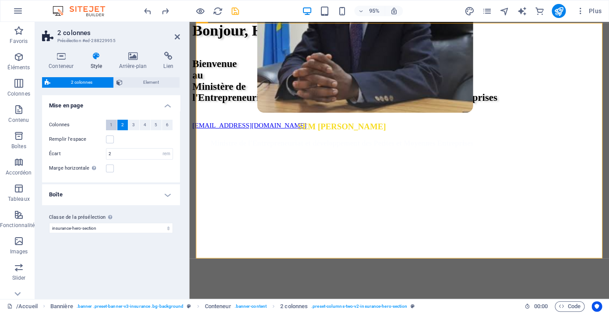
click at [114, 125] on button "1" at bounding box center [111, 125] width 11 height 11
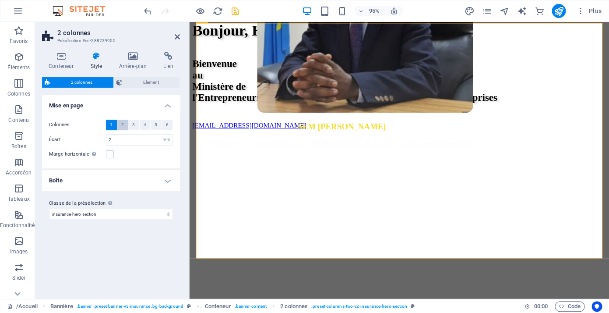
click at [123, 129] on span "2" at bounding box center [122, 125] width 3 height 11
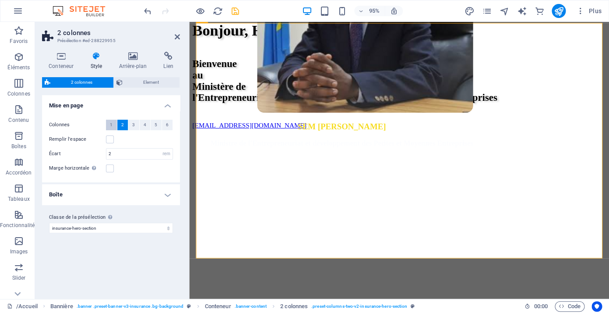
click at [114, 125] on button "1" at bounding box center [111, 125] width 11 height 11
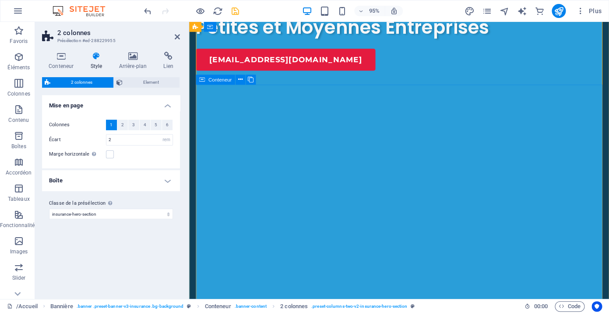
scroll to position [245, 0]
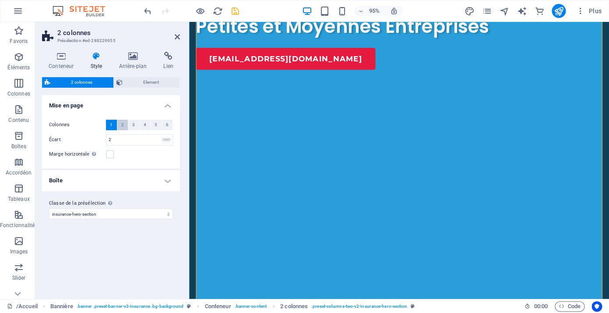
click at [122, 126] on span "2" at bounding box center [122, 125] width 3 height 11
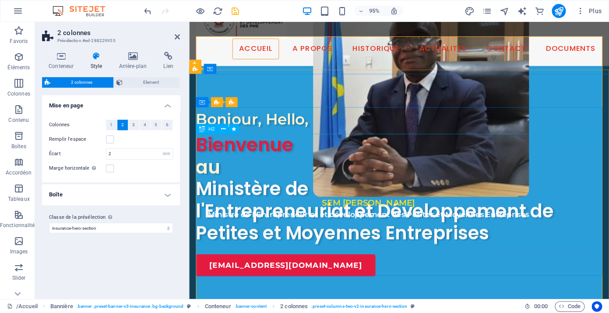
scroll to position [0, 0]
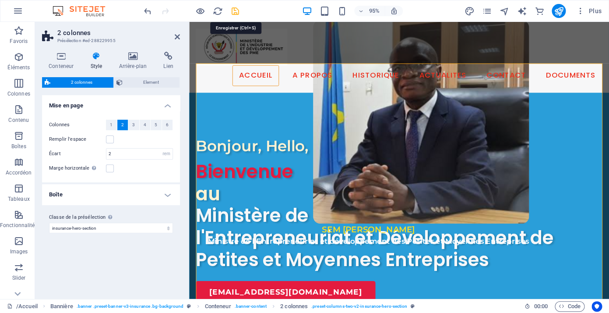
click at [235, 16] on icon "save" at bounding box center [235, 11] width 10 height 10
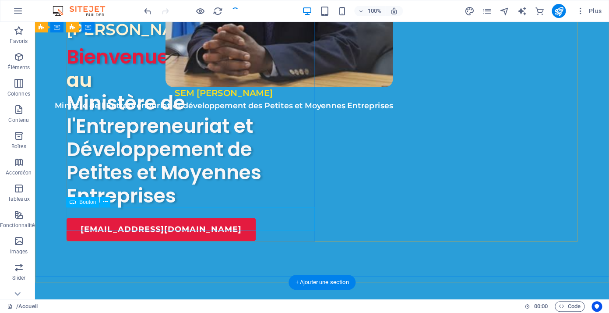
scroll to position [151, 0]
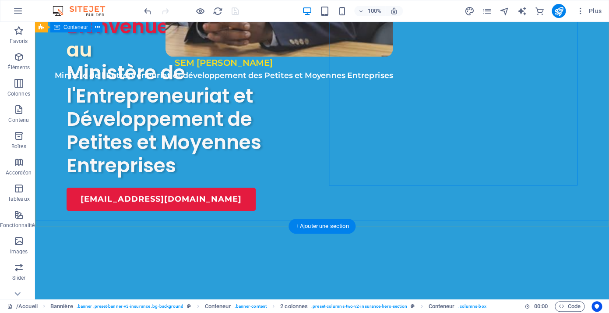
scroll to position [181, 0]
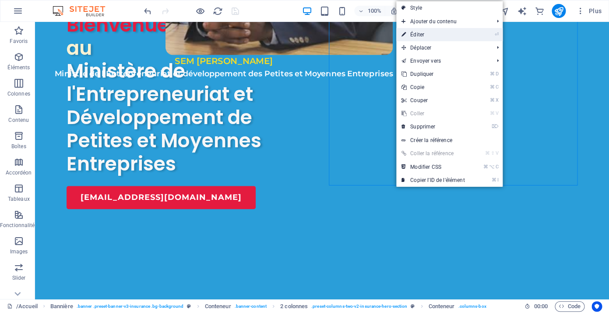
click at [426, 38] on link "⏎ Éditer" at bounding box center [433, 34] width 74 height 13
select select "px"
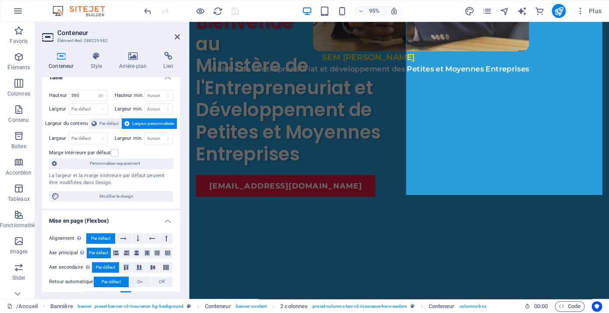
scroll to position [11, 0]
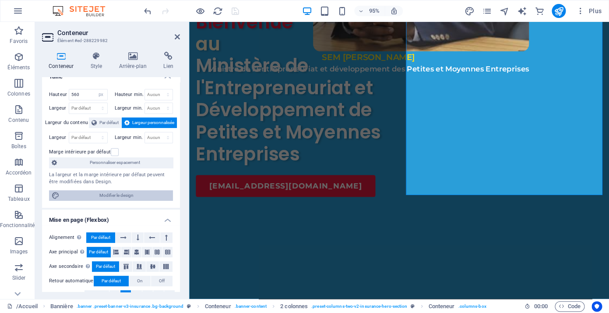
click at [96, 192] on span "Modifier le design" at bounding box center [116, 195] width 108 height 11
select select "px"
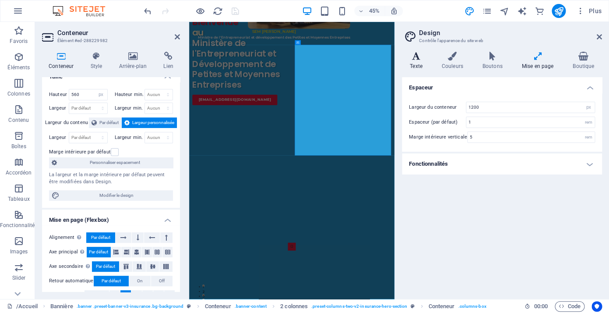
click at [419, 59] on icon at bounding box center [416, 56] width 28 height 9
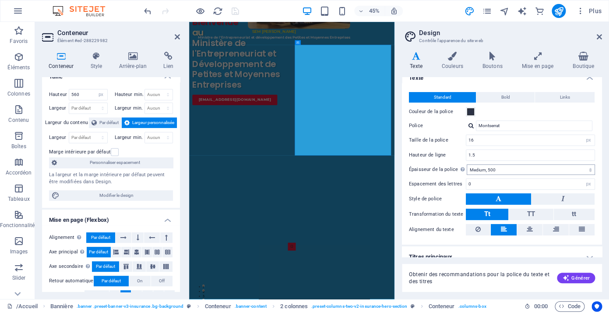
scroll to position [19, 0]
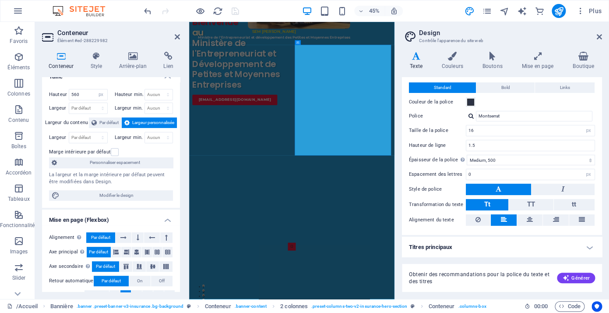
click at [589, 248] on h4 "Titres principaux" at bounding box center [502, 246] width 200 height 21
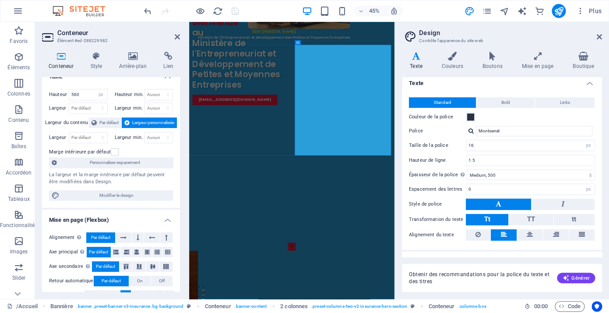
scroll to position [0, 0]
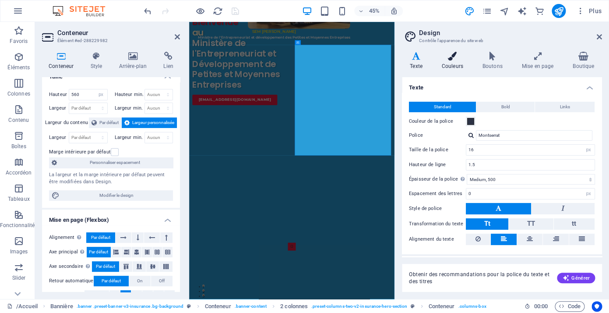
click at [461, 67] on h4 "Couleurs" at bounding box center [454, 61] width 41 height 18
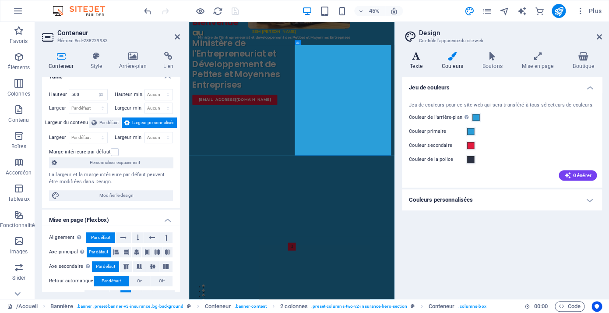
click at [419, 70] on h4 "Texte" at bounding box center [418, 61] width 32 height 18
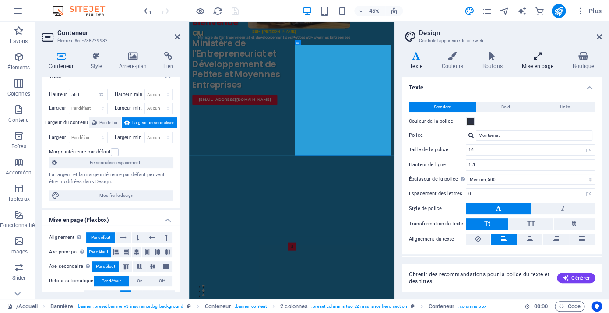
click at [536, 59] on icon at bounding box center [537, 56] width 48 height 9
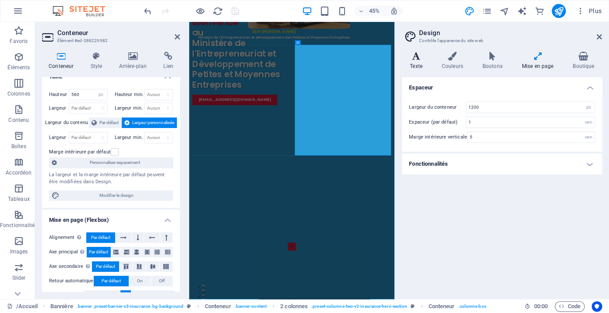
click at [422, 63] on h4 "Texte" at bounding box center [418, 61] width 32 height 18
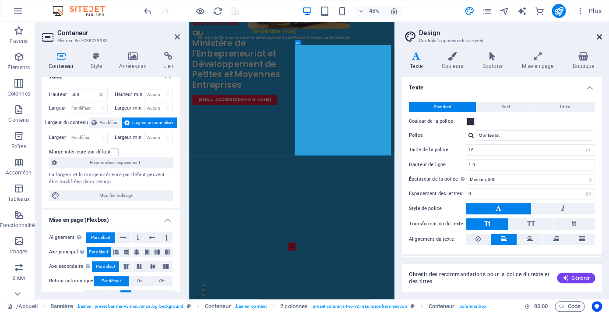
click at [600, 39] on icon at bounding box center [599, 36] width 5 height 7
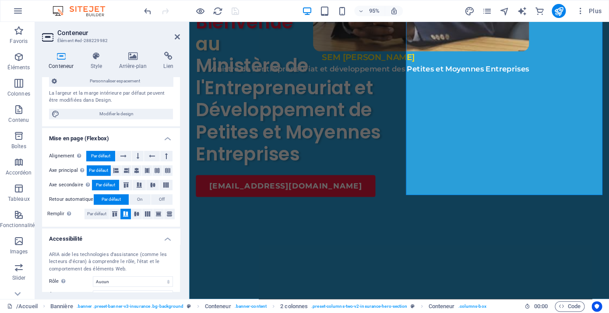
scroll to position [150, 0]
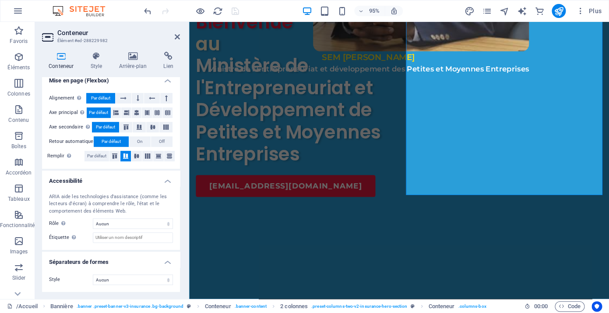
click at [95, 193] on div "ARIA aide les technologies d'assistance (comme les lecteurs d'écran) à comprend…" at bounding box center [111, 204] width 124 height 22
click at [96, 65] on h4 "Style" at bounding box center [98, 61] width 28 height 18
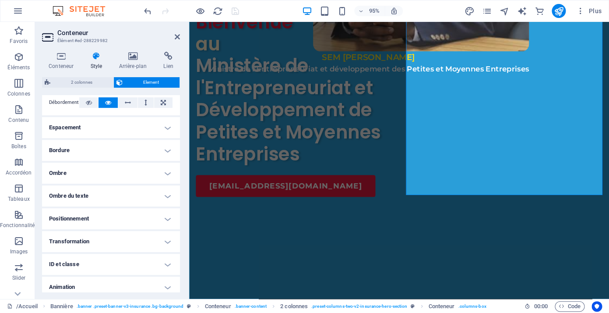
scroll to position [181, 0]
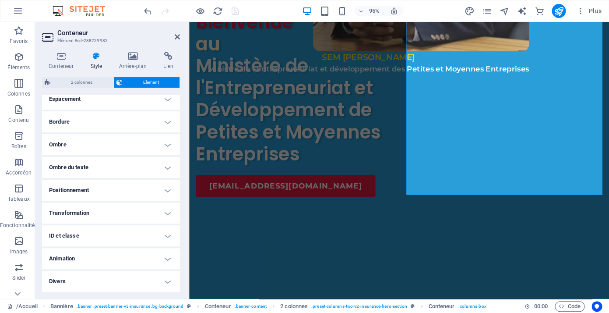
click at [170, 166] on h4 "Ombre du texte" at bounding box center [111, 167] width 138 height 21
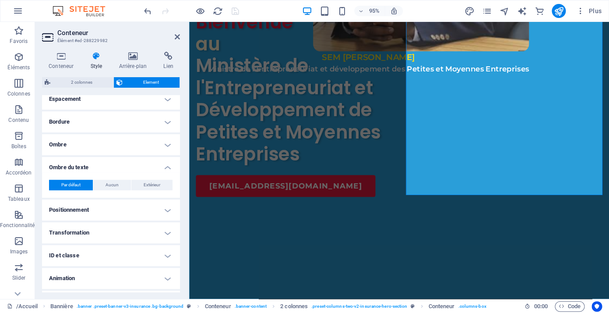
click at [170, 166] on h4 "Ombre du texte" at bounding box center [111, 165] width 138 height 16
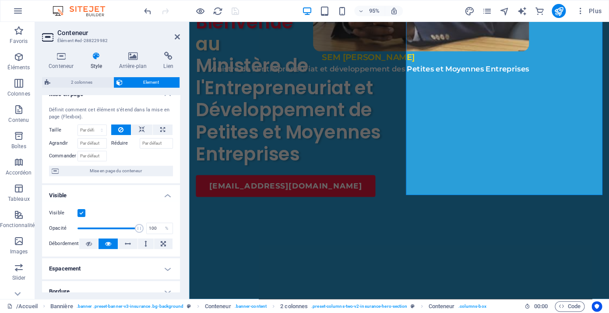
scroll to position [11, 0]
click at [118, 169] on span "Mise en page du conteneur" at bounding box center [115, 171] width 109 height 11
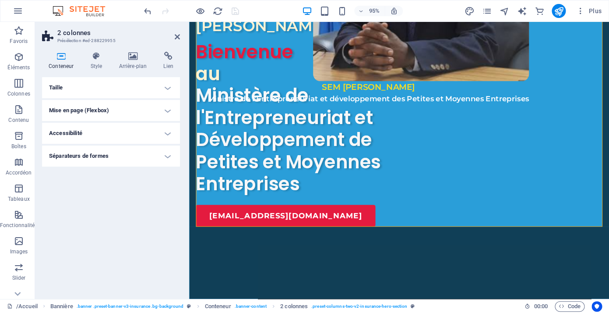
click at [174, 38] on header "2 colonnes Présélection #ed-288229955" at bounding box center [111, 33] width 138 height 23
click at [177, 36] on icon at bounding box center [177, 36] width 5 height 7
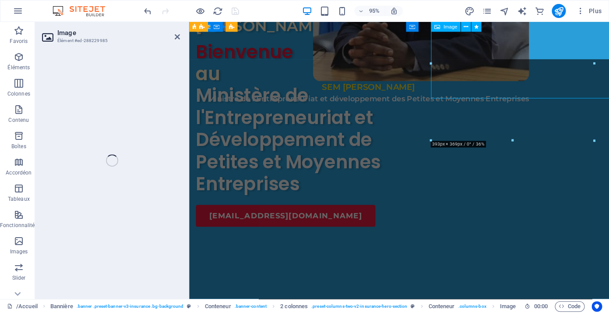
select select "px"
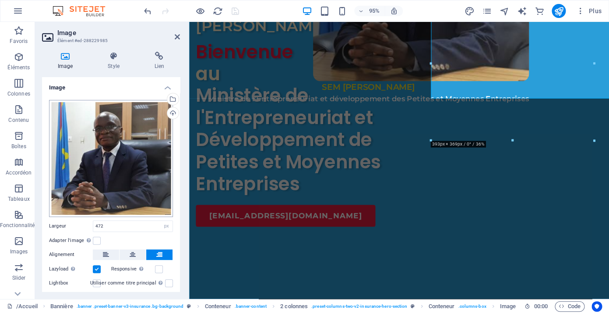
scroll to position [39, 0]
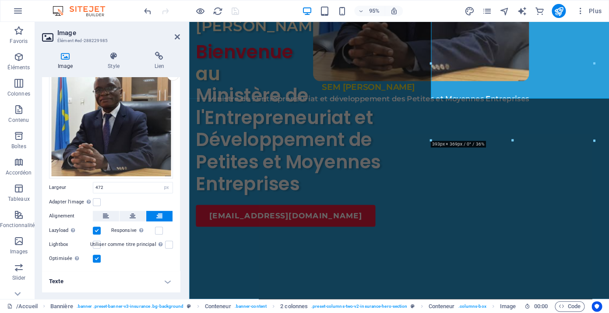
click at [167, 281] on h4 "Texte" at bounding box center [111, 281] width 138 height 21
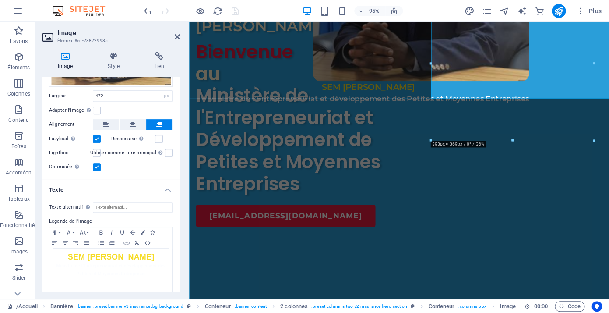
scroll to position [152, 0]
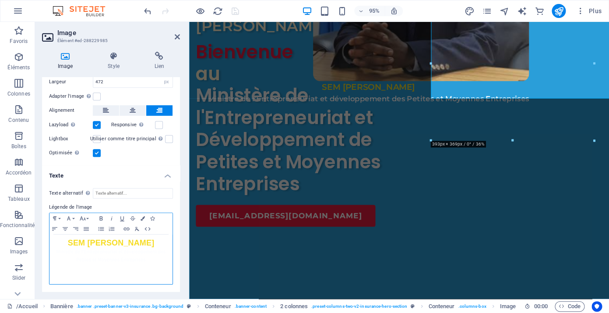
click at [116, 264] on p at bounding box center [111, 268] width 114 height 8
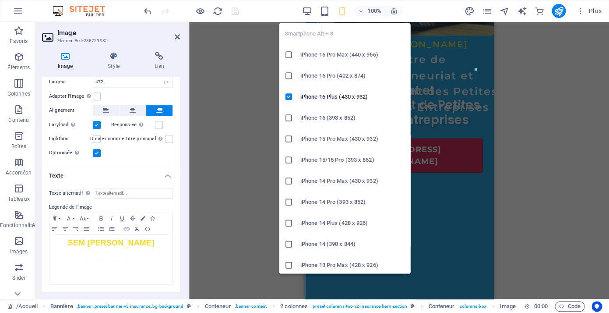
type input "100"
select select "%"
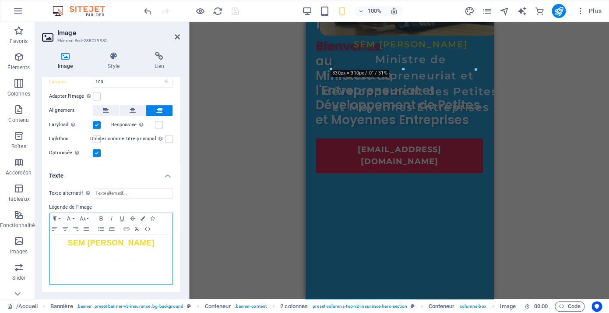
click at [107, 260] on span "Ministre de l'Entrepreneuriat et développement des Petites et Moyennes Entrepri…" at bounding box center [110, 255] width 109 height 13
click at [137, 274] on p at bounding box center [111, 275] width 114 height 8
click at [144, 275] on p at bounding box center [111, 275] width 114 height 8
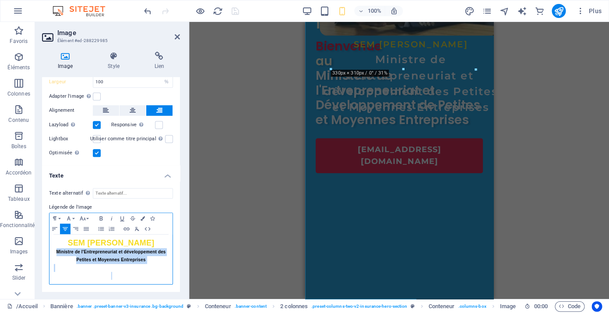
drag, startPoint x: 116, startPoint y: 278, endPoint x: 54, endPoint y: 250, distance: 67.8
click at [54, 250] on div "SEM Justin KALUMBA MWANA-NGONGO Ministre de l'Entrepreneuriat et développement …" at bounding box center [110, 258] width 123 height 49
click at [88, 213] on button "Font Size" at bounding box center [84, 218] width 14 height 11
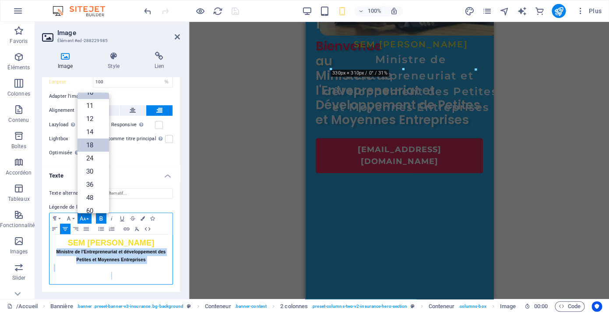
scroll to position [0, 0]
click at [94, 109] on link "9" at bounding box center [93, 115] width 32 height 13
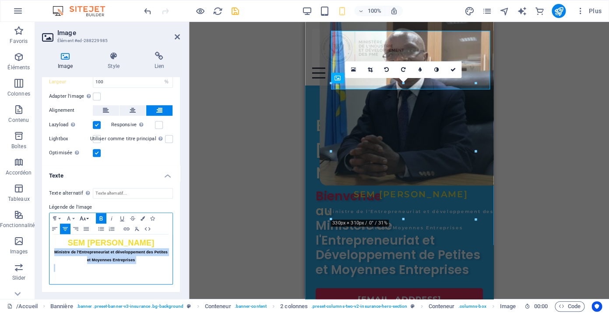
click at [88, 213] on button "Font Size" at bounding box center [84, 218] width 14 height 11
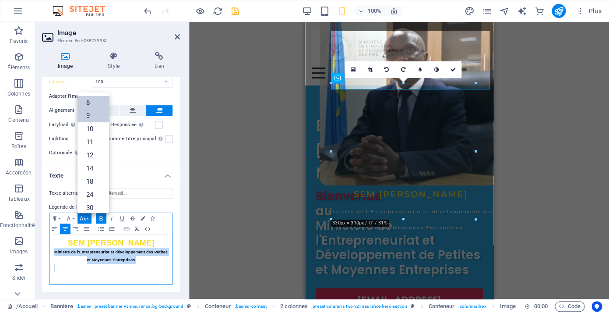
click at [91, 96] on link "8" at bounding box center [93, 102] width 32 height 13
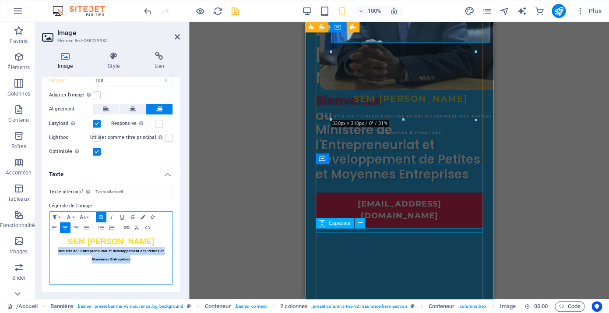
scroll to position [99, 0]
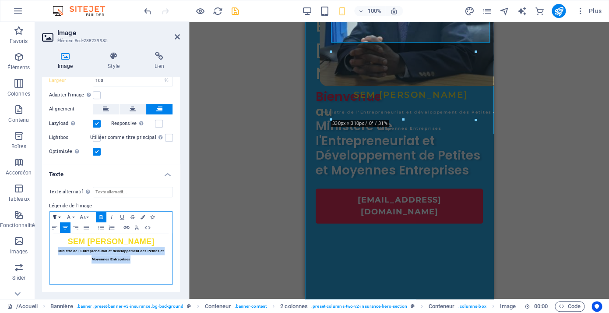
click at [60, 211] on button "Paragraph Format" at bounding box center [56, 216] width 14 height 11
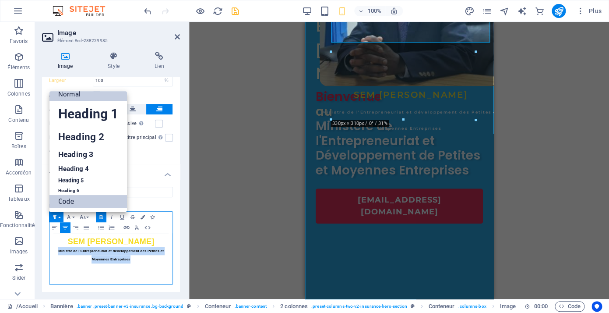
scroll to position [153, 0]
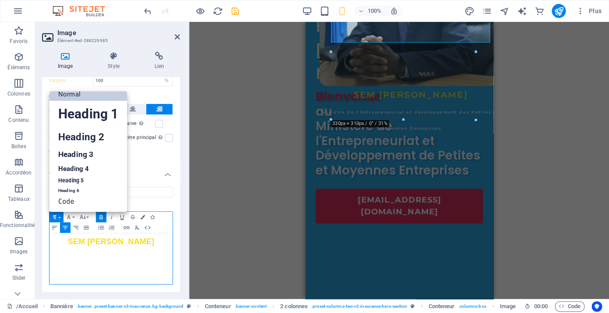
click at [96, 237] on span "SEM [PERSON_NAME]" at bounding box center [111, 241] width 86 height 9
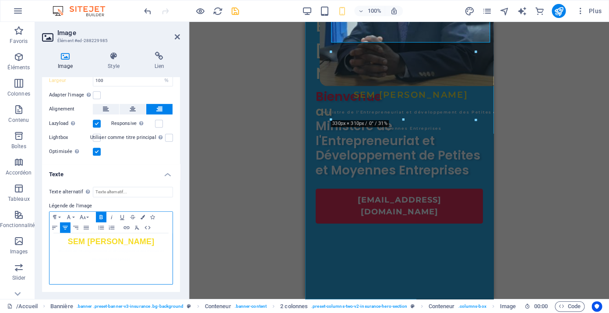
click at [142, 260] on p "Ministre de l'Entrepreneuriat et développement des Petites et Moyennes Entrepri…" at bounding box center [111, 254] width 114 height 17
click at [143, 269] on p at bounding box center [111, 267] width 114 height 8
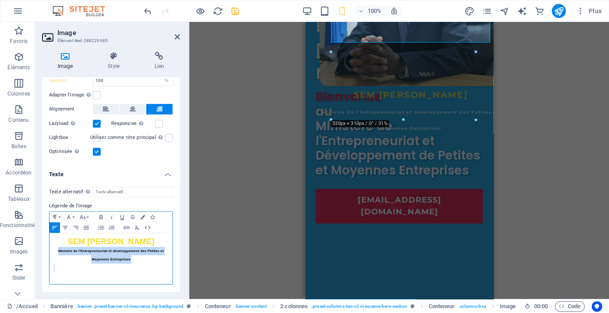
drag, startPoint x: 143, startPoint y: 269, endPoint x: 53, endPoint y: 254, distance: 90.5
click at [53, 254] on div "SEM Justin KALUMBA MWANA-NGONGO Ministre de l'Entrepreneuriat et développement …" at bounding box center [110, 258] width 123 height 51
click at [85, 215] on icon "button" at bounding box center [83, 217] width 6 height 4
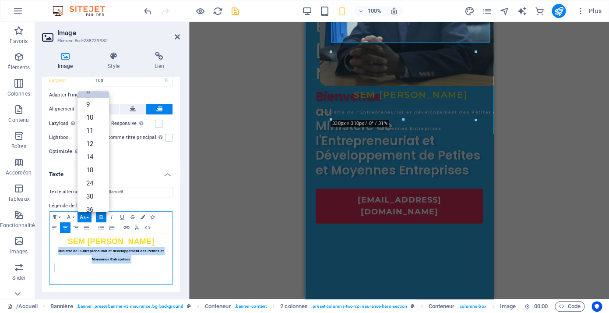
click at [85, 215] on icon "button" at bounding box center [83, 217] width 6 height 4
click at [72, 213] on icon "button" at bounding box center [68, 216] width 11 height 7
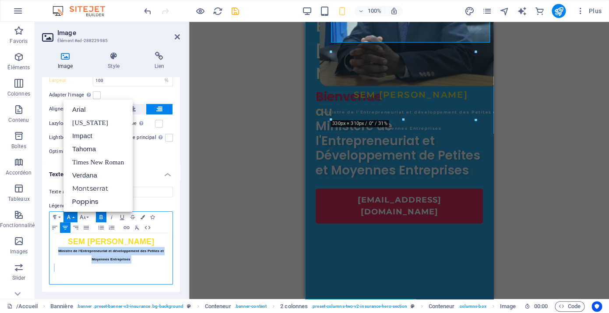
click at [72, 213] on icon "button" at bounding box center [68, 216] width 11 height 7
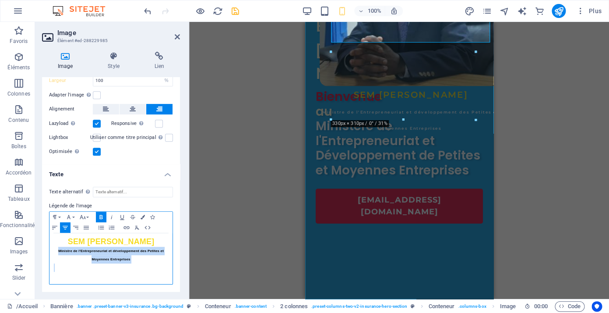
click at [130, 260] on span "Ministre de l'Entrepreneuriat et développement des Petites et Moyennes Entrepri…" at bounding box center [111, 255] width 106 height 12
drag, startPoint x: 130, startPoint y: 260, endPoint x: 60, endPoint y: 250, distance: 70.3
click at [60, 250] on span "Ministre de l'Entrepreneuriat et développement des Petites et Moyennes Entrepri…" at bounding box center [111, 255] width 106 height 12
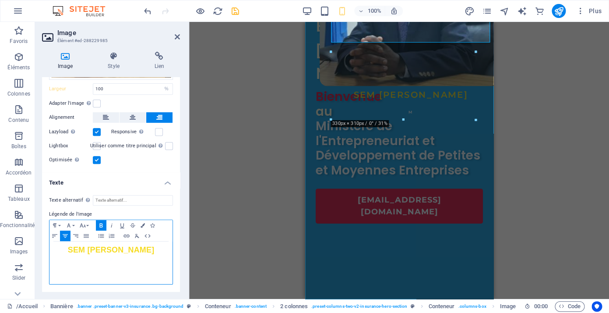
click at [123, 263] on p "M" at bounding box center [111, 259] width 114 height 8
drag, startPoint x: 123, startPoint y: 263, endPoint x: 67, endPoint y: 257, distance: 55.5
click at [67, 257] on p "M" at bounding box center [111, 259] width 114 height 8
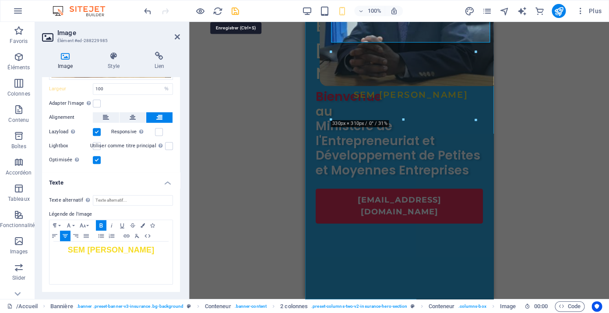
click at [234, 12] on icon "save" at bounding box center [235, 11] width 10 height 10
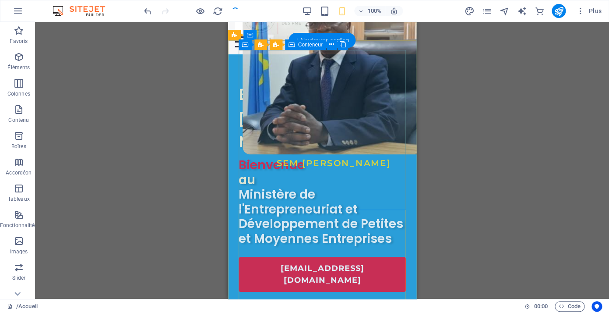
scroll to position [42, 0]
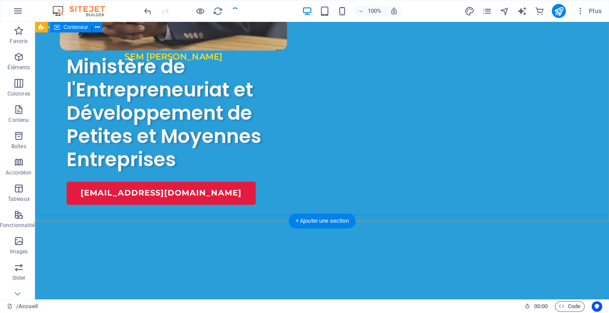
scroll to position [186, 0]
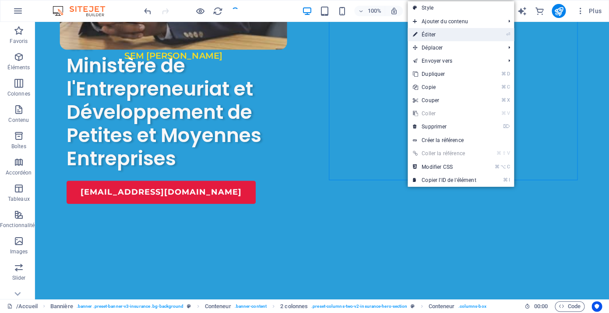
click at [437, 39] on link "⏎ Éditer" at bounding box center [445, 34] width 74 height 13
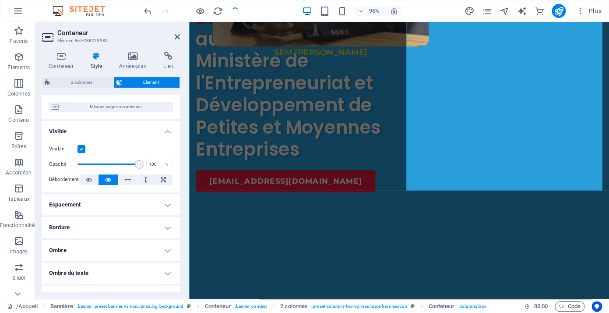
scroll to position [0, 0]
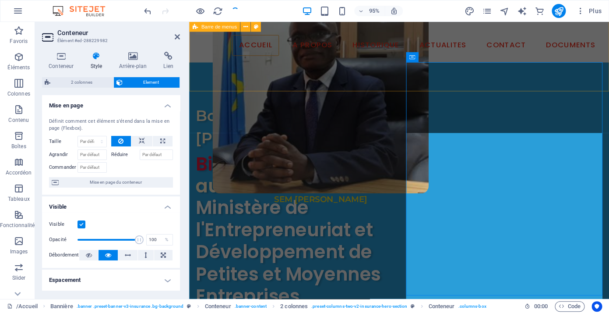
scroll to position [1, 0]
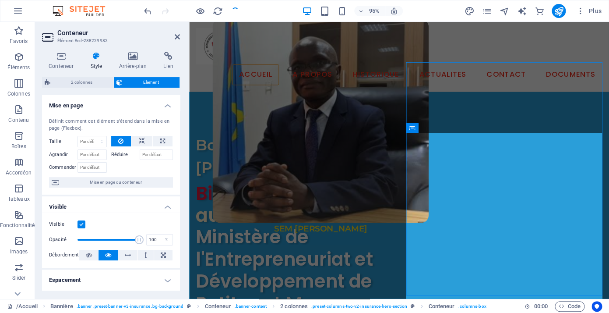
click at [174, 34] on h2 "Conteneur" at bounding box center [118, 33] width 123 height 8
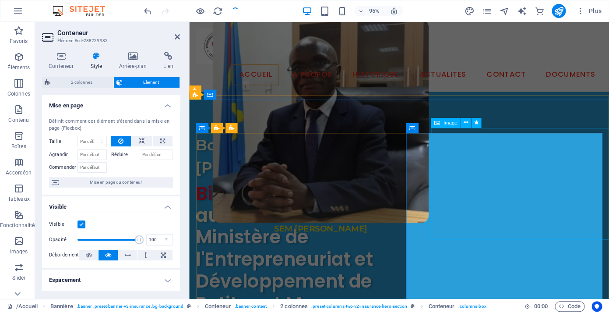
click at [441, 58] on figure "SEM [PERSON_NAME]" at bounding box center [327, 38] width 227 height 39
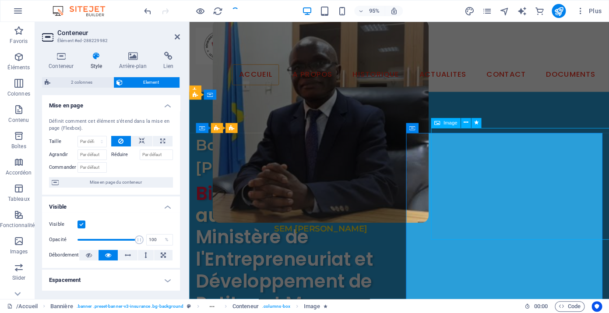
click at [441, 58] on figure "SEM [PERSON_NAME]" at bounding box center [327, 38] width 227 height 39
select select "%"
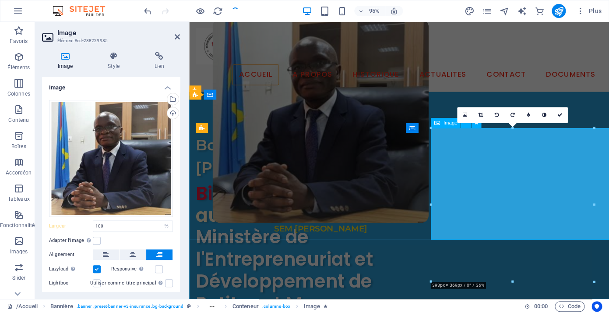
type input "472"
select select "px"
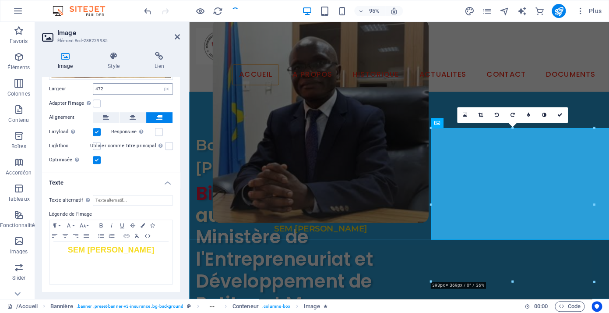
scroll to position [145, 0]
click at [113, 264] on p at bounding box center [111, 267] width 114 height 8
click at [69, 245] on span "SEM [PERSON_NAME]" at bounding box center [111, 249] width 86 height 9
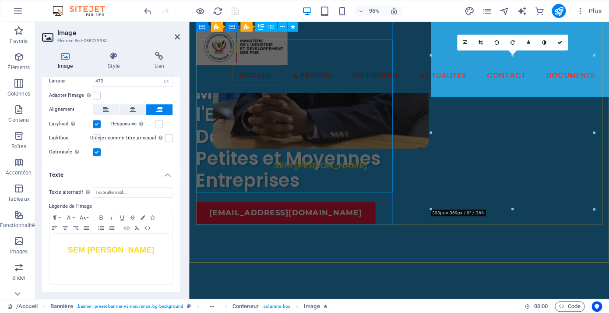
scroll to position [77, 0]
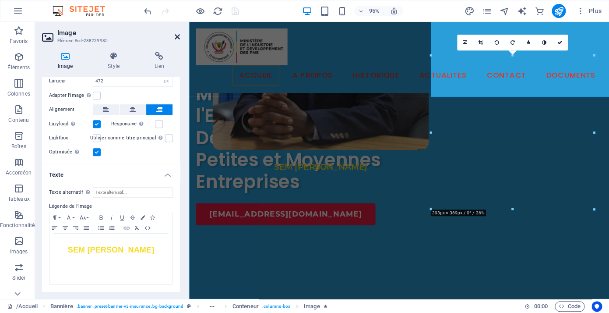
click at [176, 37] on icon at bounding box center [177, 36] width 5 height 7
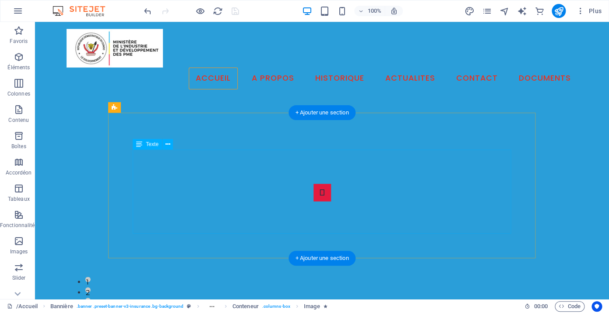
scroll to position [441, 0]
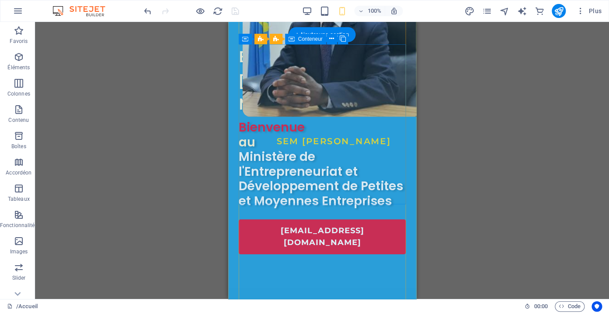
scroll to position [0, 0]
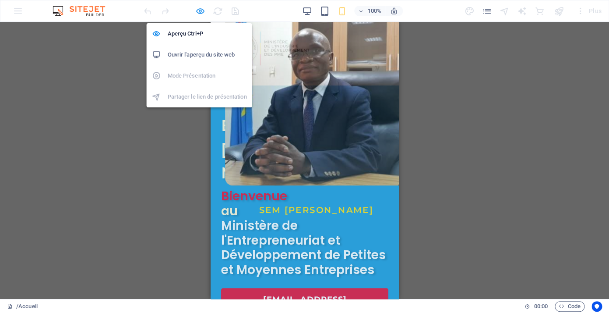
click at [0, 0] on icon "button" at bounding box center [0, 0] width 0 height 0
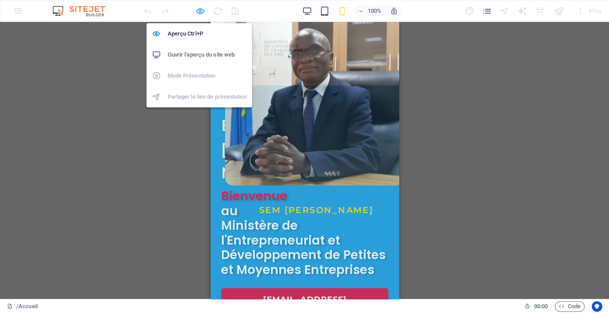
click at [0, 0] on icon "button" at bounding box center [0, 0] width 0 height 0
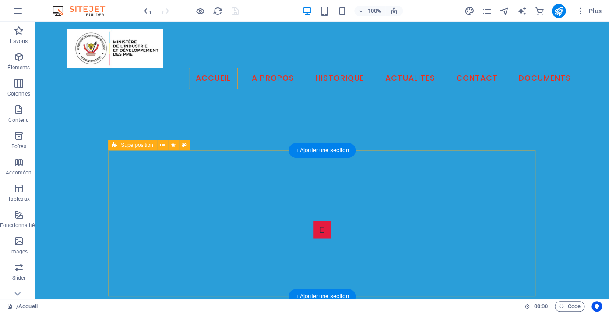
scroll to position [403, 0]
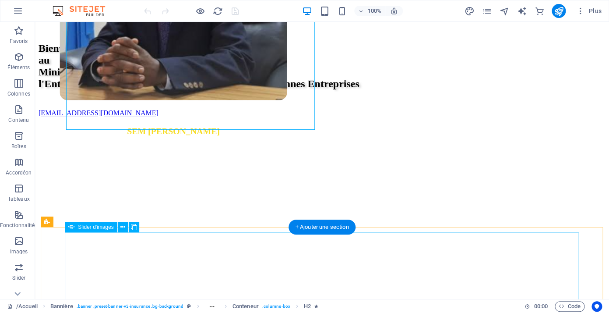
scroll to position [132, 0]
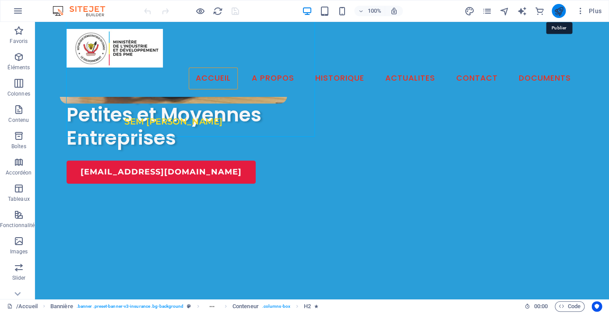
click at [0, 0] on icon "publish" at bounding box center [0, 0] width 0 height 0
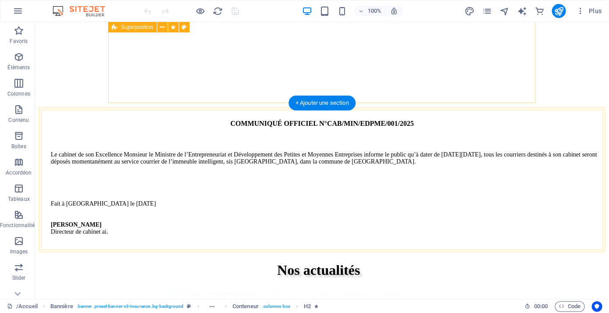
scroll to position [598, 0]
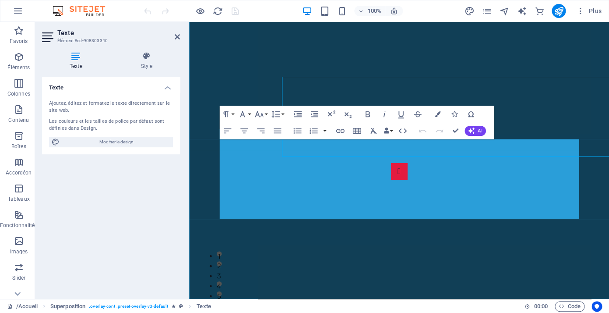
scroll to position [515, 0]
drag, startPoint x: 314, startPoint y: 220, endPoint x: 231, endPoint y: 195, distance: 86.4
click at [245, 131] on icon "button" at bounding box center [243, 130] width 7 height 5
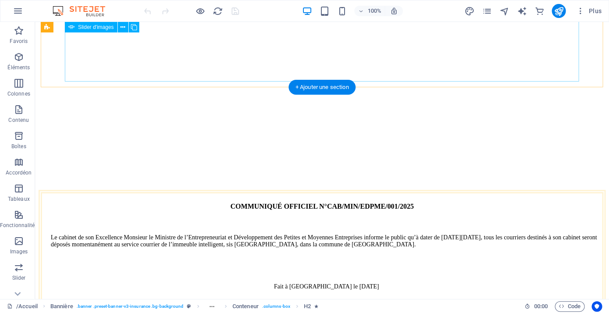
scroll to position [517, 0]
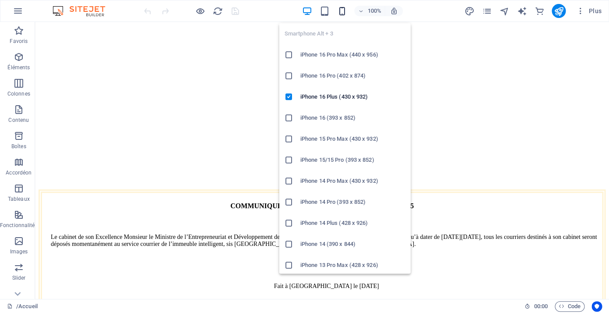
click at [340, 15] on icon "button" at bounding box center [342, 11] width 10 height 10
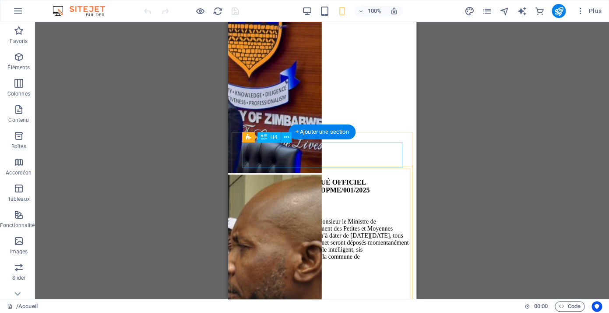
click at [297, 178] on div "COMMUNIQUÉ OFFICIEL N°CAB/MIN/EDPME/001/2025" at bounding box center [322, 186] width 174 height 16
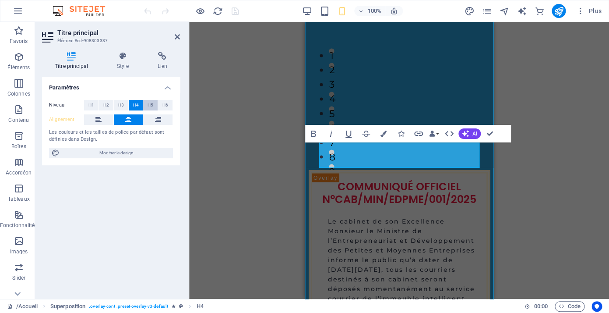
click at [151, 108] on span "H5" at bounding box center [151, 105] width 6 height 11
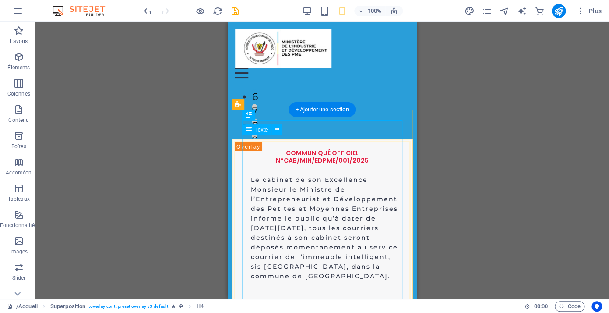
scroll to position [485, 0]
